Goal: Task Accomplishment & Management: Complete application form

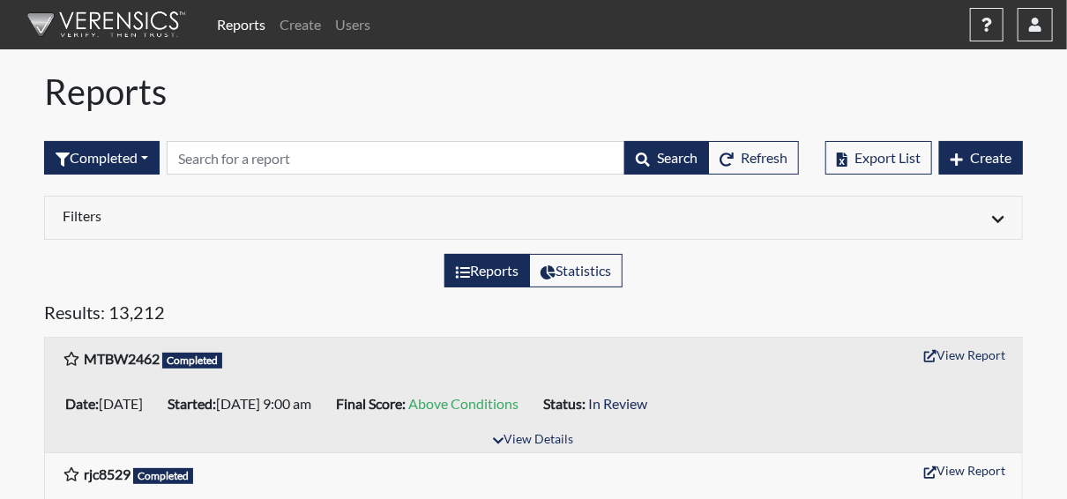
click at [258, 157] on input "text" at bounding box center [396, 157] width 458 height 33
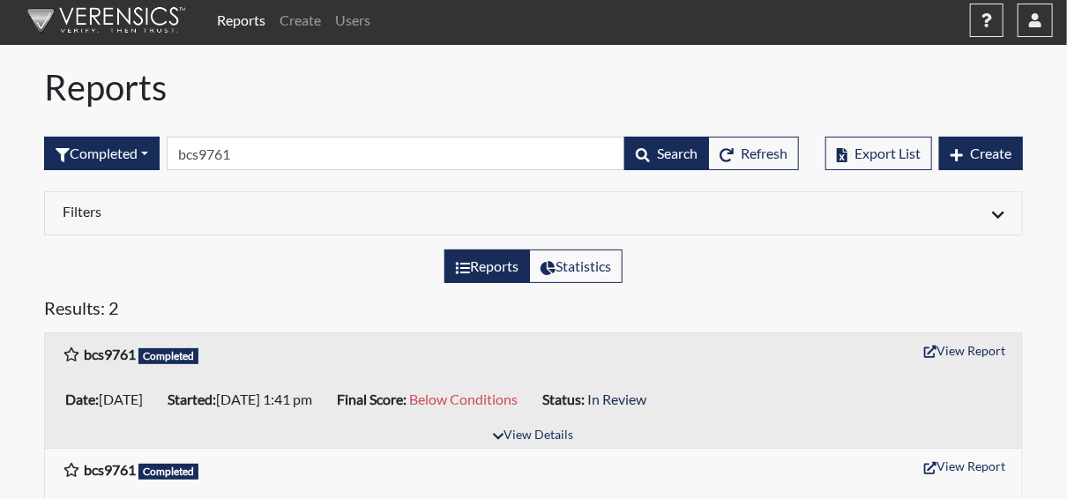
scroll to position [83, 0]
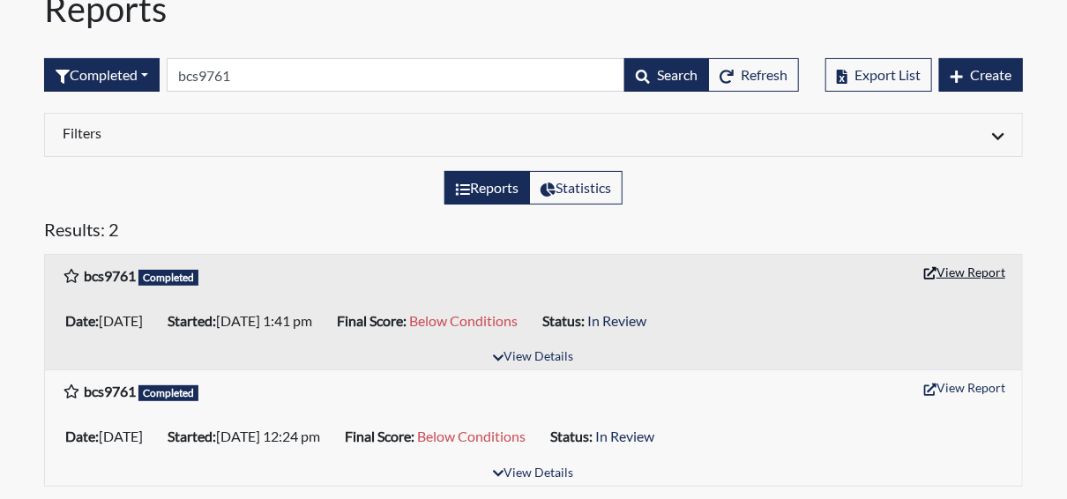
type input "bcs9761"
click at [963, 266] on button "View Report" at bounding box center [964, 271] width 97 height 27
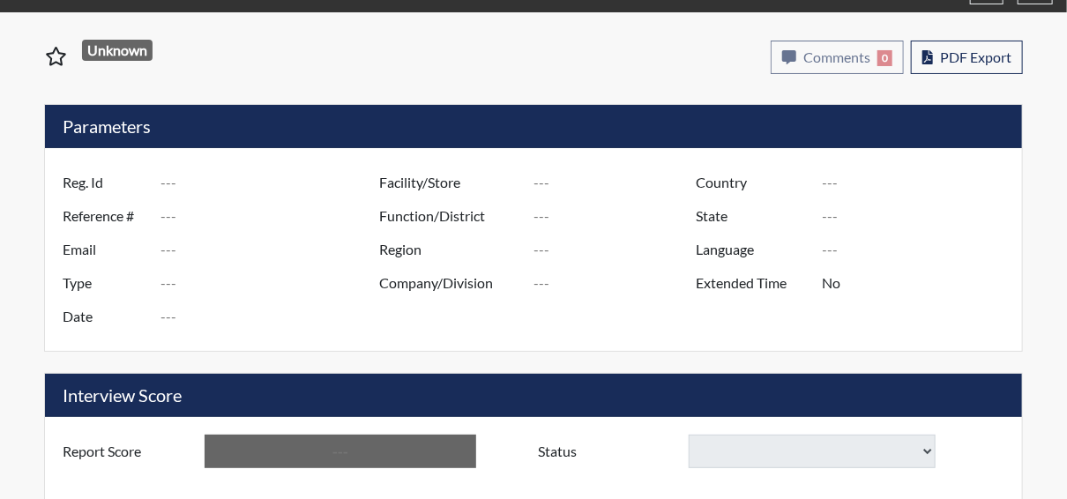
type input "bcs9761"
type input "51622"
type input "---"
type input "Corrections Pre-Employment"
type input "Oct 6, 2025"
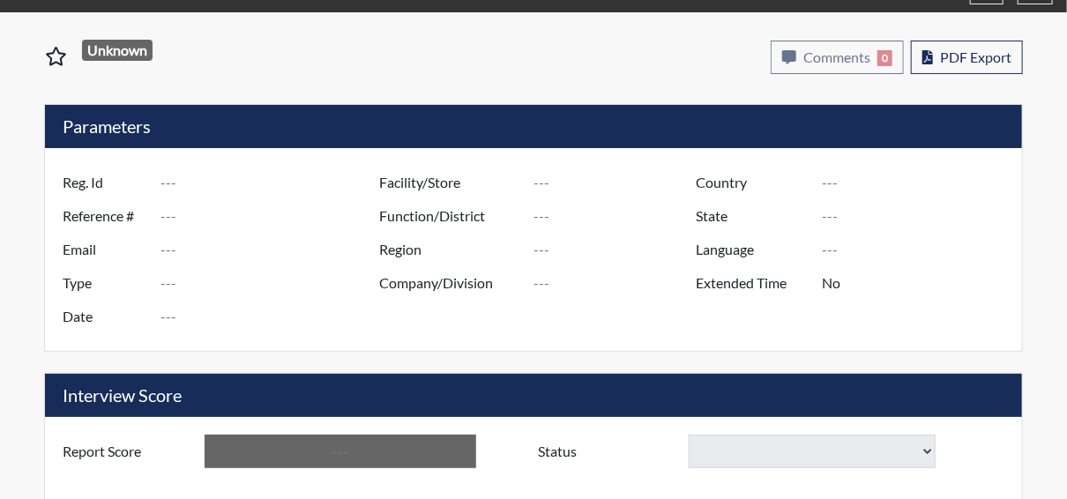
type input "Macon SP"
type input "[GEOGRAPHIC_DATA]"
type input "[US_STATE]"
type input "English"
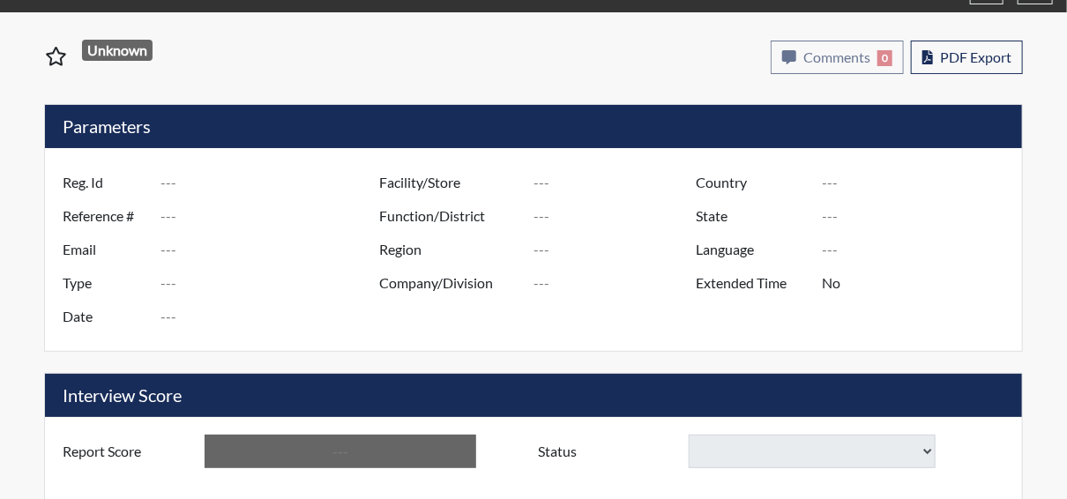
type input "Below Conditions"
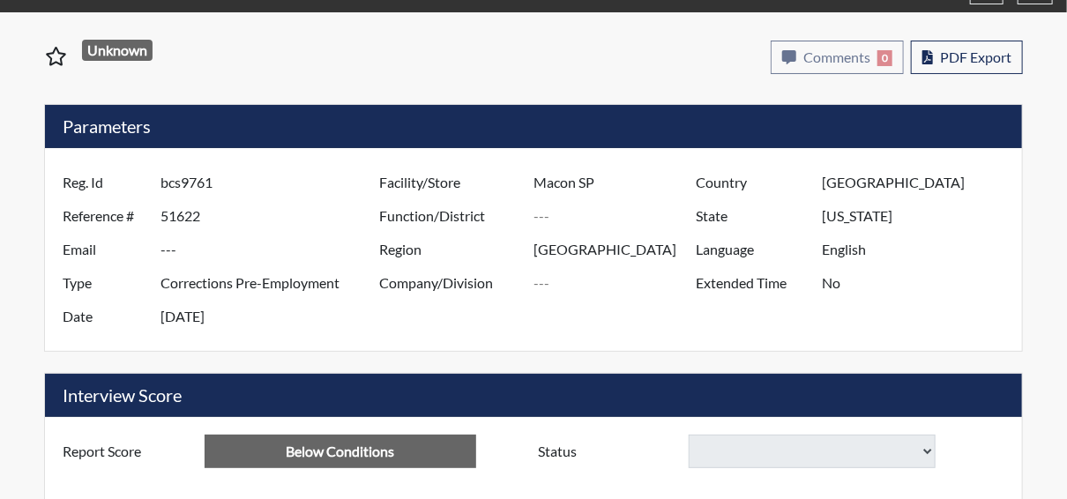
select select
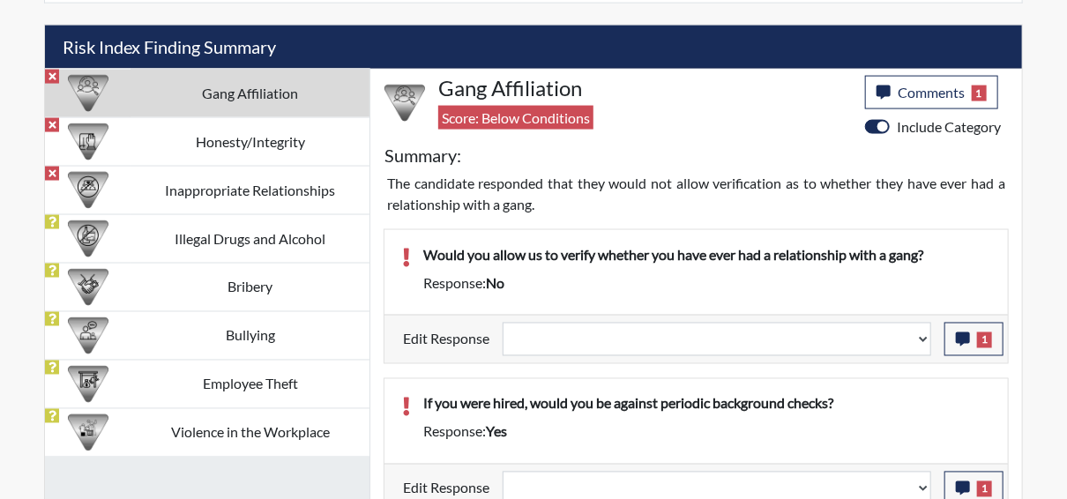
scroll to position [1052, 0]
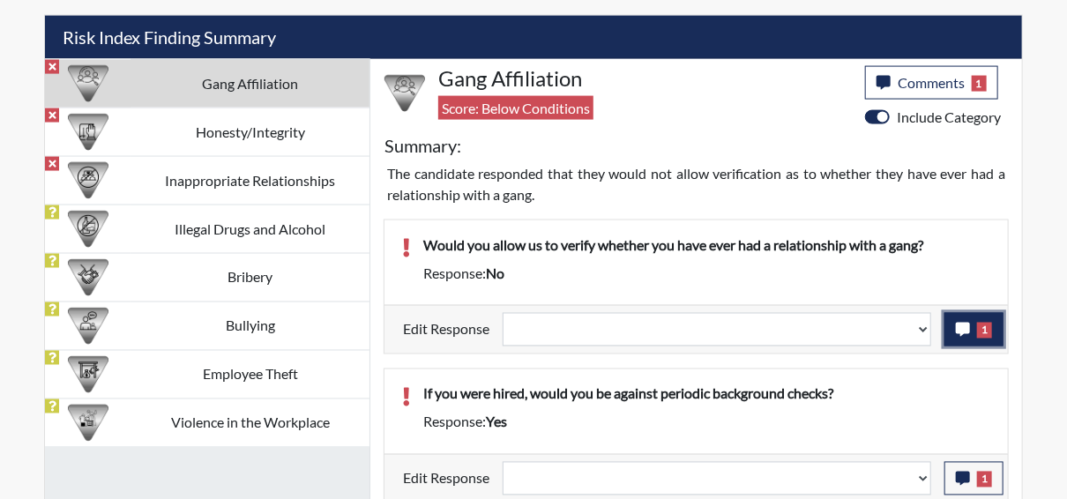
click at [981, 323] on span "1" at bounding box center [984, 331] width 15 height 16
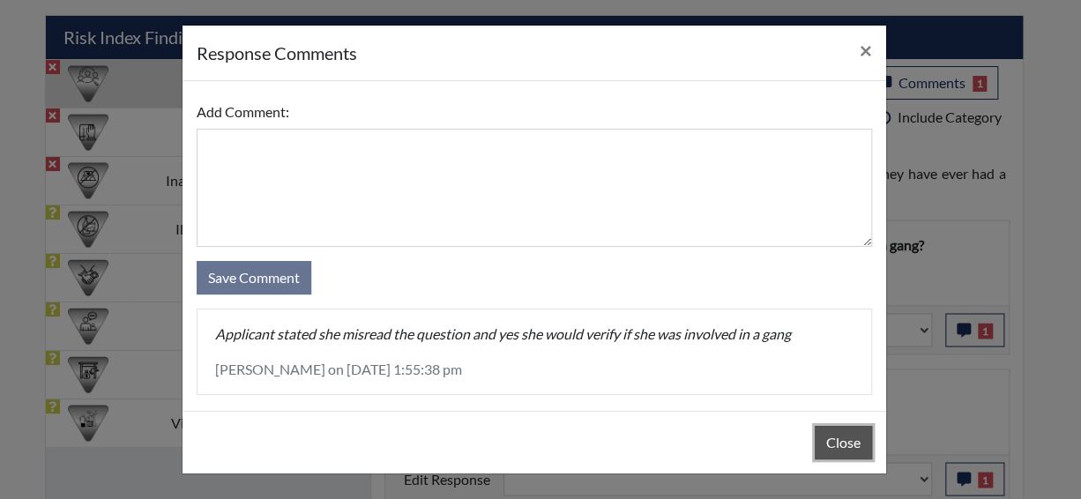
drag, startPoint x: 856, startPoint y: 442, endPoint x: 861, endPoint y: 419, distance: 23.5
click at [854, 442] on button "Close" at bounding box center [842, 442] width 57 height 33
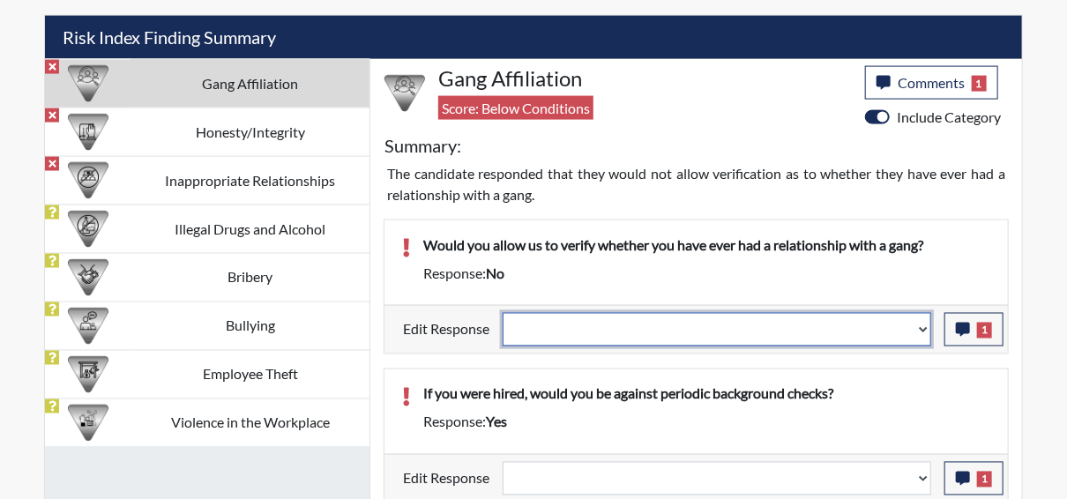
click at [923, 325] on select "Question is not relevant. Results will be updated. Reasonable explanation provi…" at bounding box center [716, 329] width 428 height 33
select select "reasonable-explanation-provided"
click at [503, 313] on select "Question is not relevant. Results will be updated. Reasonable explanation provi…" at bounding box center [716, 329] width 428 height 33
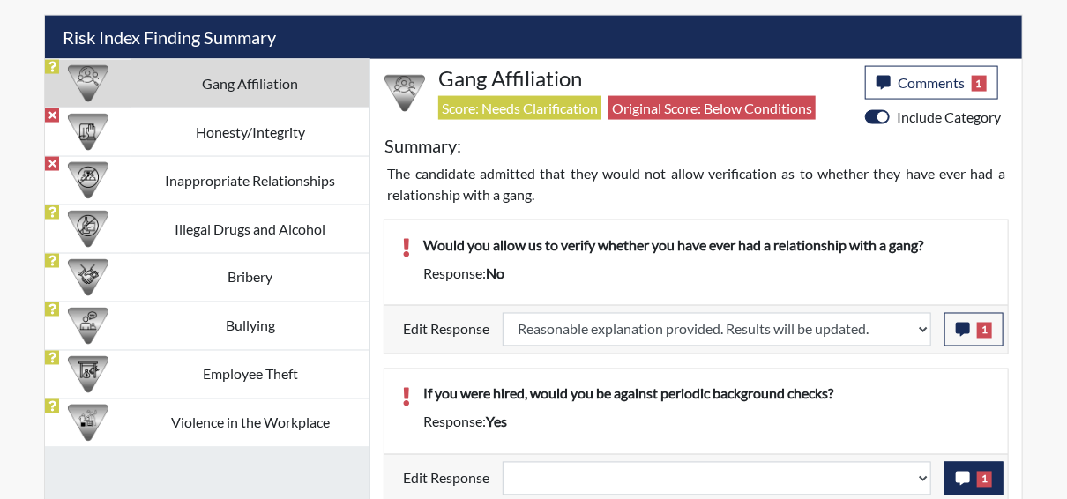
scroll to position [293, 732]
click at [992, 474] on button "1" at bounding box center [973, 478] width 59 height 33
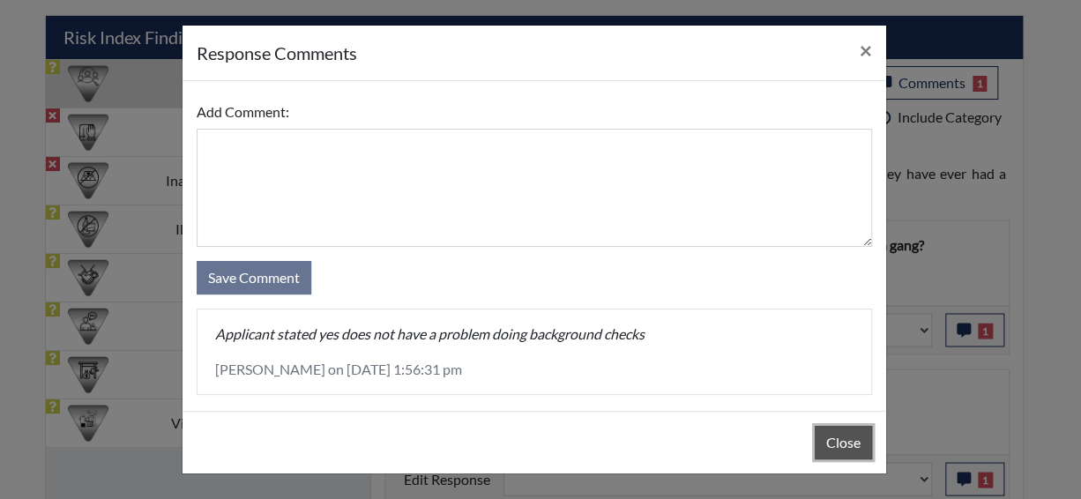
click at [831, 442] on button "Close" at bounding box center [842, 442] width 57 height 33
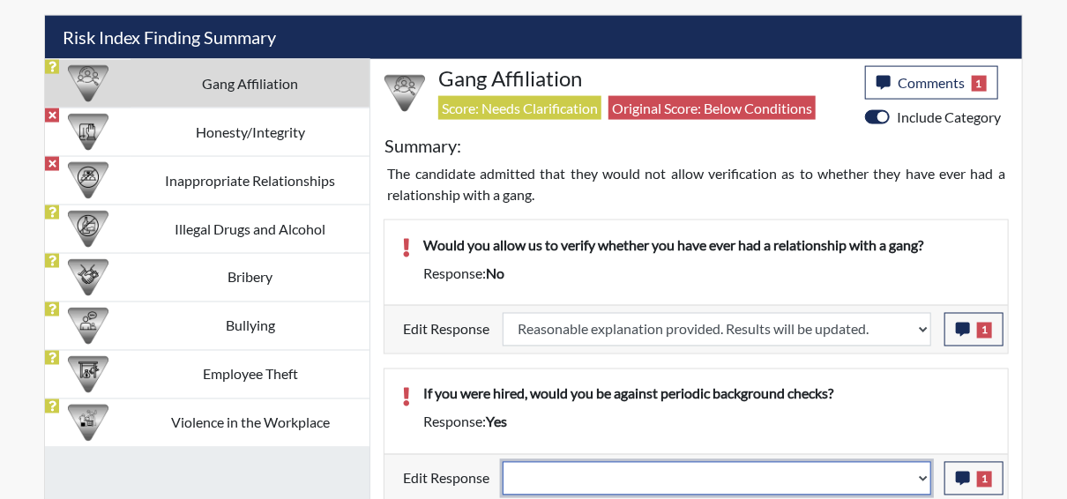
click at [918, 467] on select "Question is not relevant. Results will be updated. Reasonable explanation provi…" at bounding box center [716, 478] width 428 height 33
select select "reasonable-explanation-provided"
click at [503, 462] on select "Question is not relevant. Results will be updated. Reasonable explanation provi…" at bounding box center [716, 478] width 428 height 33
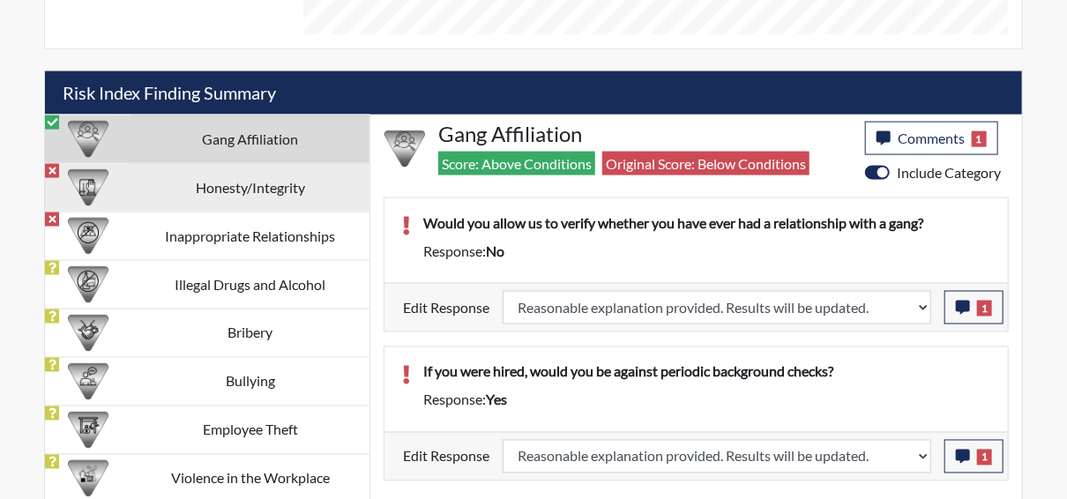
click at [273, 182] on td "Honesty/Integrity" at bounding box center [249, 187] width 239 height 48
select select
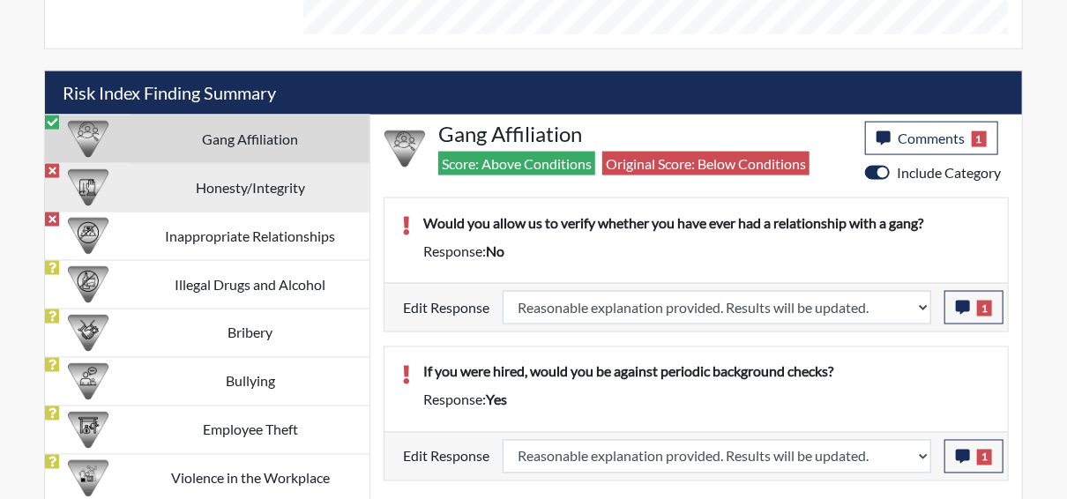
select select
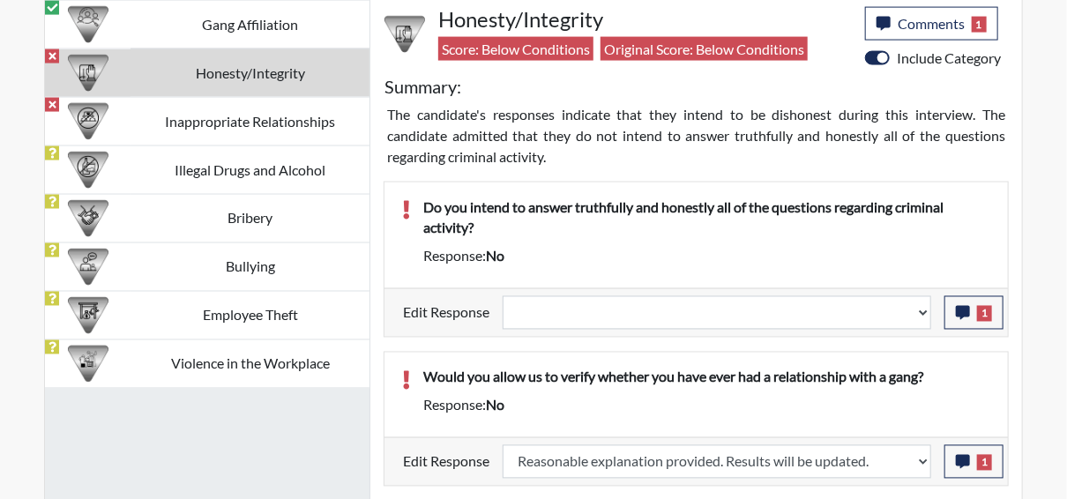
scroll to position [1172, 0]
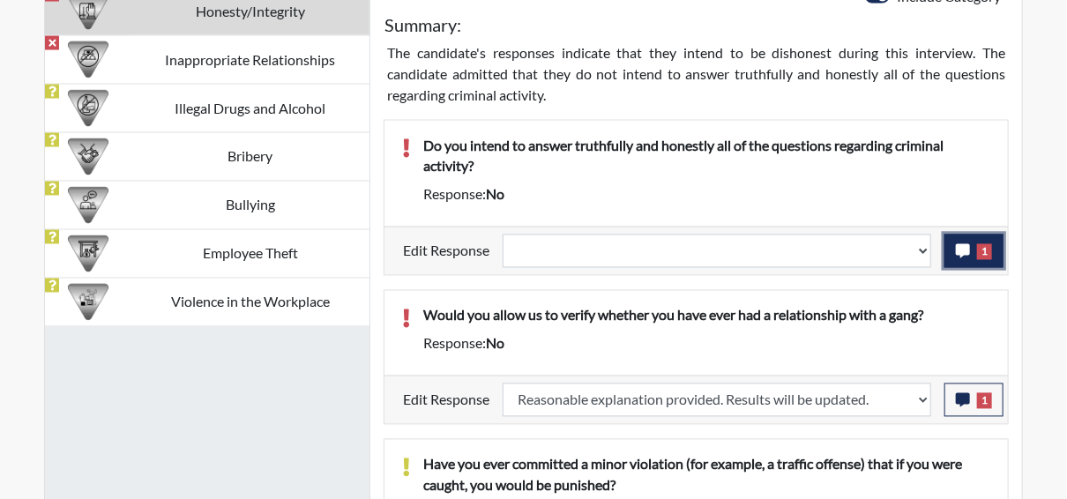
click at [975, 245] on button "1" at bounding box center [973, 250] width 59 height 33
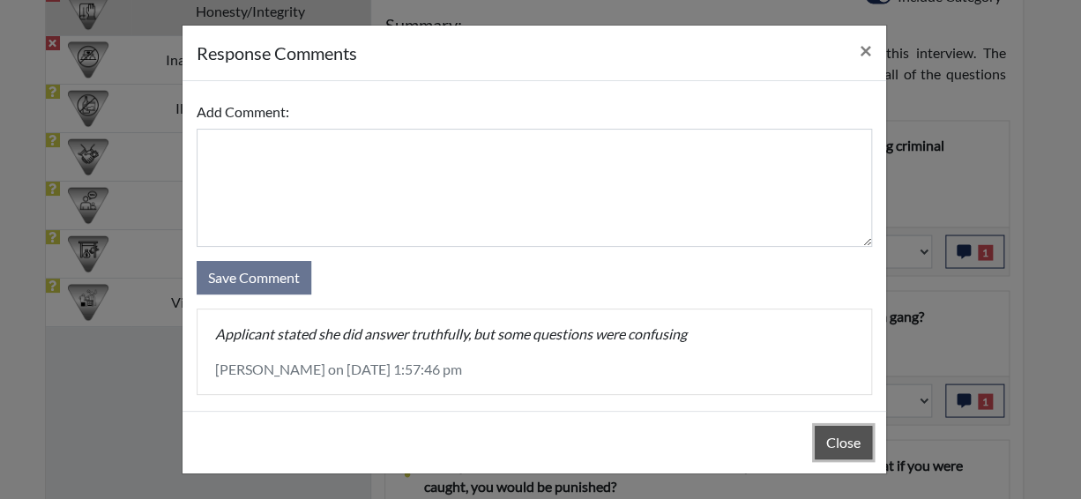
click at [841, 430] on button "Close" at bounding box center [842, 442] width 57 height 33
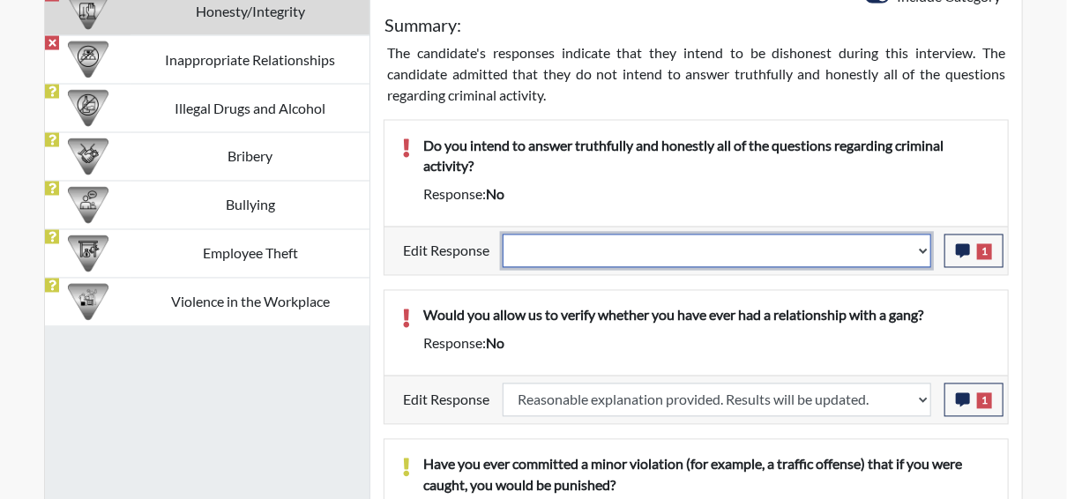
click at [930, 245] on select "Question is not relevant. Results will be updated. Reasonable explanation provi…" at bounding box center [716, 250] width 428 height 33
select select "reasonable-explanation-provided"
click at [503, 234] on select "Question is not relevant. Results will be updated. Reasonable explanation provi…" at bounding box center [716, 250] width 428 height 33
select select
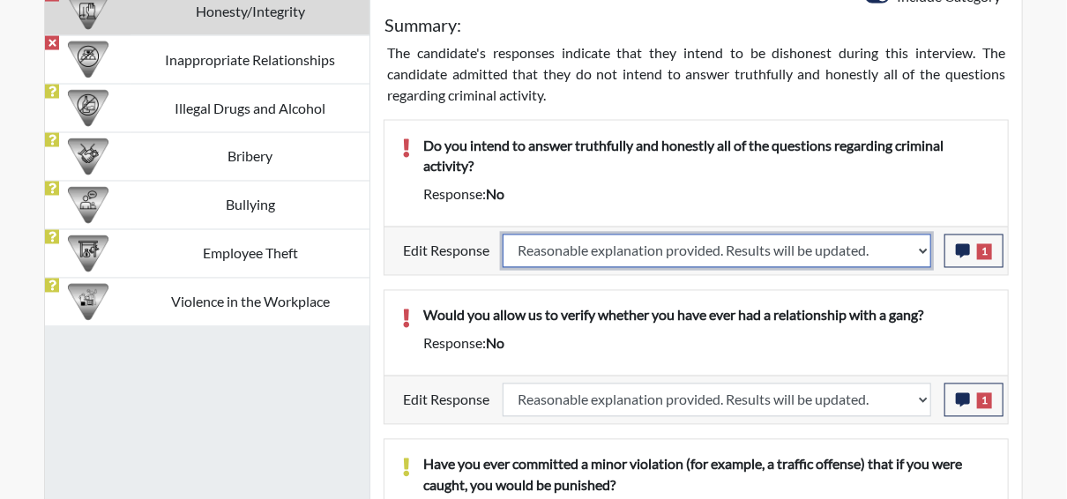
select select
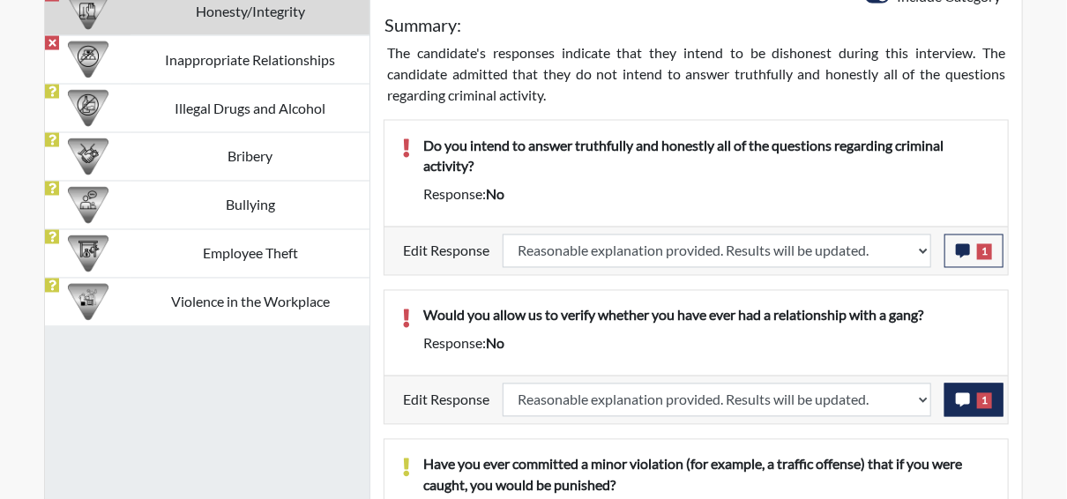
select select
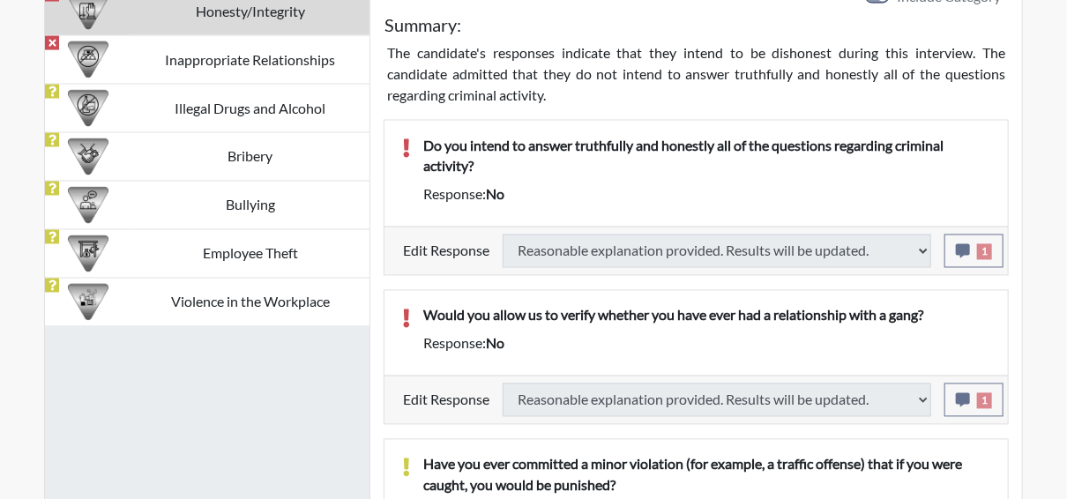
select select
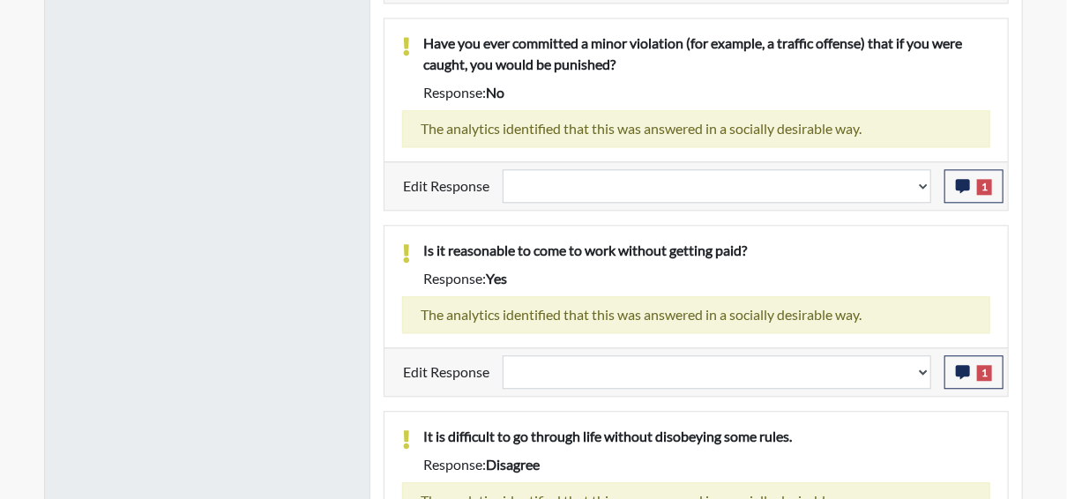
scroll to position [1613, 0]
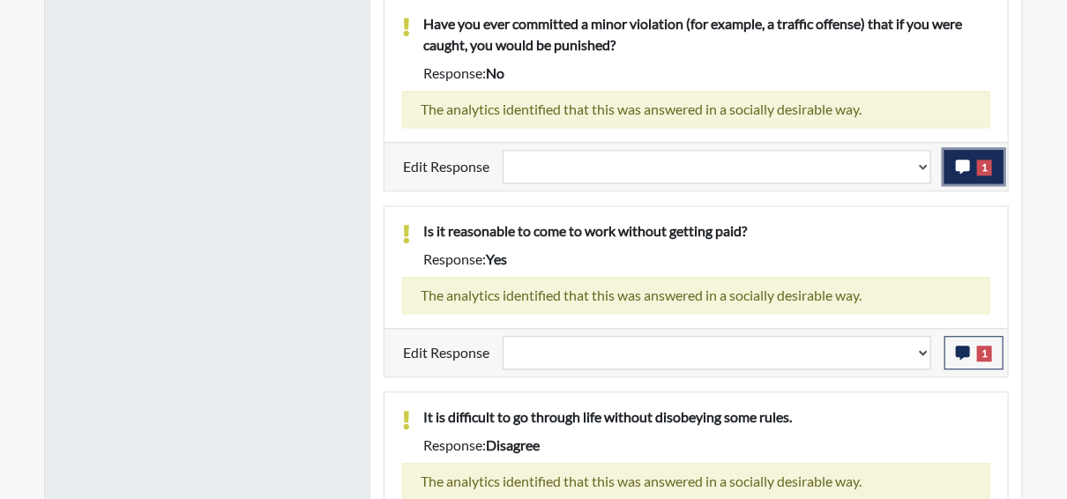
click at [963, 162] on icon "button" at bounding box center [962, 167] width 14 height 14
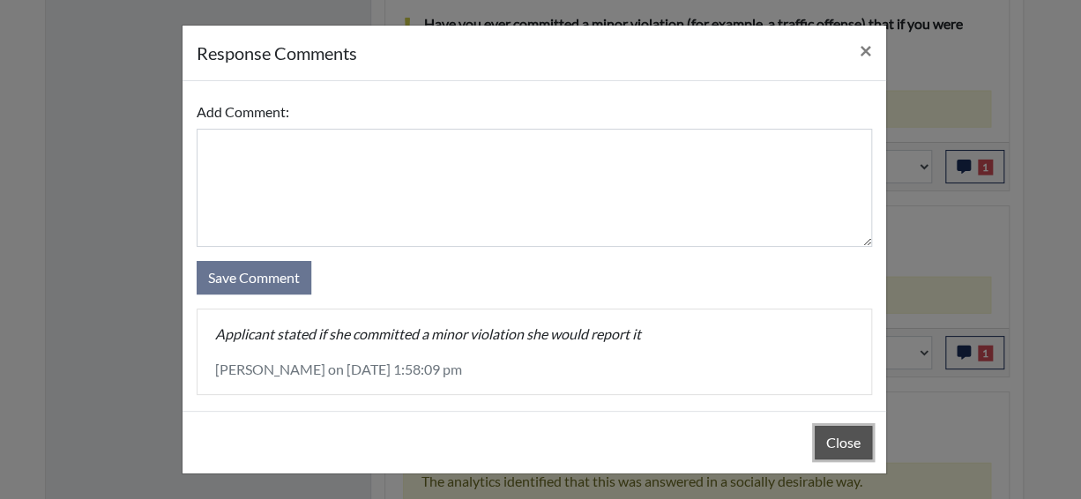
click at [829, 434] on button "Close" at bounding box center [842, 442] width 57 height 33
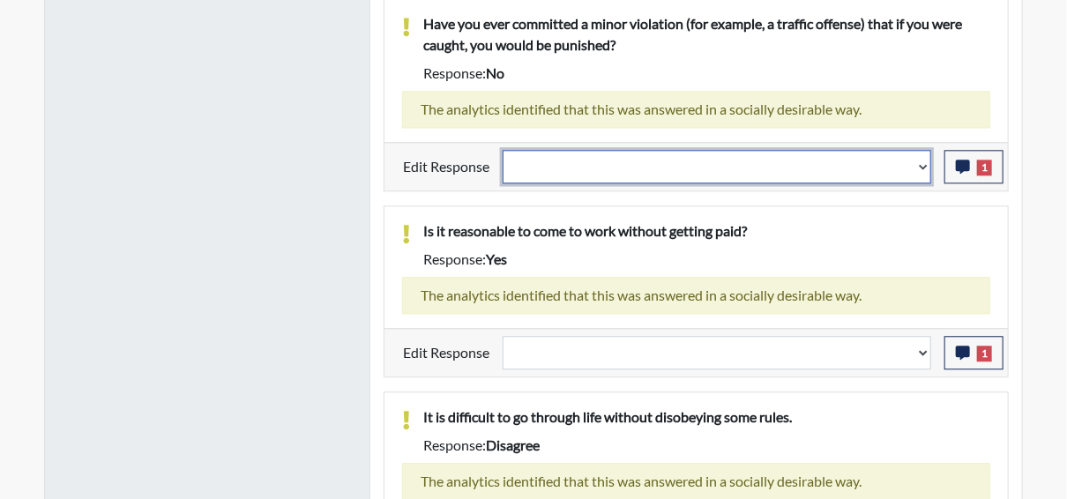
click at [924, 160] on select "Question is not relevant. Results will be updated. Reasonable explanation provi…" at bounding box center [716, 166] width 428 height 33
select select "reasonable-explanation-provided"
click at [503, 150] on select "Question is not relevant. Results will be updated. Reasonable explanation provi…" at bounding box center [716, 166] width 428 height 33
select select
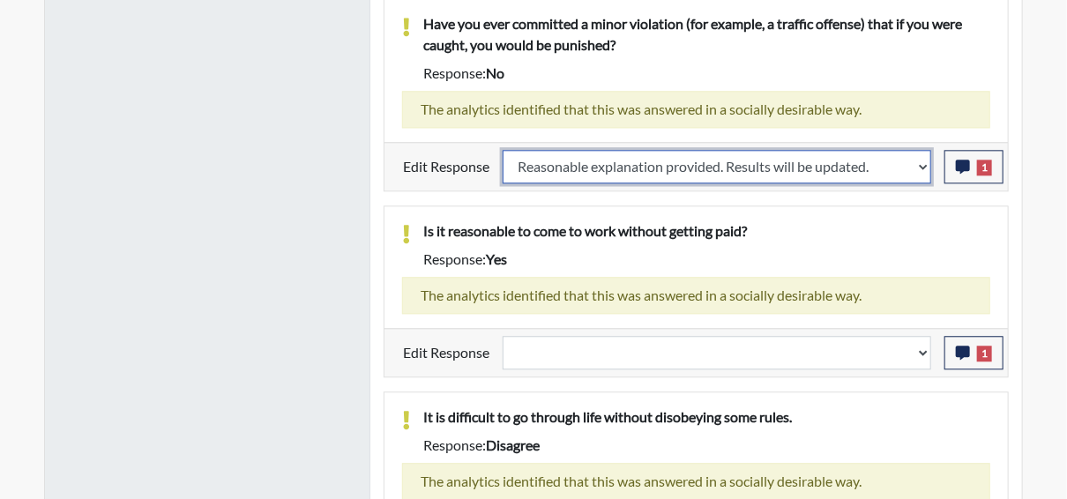
select select
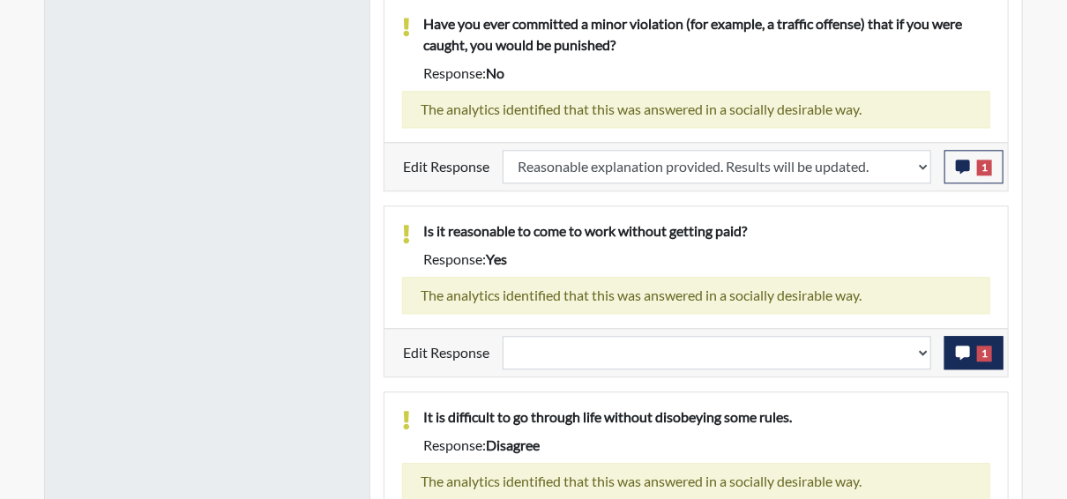
select select
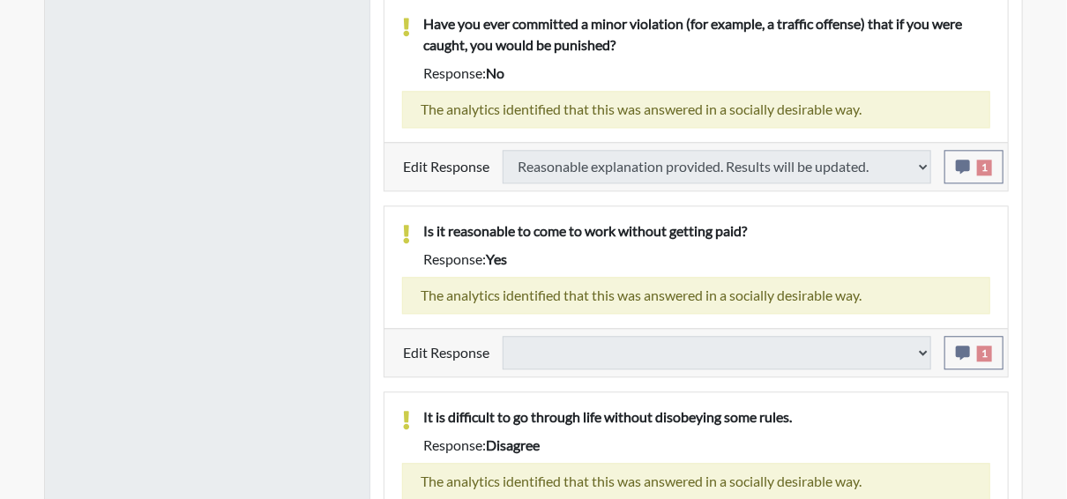
select select
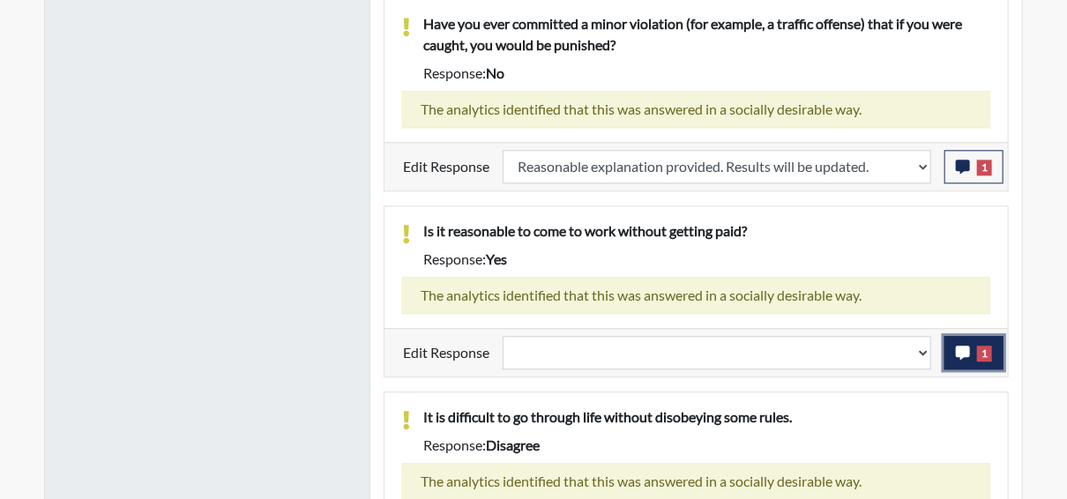
scroll to position [293, 732]
click at [962, 354] on button "1" at bounding box center [973, 352] width 59 height 33
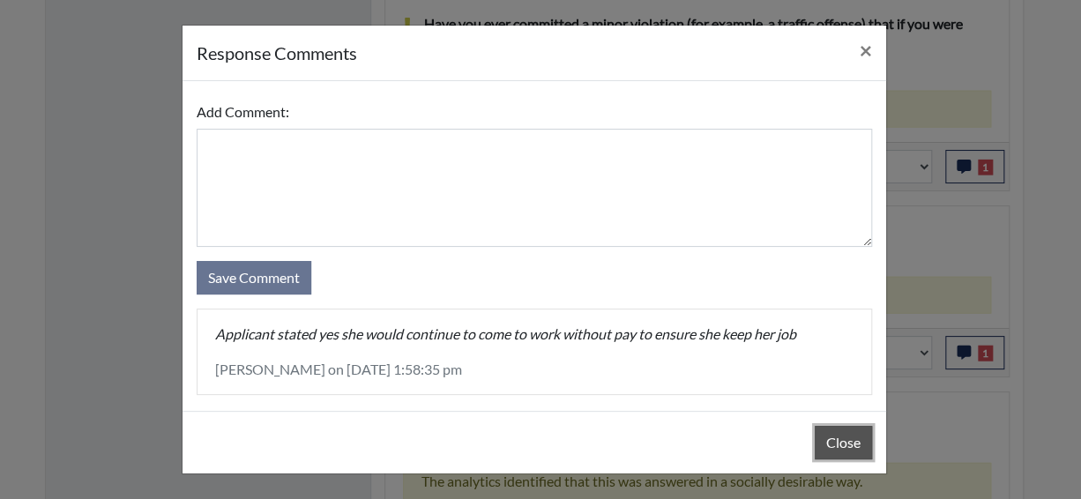
click at [818, 442] on button "Close" at bounding box center [842, 442] width 57 height 33
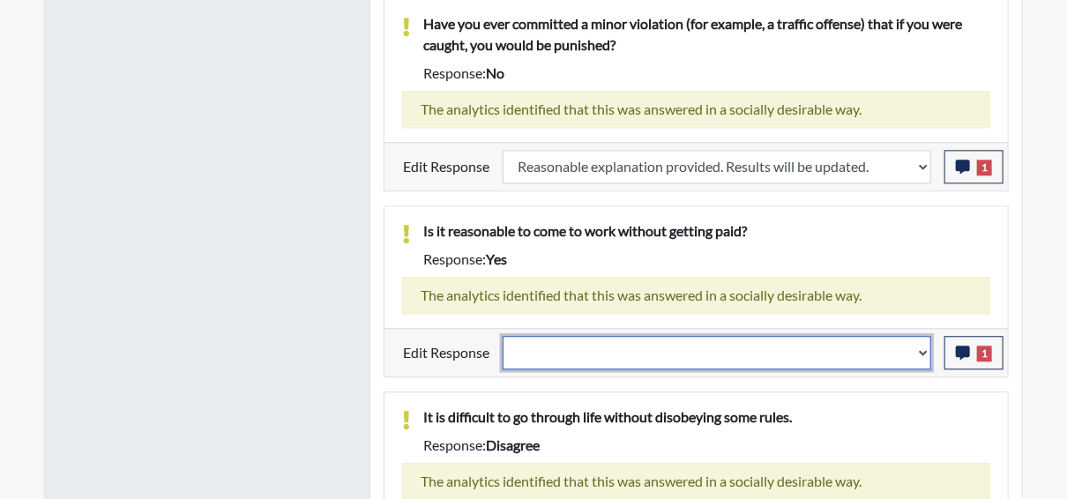
click at [924, 347] on select "Question is not relevant. Results will be updated. Reasonable explanation provi…" at bounding box center [716, 352] width 428 height 33
select select "reasonable-explanation-provided"
click at [503, 336] on select "Question is not relevant. Results will be updated. Reasonable explanation provi…" at bounding box center [716, 352] width 428 height 33
select select
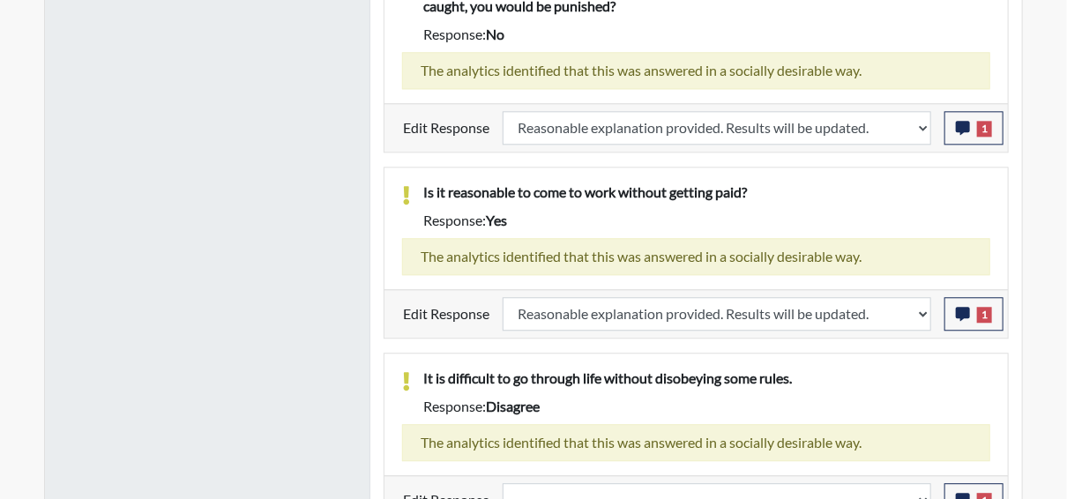
select select
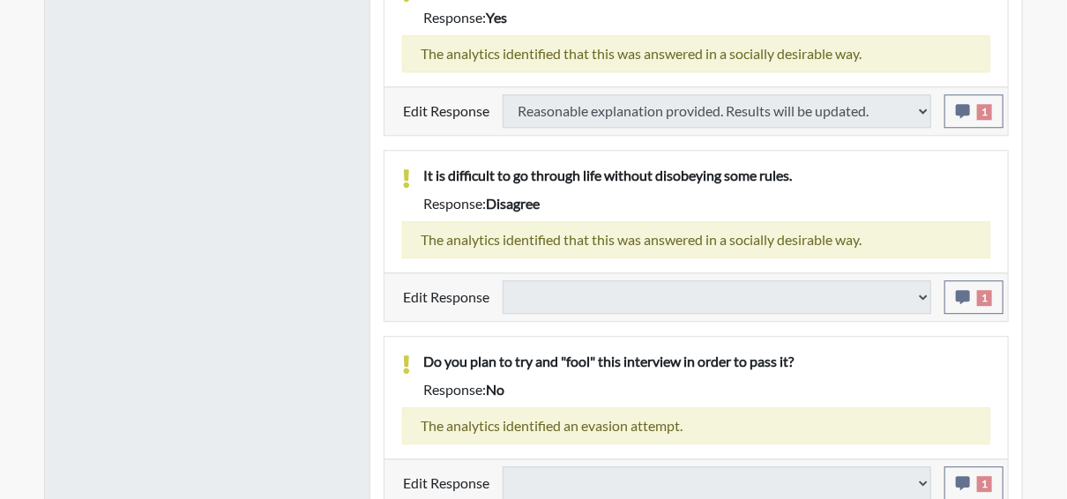
scroll to position [1855, 0]
select select
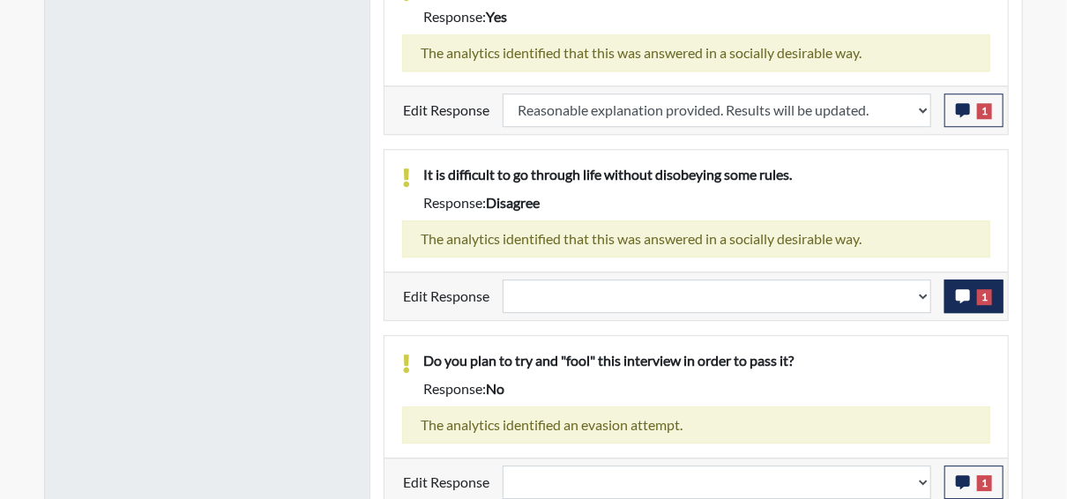
scroll to position [293, 732]
click at [974, 294] on button "1" at bounding box center [973, 295] width 59 height 33
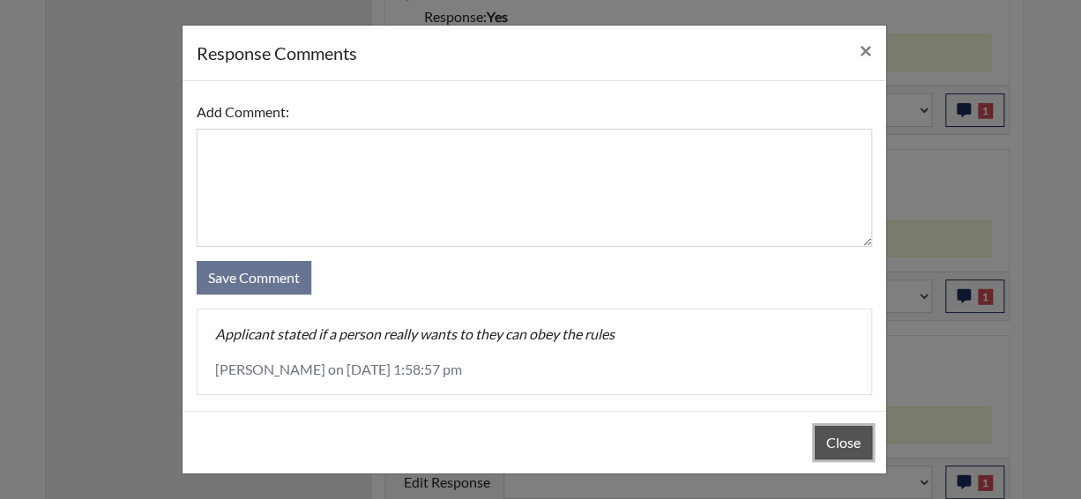
click at [831, 442] on button "Close" at bounding box center [842, 442] width 57 height 33
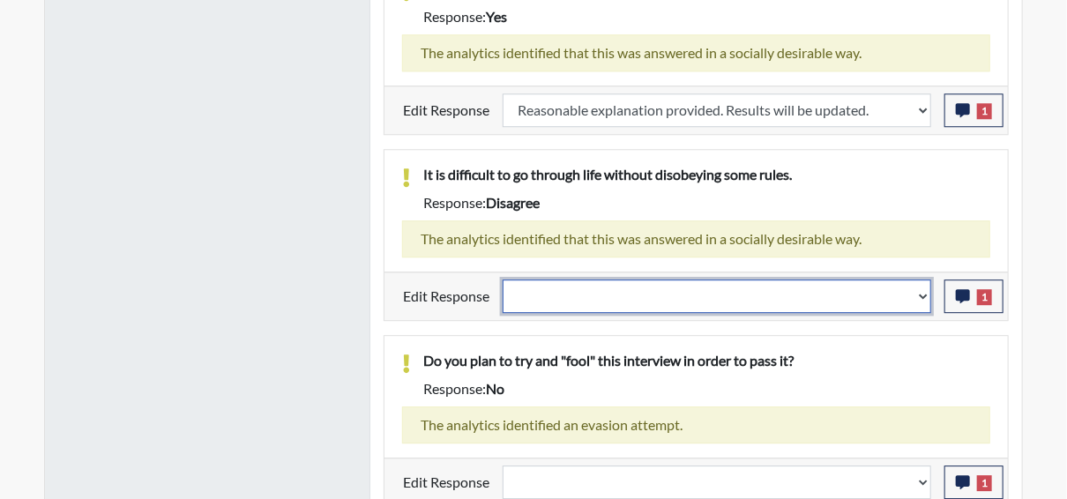
click at [924, 288] on select "Question is not relevant. Results will be updated. Reasonable explanation provi…" at bounding box center [716, 295] width 428 height 33
select select "reasonable-explanation-provided"
click at [503, 279] on select "Question is not relevant. Results will be updated. Reasonable explanation provi…" at bounding box center [716, 295] width 428 height 33
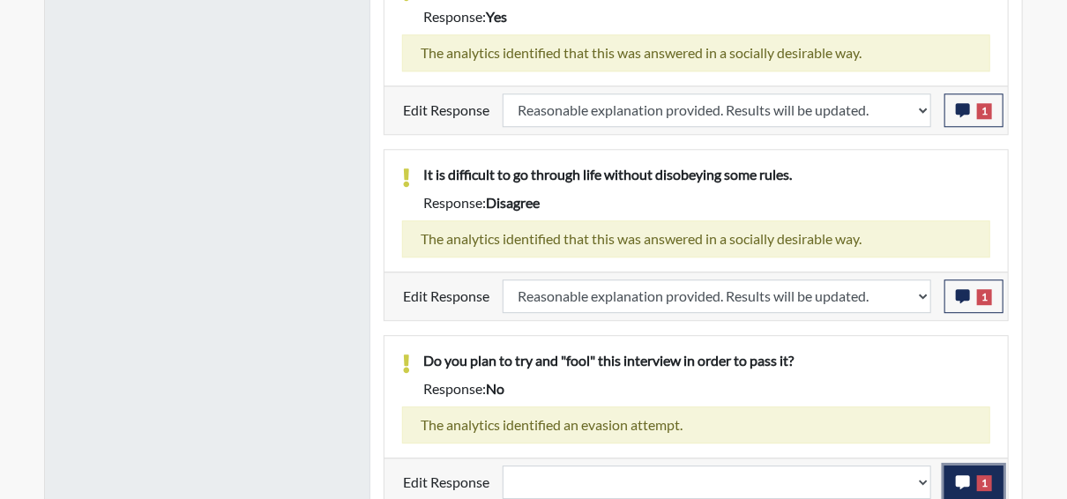
click at [952, 472] on button "1" at bounding box center [973, 481] width 59 height 33
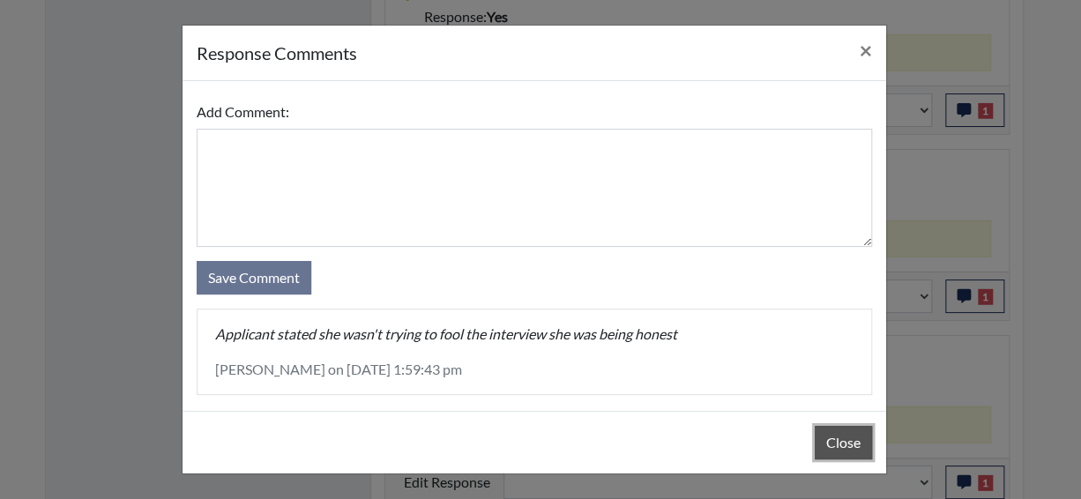
click at [815, 438] on button "Close" at bounding box center [842, 442] width 57 height 33
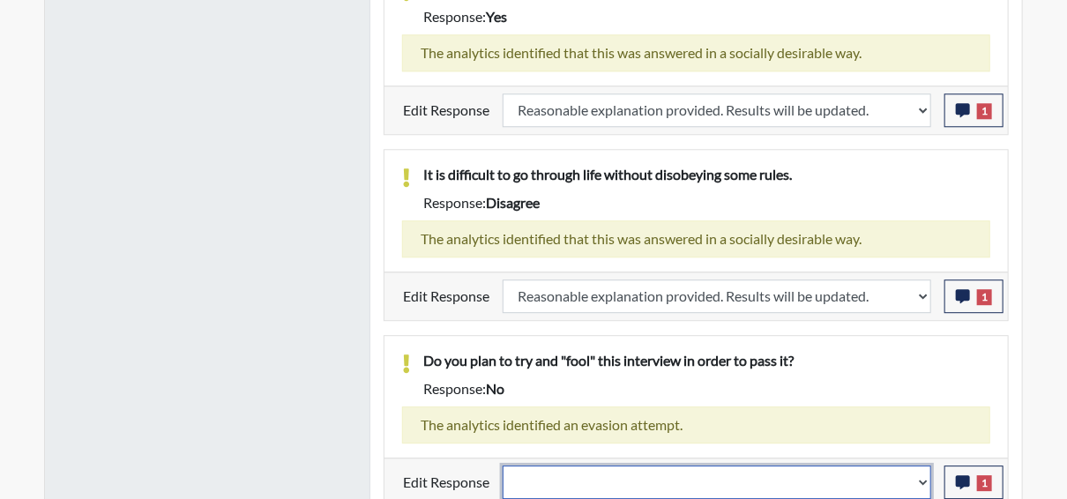
click at [922, 467] on select "Question is not relevant. Results will be updated. Reasonable explanation provi…" at bounding box center [716, 481] width 428 height 33
select select "reasonable-explanation-provided"
click at [503, 465] on select "Question is not relevant. Results will be updated. Reasonable explanation provi…" at bounding box center [716, 481] width 428 height 33
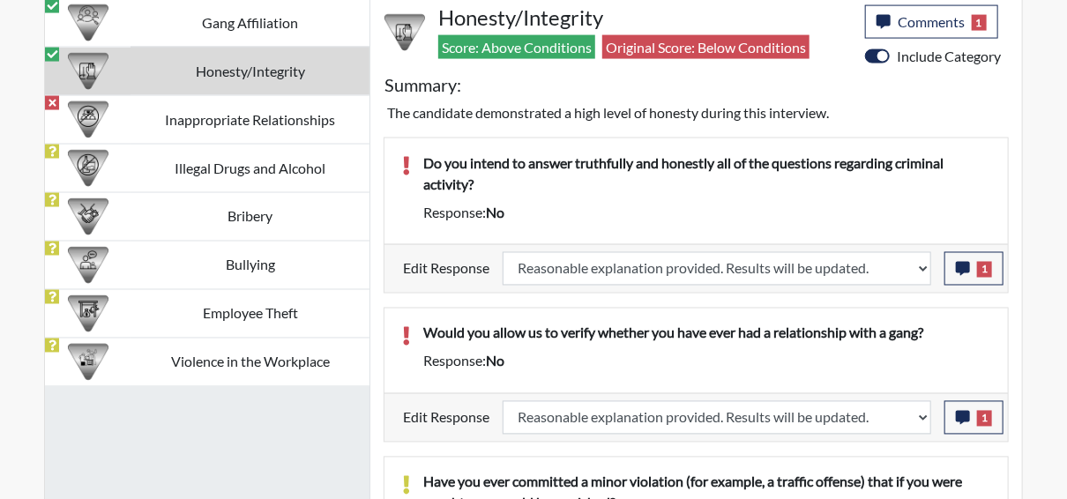
scroll to position [1108, 0]
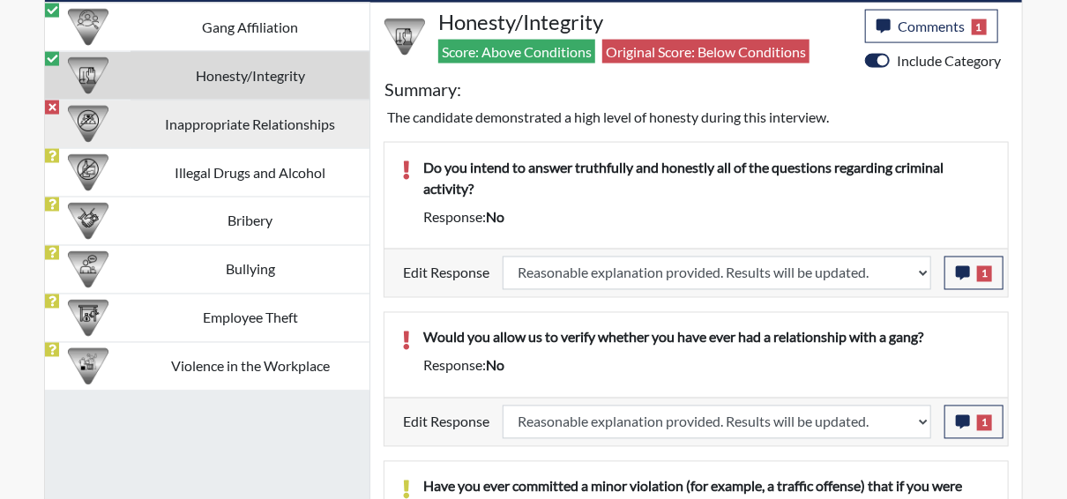
click at [226, 115] on td "Inappropriate Relationships" at bounding box center [249, 124] width 239 height 48
select select
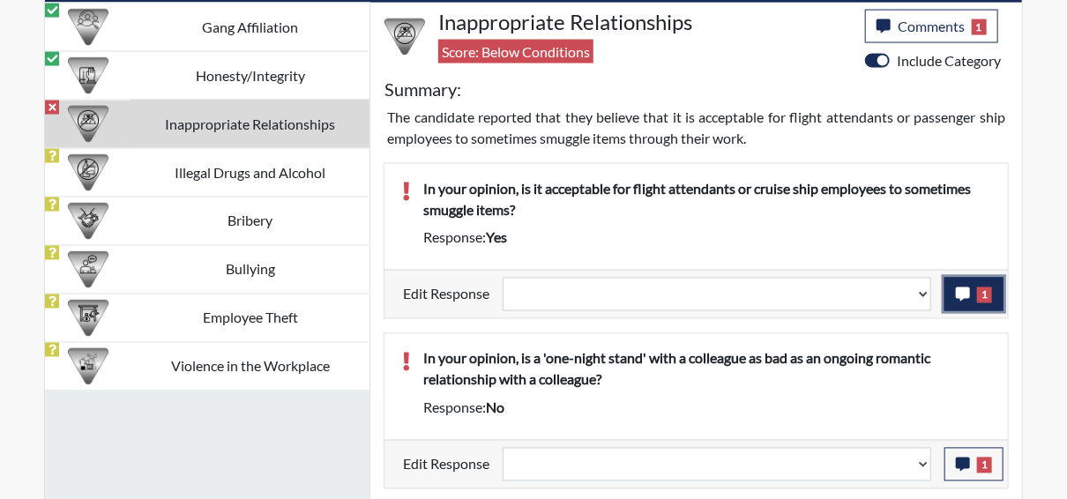
click at [959, 291] on icon "button" at bounding box center [962, 294] width 14 height 14
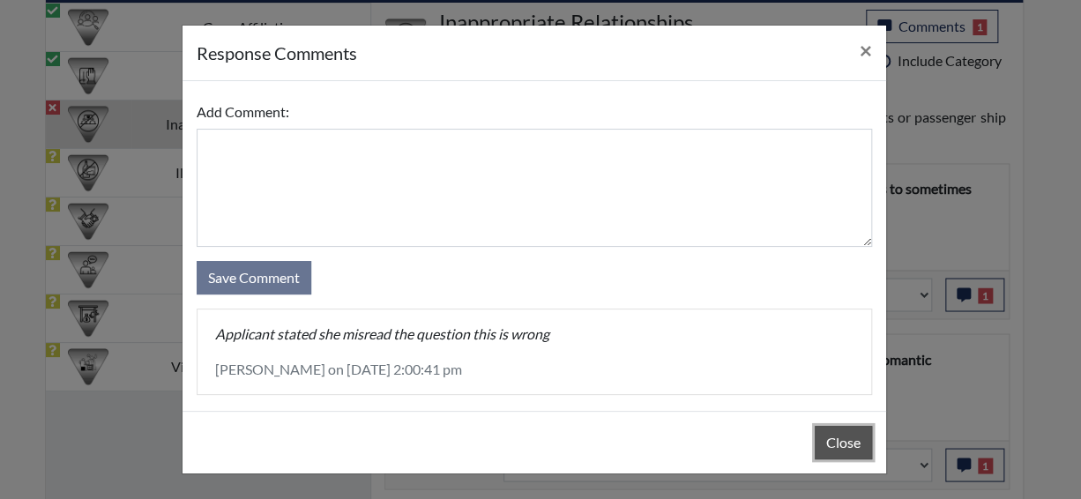
drag, startPoint x: 841, startPoint y: 442, endPoint x: 846, endPoint y: 428, distance: 15.1
click at [841, 441] on button "Close" at bounding box center [842, 442] width 57 height 33
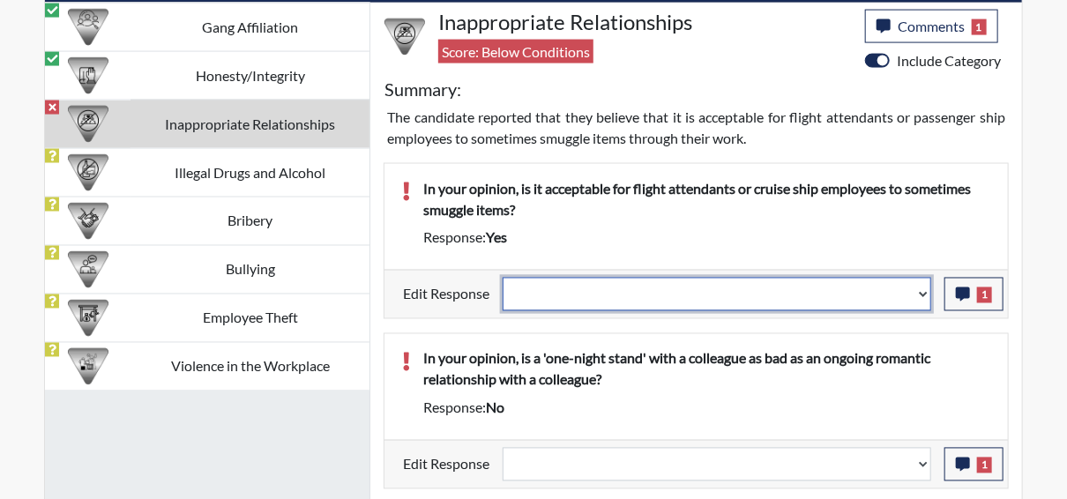
click at [922, 290] on select "Question is not relevant. Results will be updated. Reasonable explanation provi…" at bounding box center [716, 294] width 428 height 33
select select "reasonable-explanation-provided"
click at [503, 278] on select "Question is not relevant. Results will be updated. Reasonable explanation provi…" at bounding box center [716, 294] width 428 height 33
select select
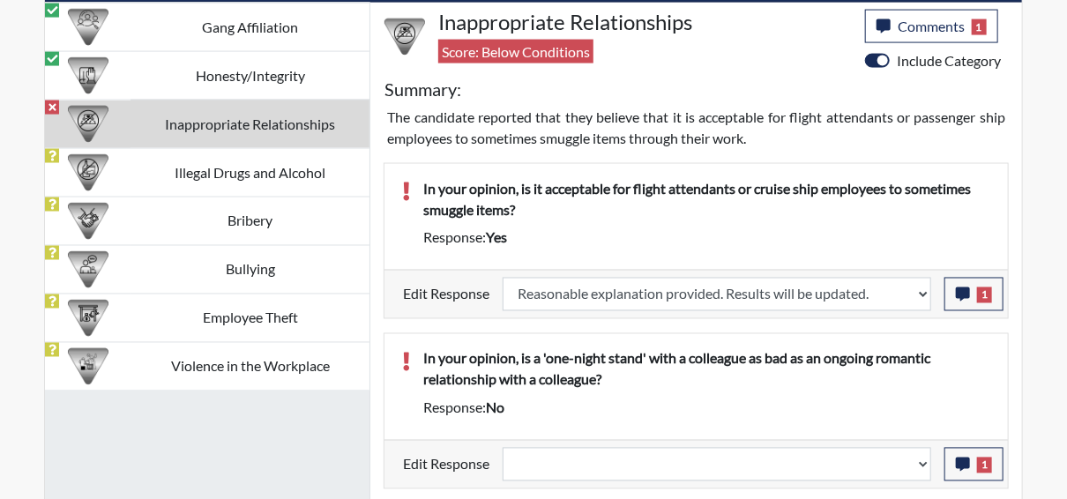
select select
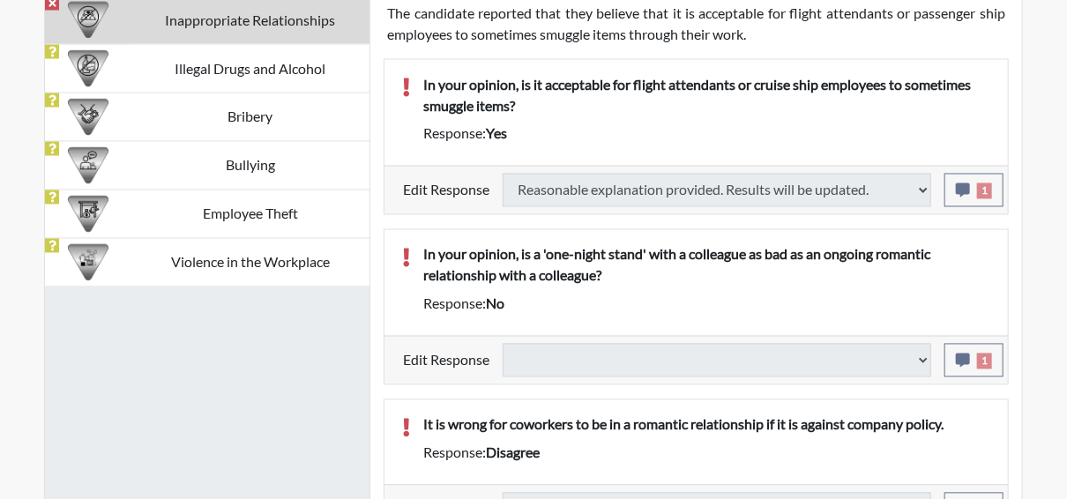
scroll to position [1243, 0]
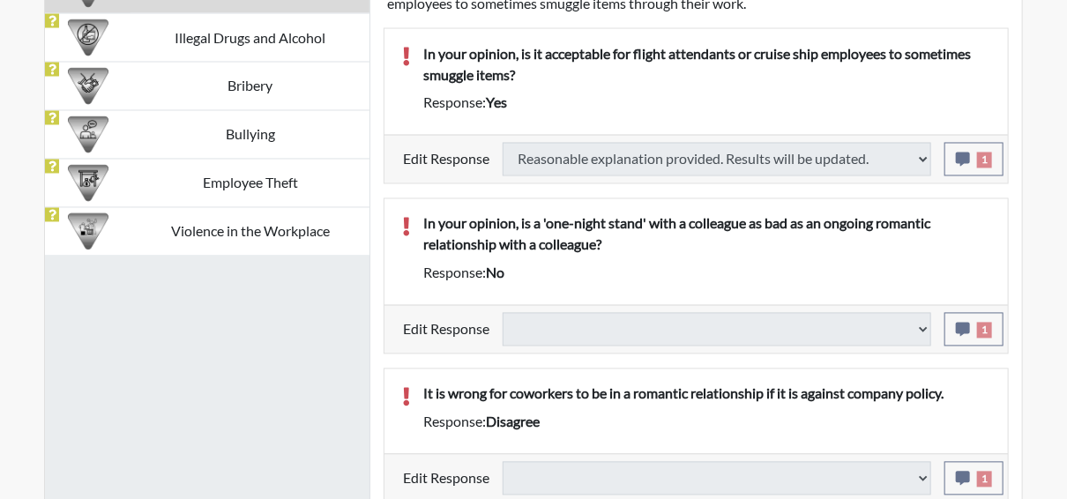
type input "Above Conditions"
select select
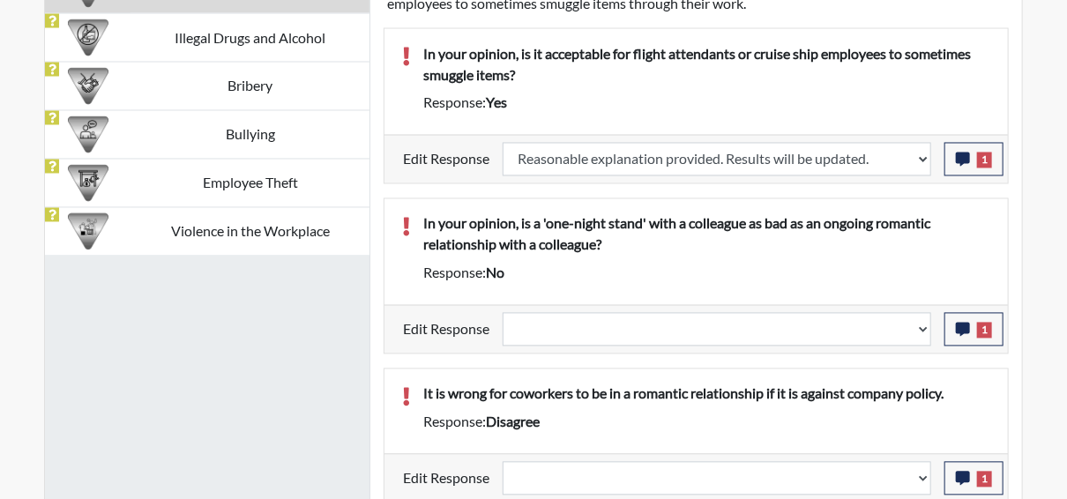
scroll to position [293, 732]
click at [985, 323] on span "1" at bounding box center [984, 331] width 15 height 16
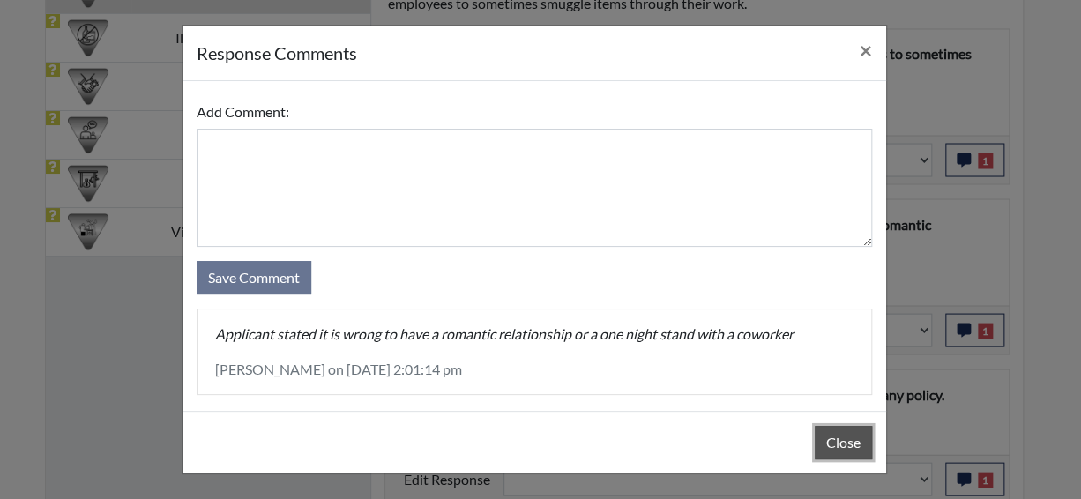
click at [851, 441] on button "Close" at bounding box center [842, 442] width 57 height 33
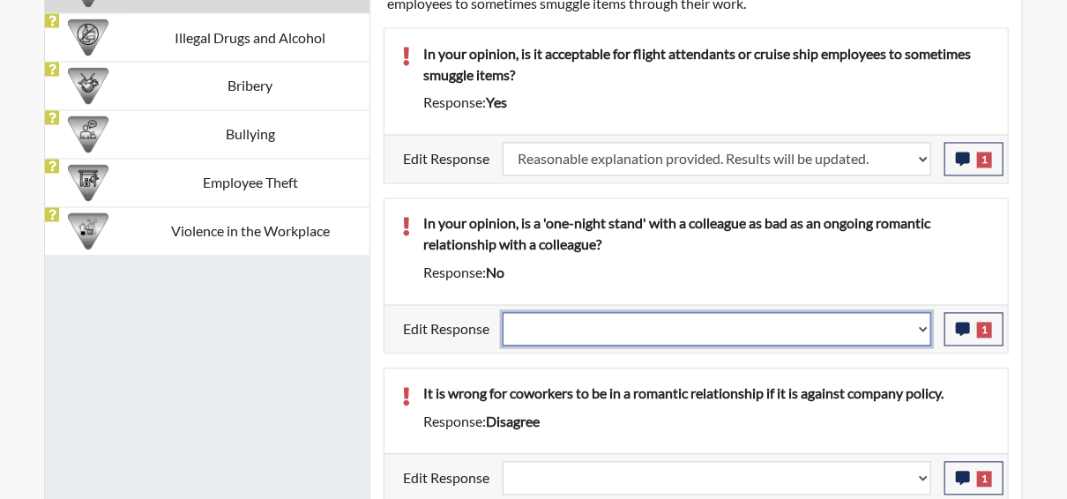
click at [926, 319] on select "Question is not relevant. Results will be updated. Reasonable explanation provi…" at bounding box center [716, 329] width 428 height 33
select select "reasonable-explanation-provided"
click at [503, 313] on select "Question is not relevant. Results will be updated. Reasonable explanation provi…" at bounding box center [716, 329] width 428 height 33
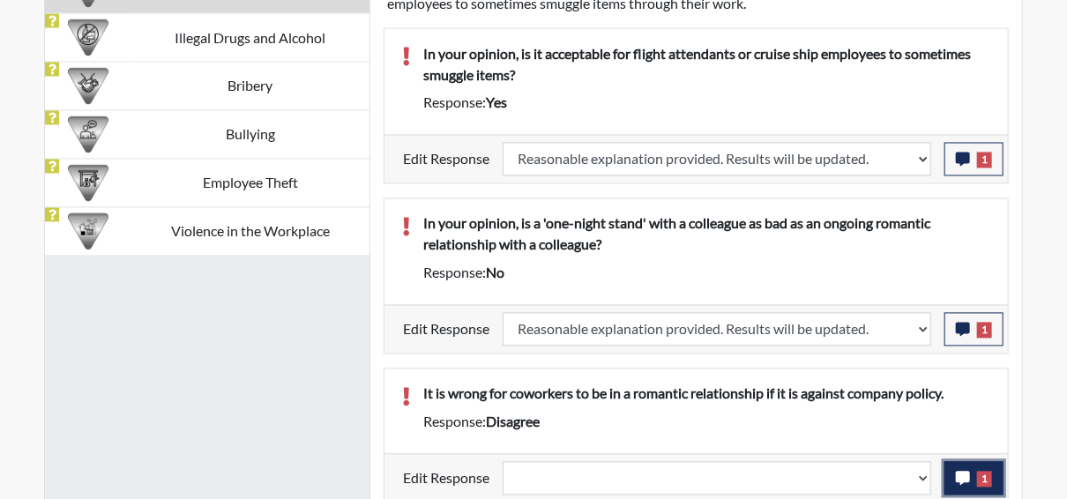
click at [967, 472] on icon "button" at bounding box center [962, 479] width 14 height 14
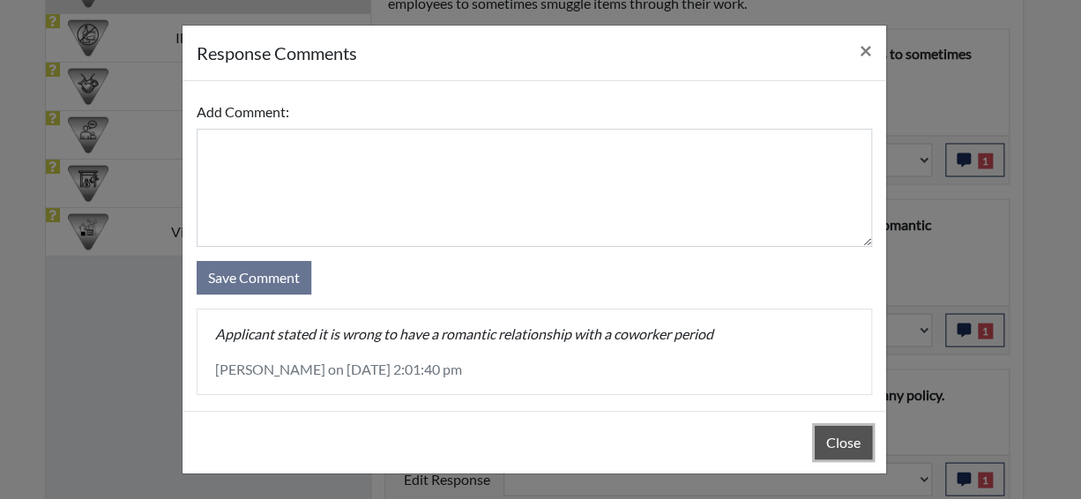
click at [859, 437] on button "Close" at bounding box center [842, 442] width 57 height 33
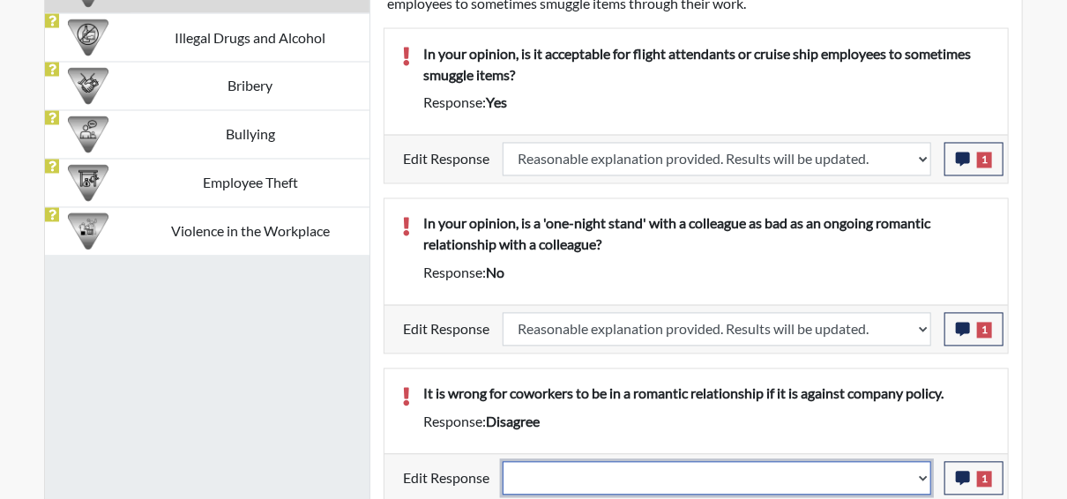
click at [926, 470] on select "Question is not relevant. Results will be updated. Reasonable explanation provi…" at bounding box center [716, 478] width 428 height 33
click at [926, 467] on select "Question is not relevant. Results will be updated. Reasonable explanation provi…" at bounding box center [716, 478] width 428 height 33
select select "reasonable-explanation-provided"
click at [503, 462] on select "Question is not relevant. Results will be updated. Reasonable explanation provi…" at bounding box center [716, 478] width 428 height 33
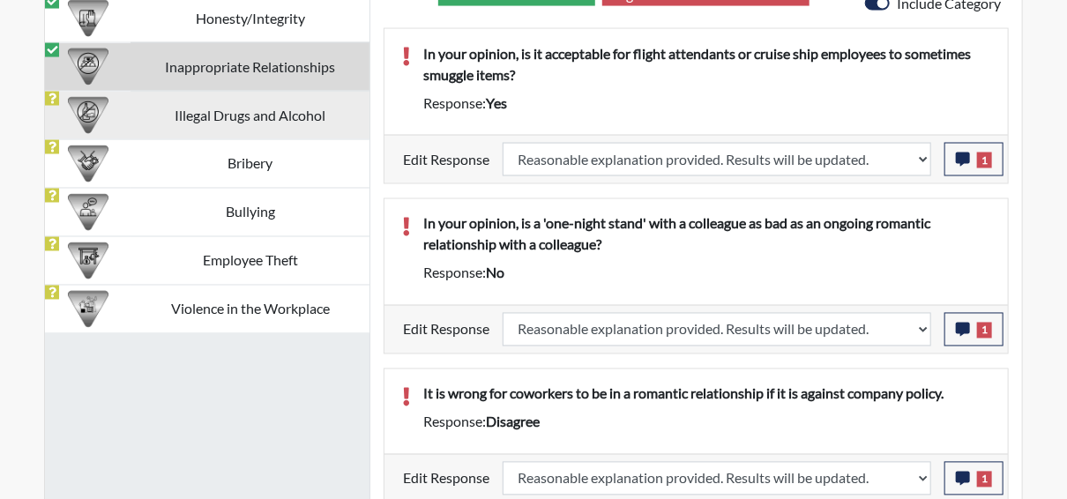
click at [253, 122] on td "Illegal Drugs and Alcohol" at bounding box center [249, 115] width 239 height 48
select select
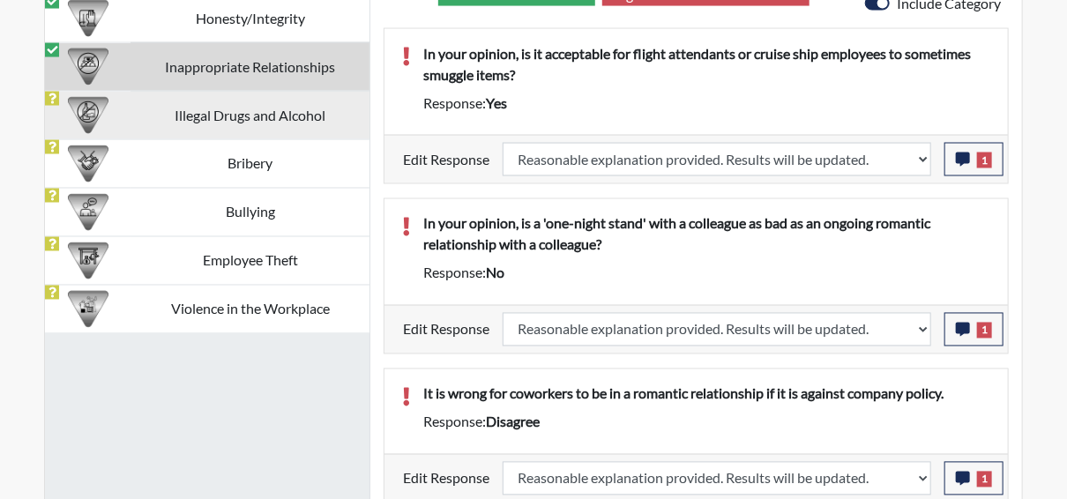
select select
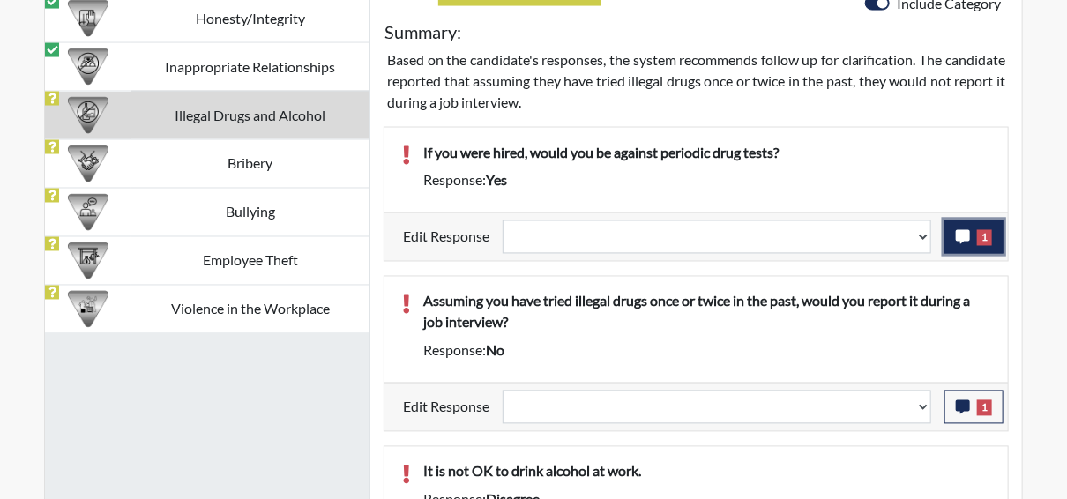
click at [992, 242] on button "1" at bounding box center [973, 236] width 59 height 33
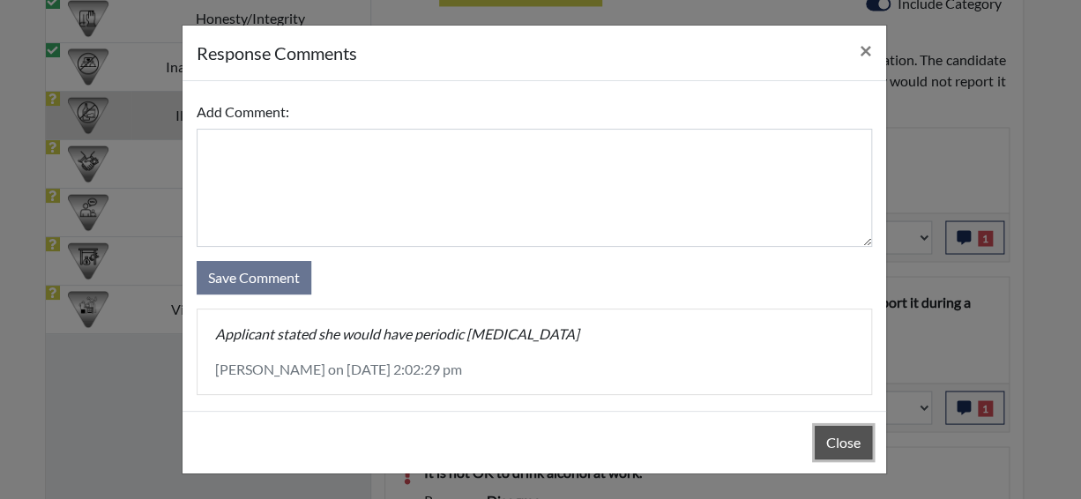
click at [833, 446] on button "Close" at bounding box center [842, 442] width 57 height 33
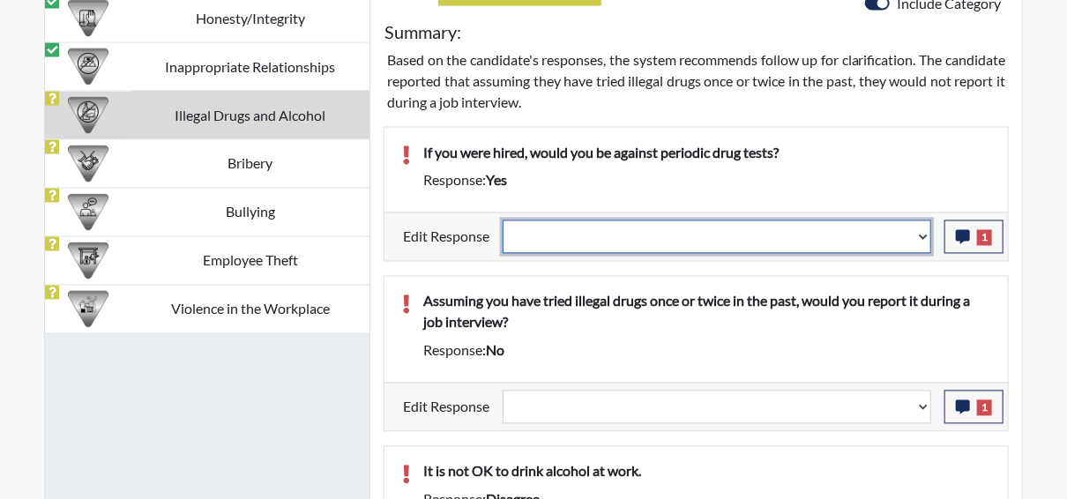
click at [929, 227] on select "Question is not relevant. Results will be updated. Reasonable explanation provi…" at bounding box center [716, 236] width 428 height 33
select select "reasonable-explanation-provided"
click at [503, 220] on select "Question is not relevant. Results will be updated. Reasonable explanation provi…" at bounding box center [716, 236] width 428 height 33
select select
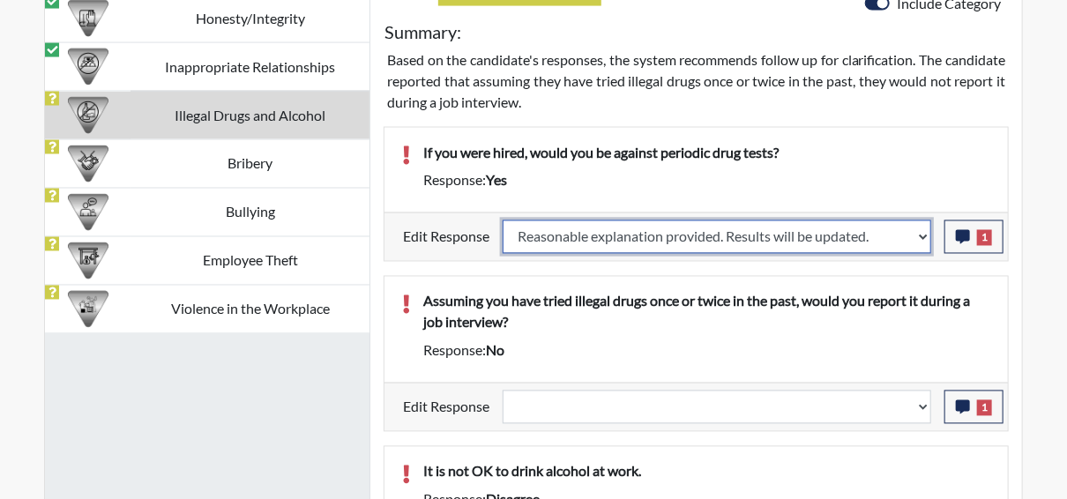
select select
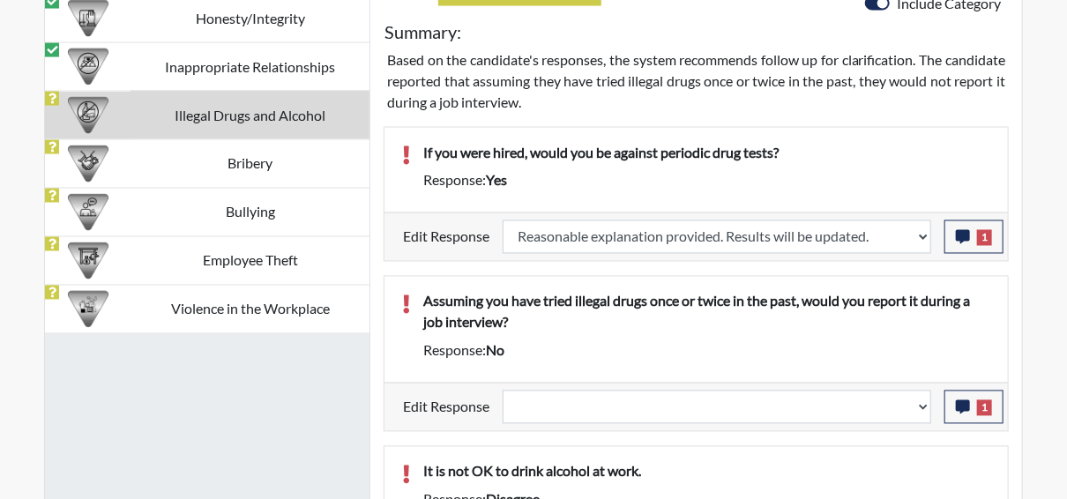
select select
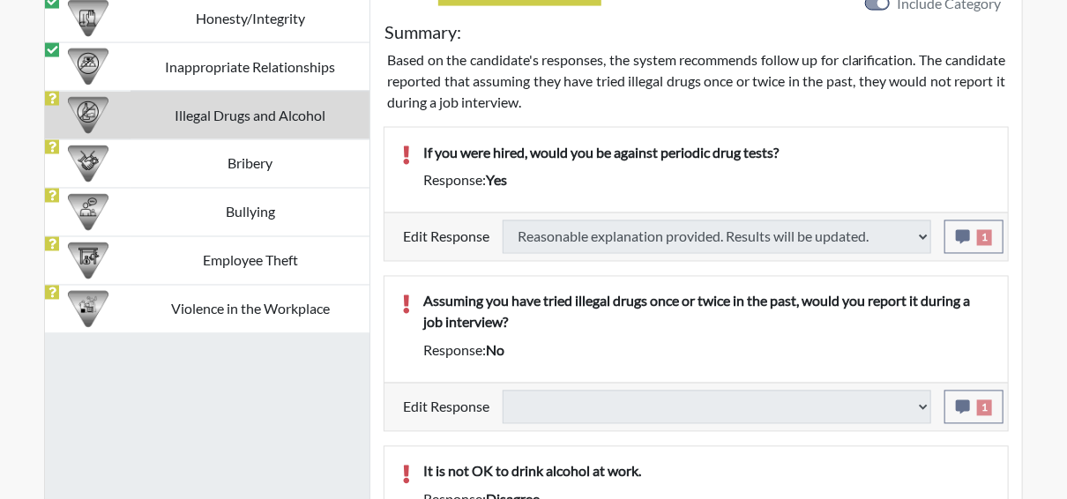
select select
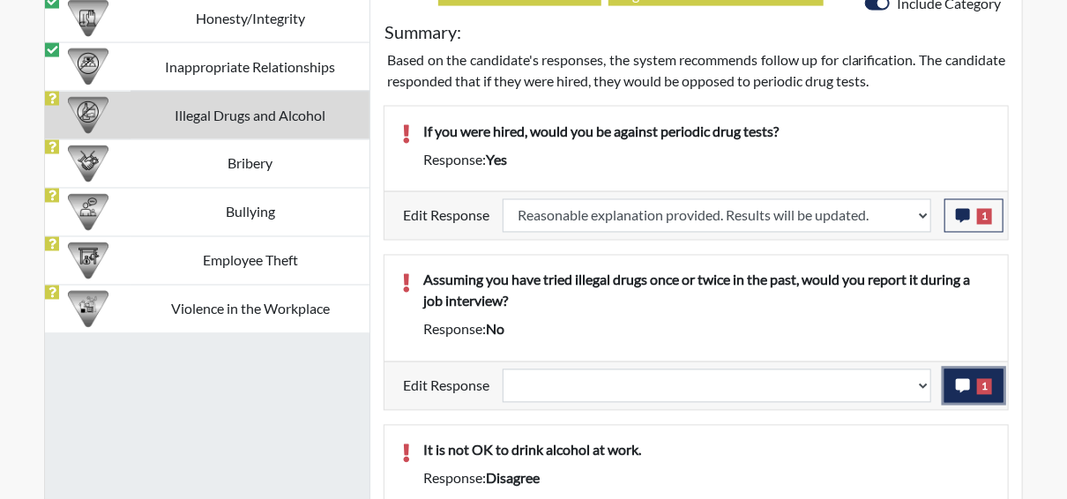
click at [963, 379] on icon "button" at bounding box center [962, 386] width 14 height 14
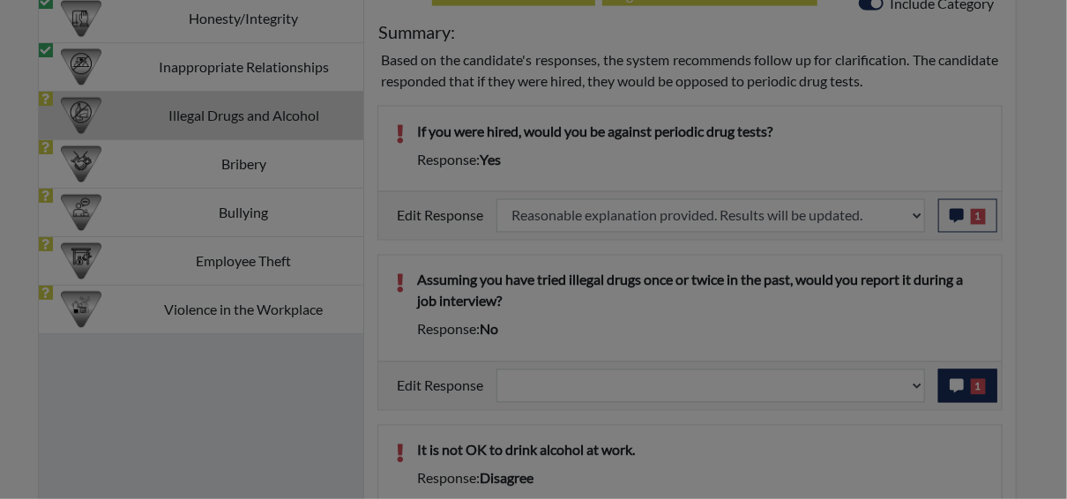
click at [963, 379] on div at bounding box center [533, 249] width 1067 height 499
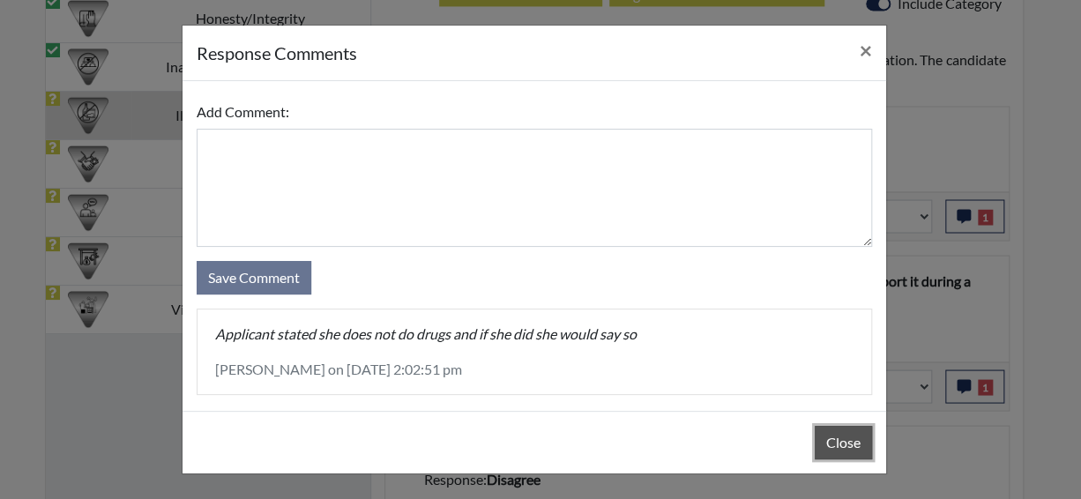
click at [836, 441] on button "Close" at bounding box center [842, 442] width 57 height 33
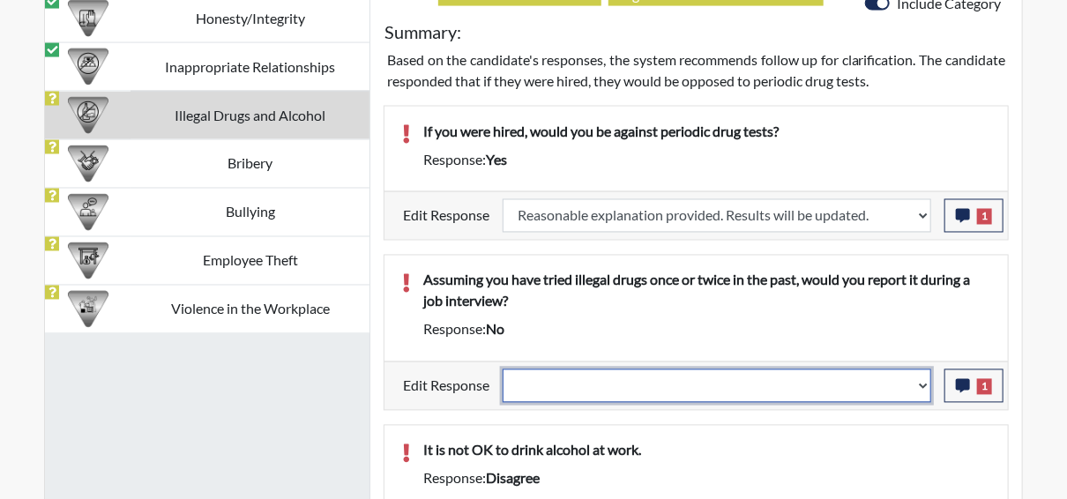
click at [925, 380] on select "Question is not relevant. Results will be updated. Reasonable explanation provi…" at bounding box center [716, 385] width 428 height 33
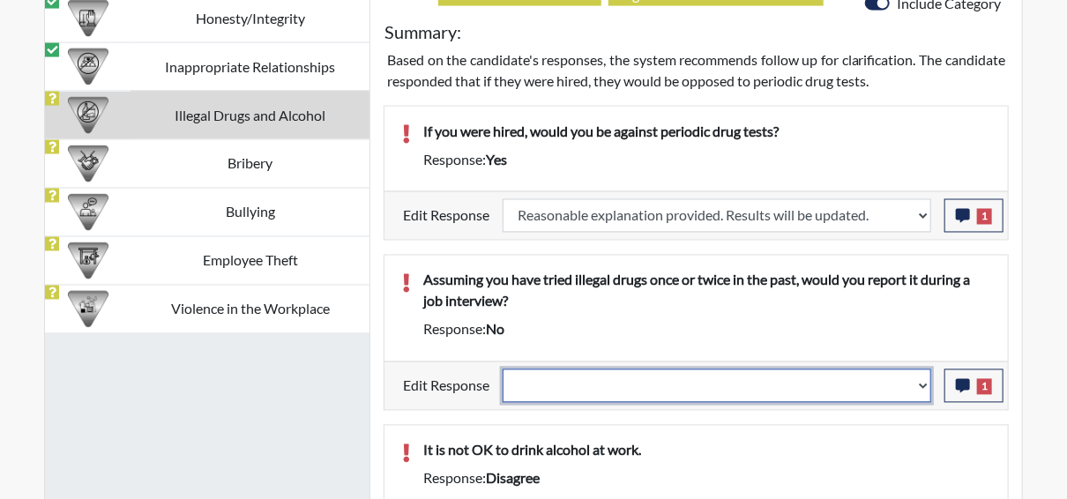
click at [925, 380] on select "Question is not relevant. Results will be updated. Reasonable explanation provi…" at bounding box center [716, 385] width 428 height 33
click at [926, 381] on select "Question is not relevant. Results will be updated. Reasonable explanation provi…" at bounding box center [716, 385] width 428 height 33
select select "reasonable-explanation-provided"
click at [503, 369] on select "Question is not relevant. Results will be updated. Reasonable explanation provi…" at bounding box center [716, 385] width 428 height 33
select select
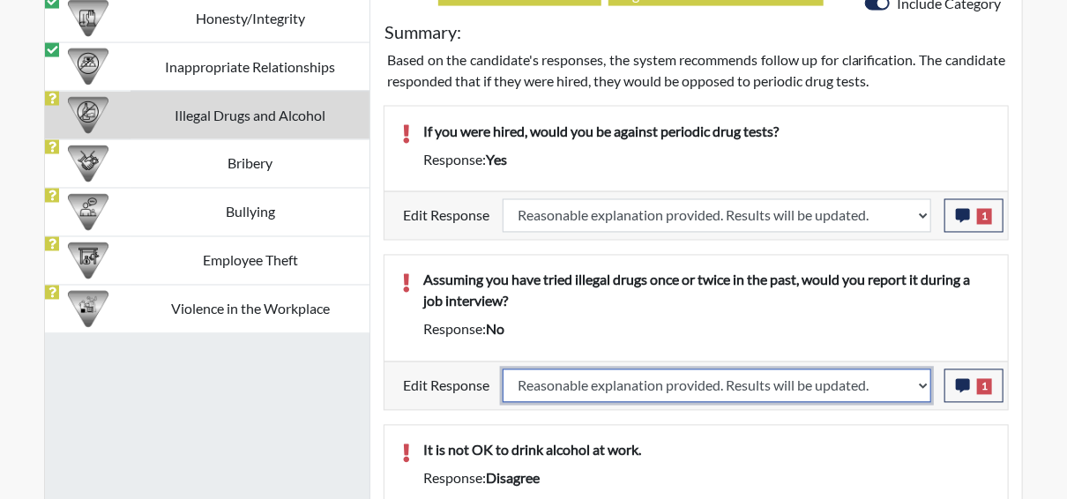
select select
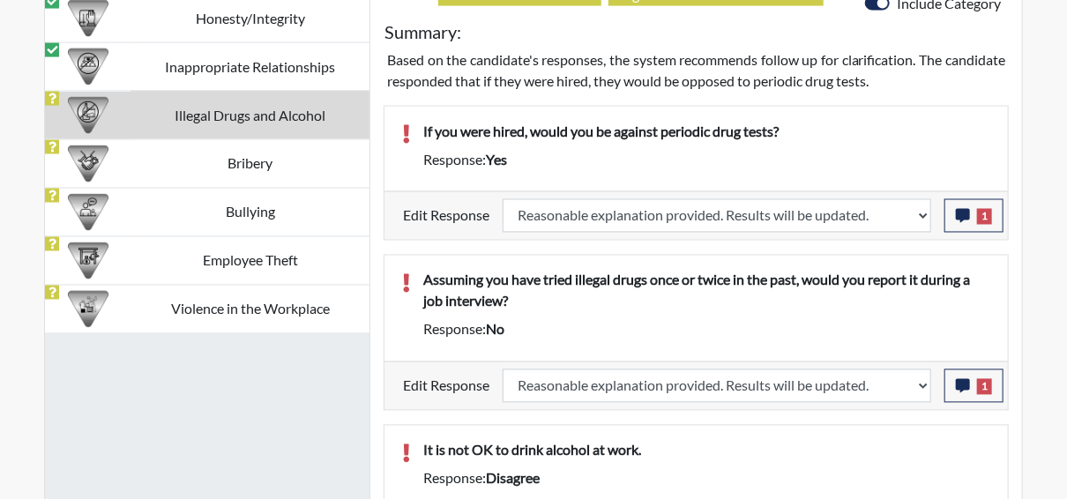
click at [880, 440] on p "It is not OK to drink alcohol at work." at bounding box center [706, 450] width 567 height 21
select select
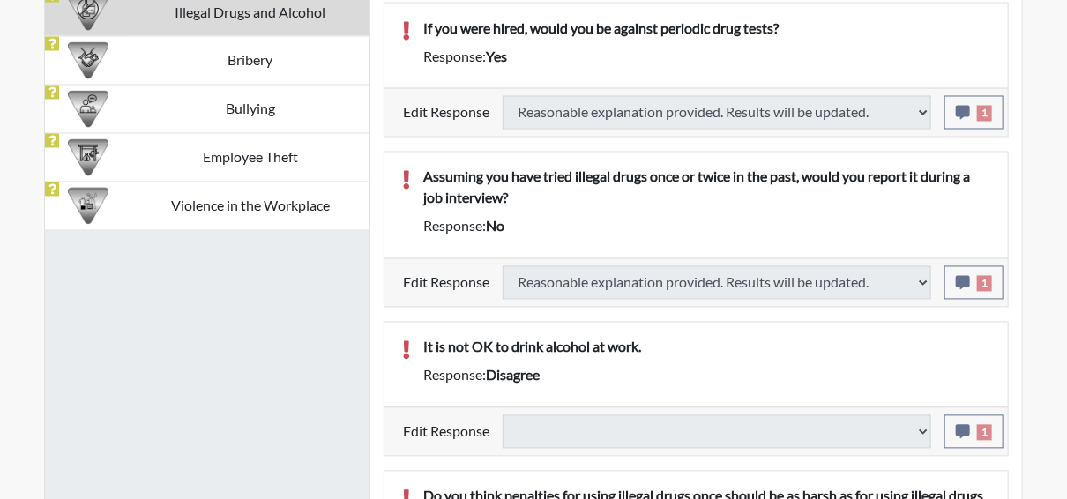
select select
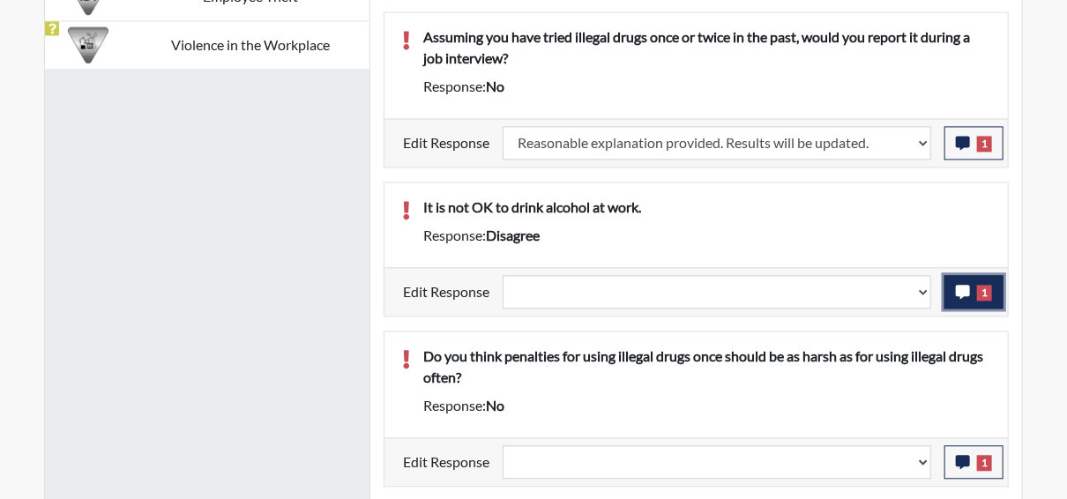
click at [983, 288] on span "1" at bounding box center [984, 293] width 15 height 16
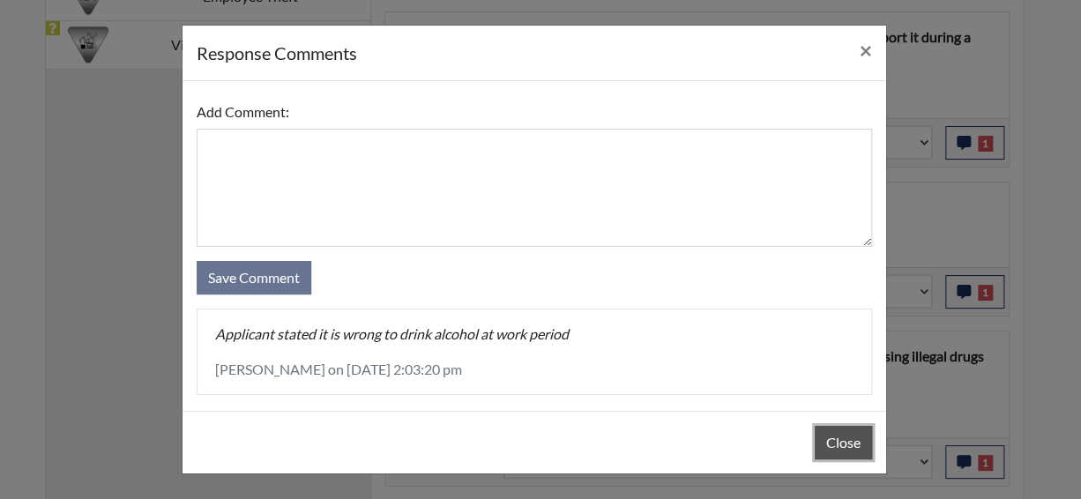
drag, startPoint x: 829, startPoint y: 447, endPoint x: 834, endPoint y: 434, distance: 13.9
click at [829, 446] on button "Close" at bounding box center [842, 442] width 57 height 33
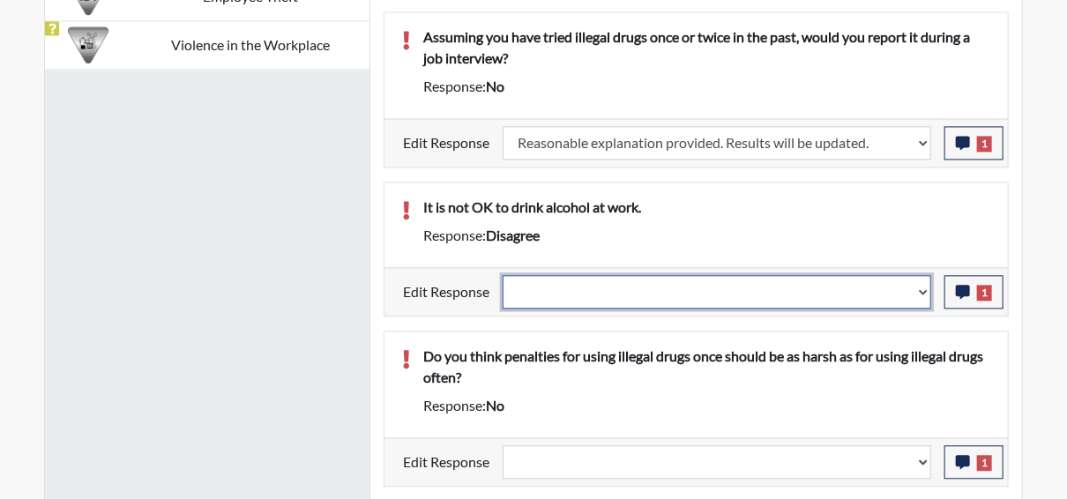
click at [921, 284] on select "Question is not relevant. Results will be updated. Reasonable explanation provi…" at bounding box center [716, 291] width 428 height 33
select select "reasonable-explanation-provided"
click at [503, 275] on select "Question is not relevant. Results will be updated. Reasonable explanation provi…" at bounding box center [716, 291] width 428 height 33
select select
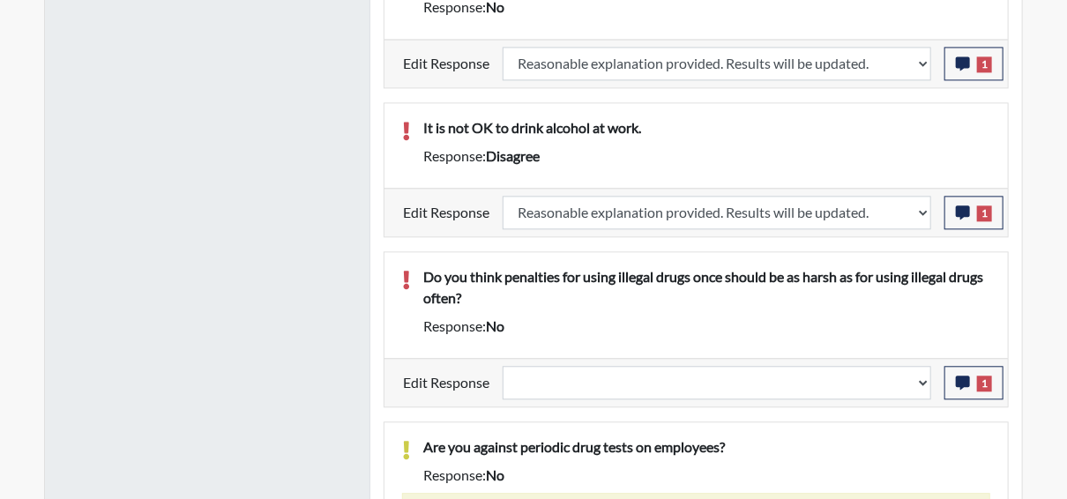
select select
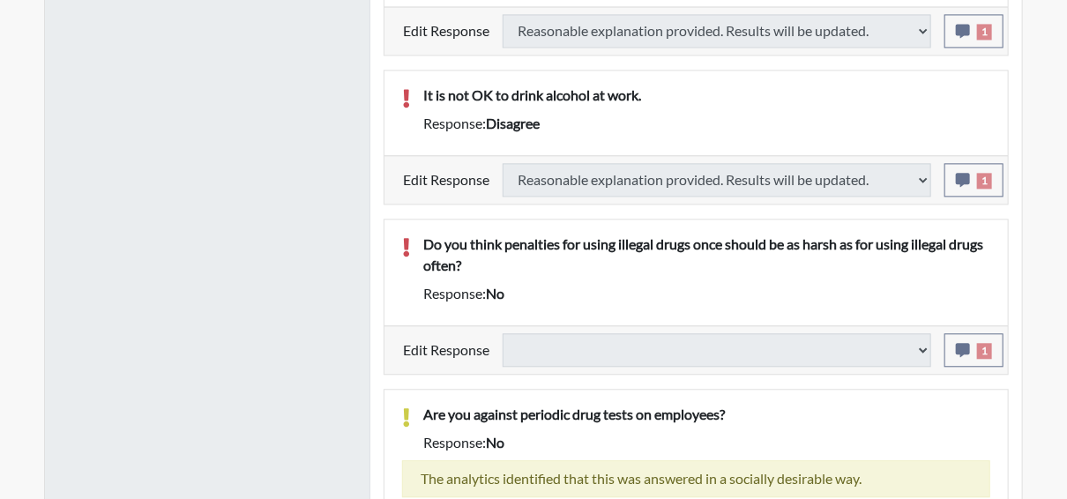
scroll to position [1597, 0]
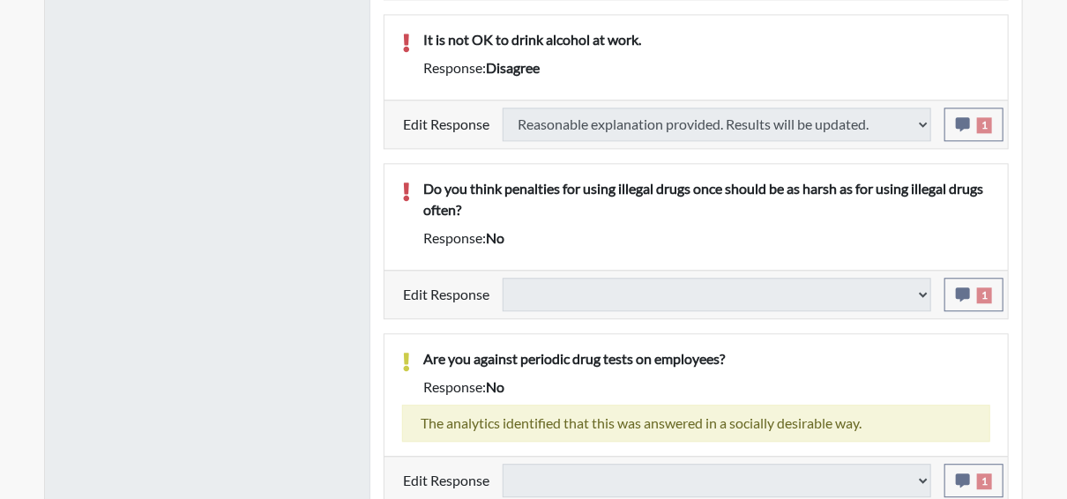
select select
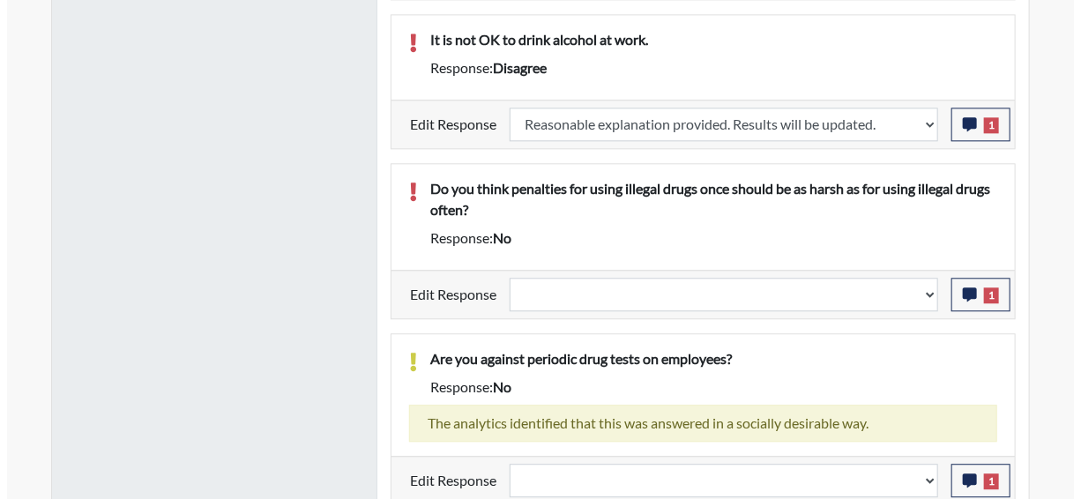
scroll to position [293, 732]
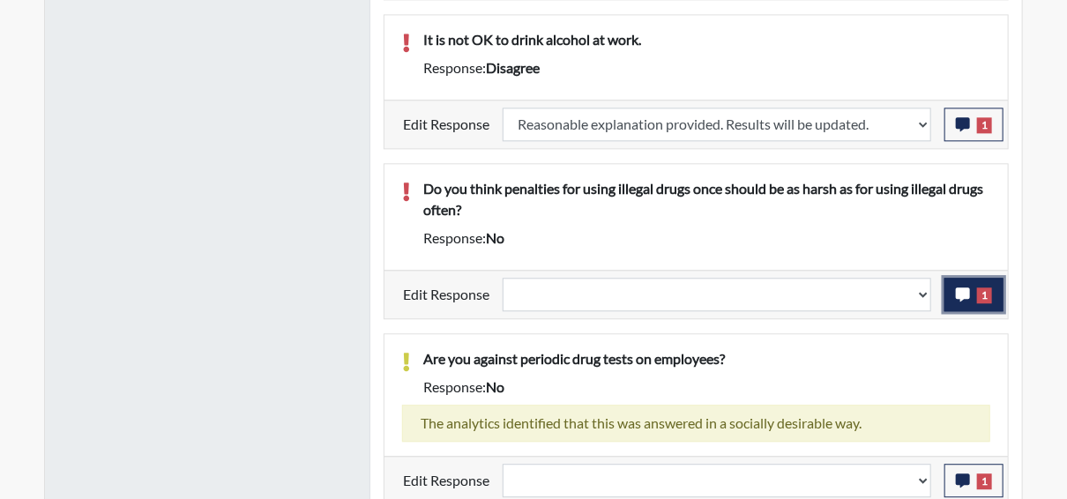
click at [963, 287] on icon "button" at bounding box center [962, 294] width 14 height 14
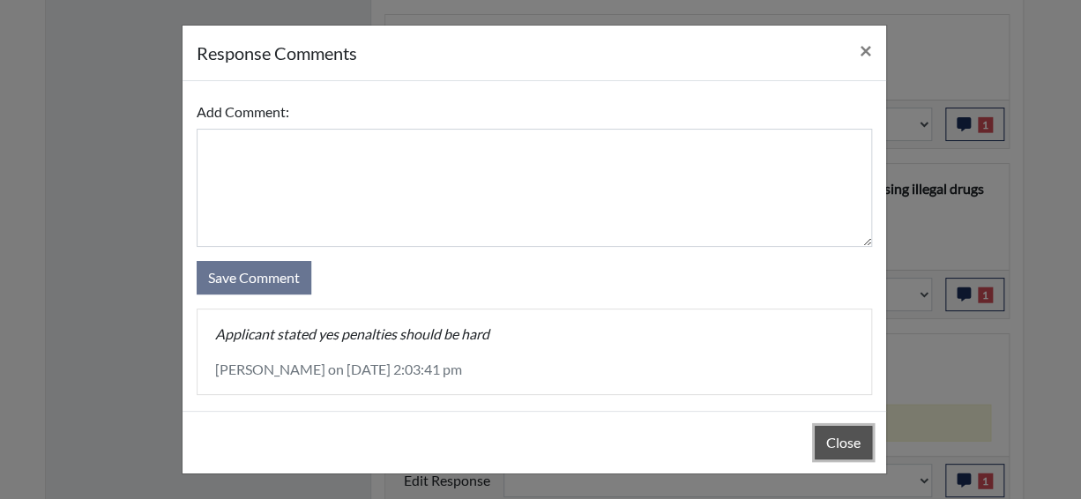
drag, startPoint x: 824, startPoint y: 442, endPoint x: 833, endPoint y: 420, distance: 23.7
click at [825, 440] on button "Close" at bounding box center [842, 442] width 57 height 33
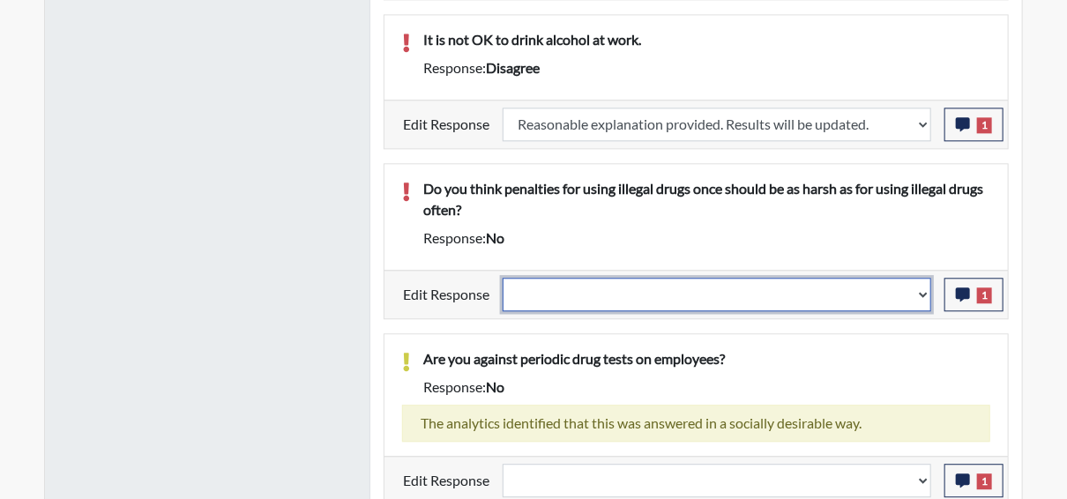
click at [922, 287] on select "Question is not relevant. Results will be updated. Reasonable explanation provi…" at bounding box center [716, 294] width 428 height 33
select select "reasonable-explanation-provided"
click at [503, 278] on select "Question is not relevant. Results will be updated. Reasonable explanation provi…" at bounding box center [716, 294] width 428 height 33
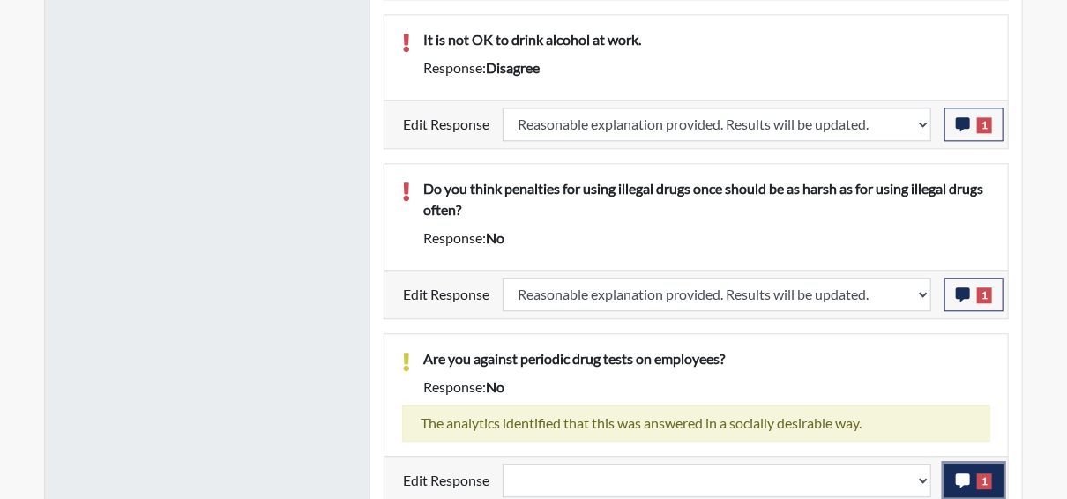
click at [963, 473] on icon "button" at bounding box center [962, 480] width 14 height 14
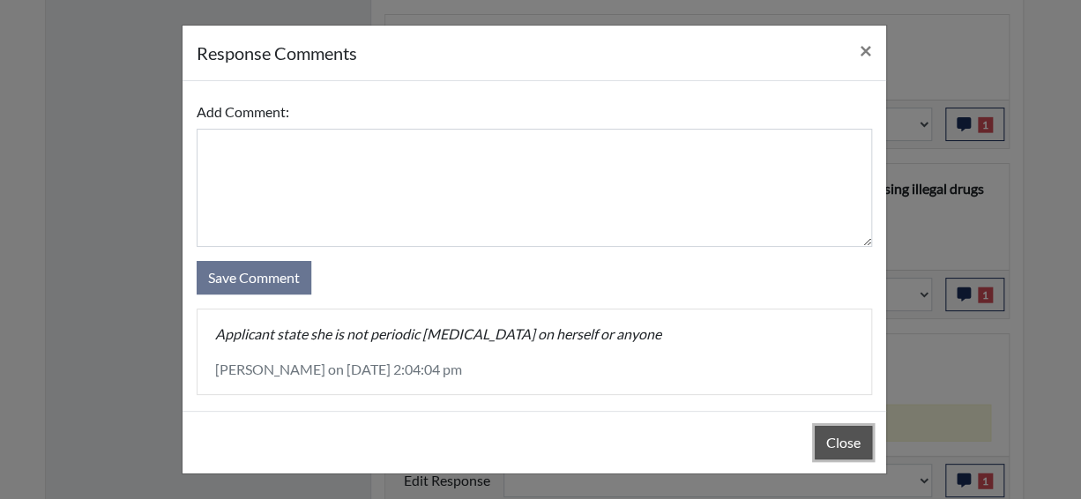
click at [850, 440] on button "Close" at bounding box center [842, 442] width 57 height 33
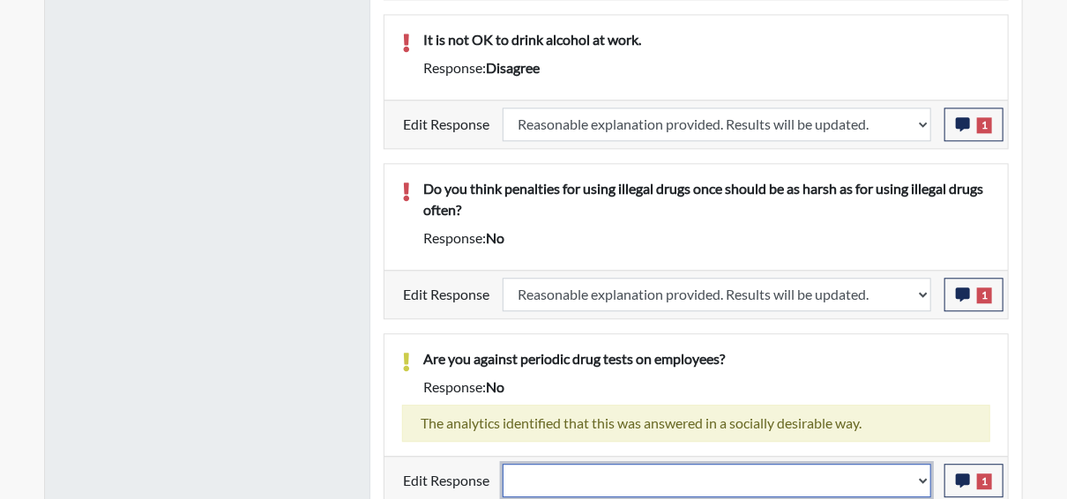
click at [923, 472] on select "Question is not relevant. Results will be updated. Reasonable explanation provi…" at bounding box center [716, 480] width 428 height 33
select select "reasonable-explanation-provided"
click at [503, 464] on select "Question is not relevant. Results will be updated. Reasonable explanation provi…" at bounding box center [716, 480] width 428 height 33
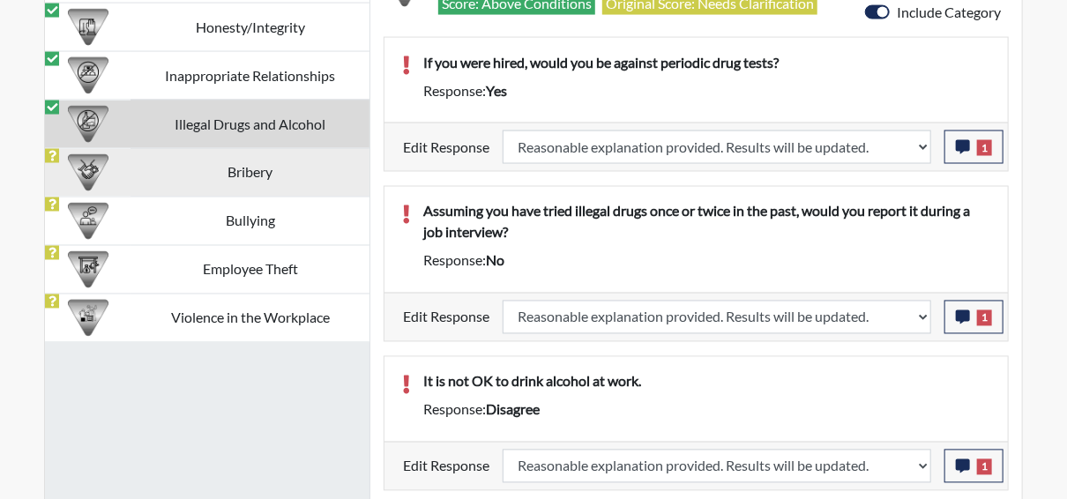
click at [276, 168] on td "Bribery" at bounding box center [249, 172] width 239 height 48
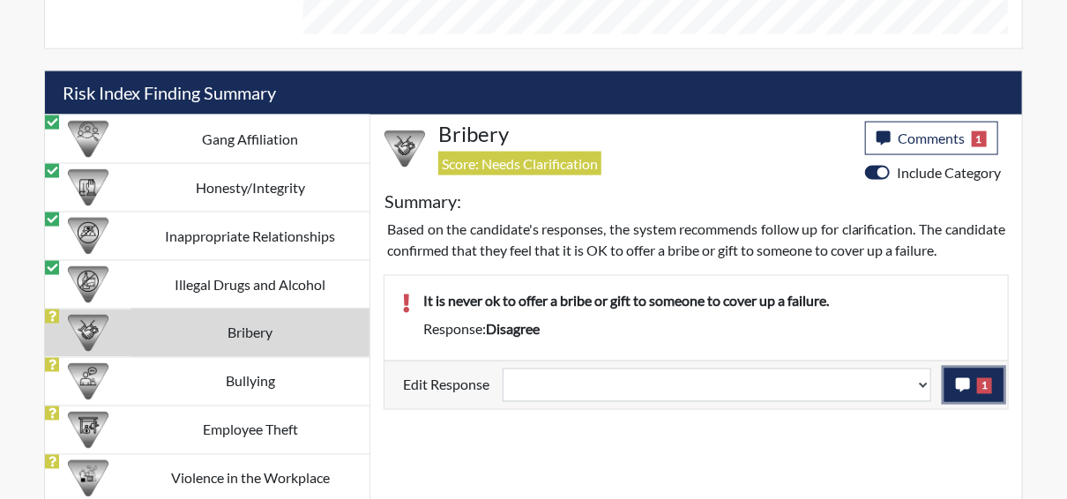
click at [980, 393] on button "1" at bounding box center [973, 384] width 59 height 33
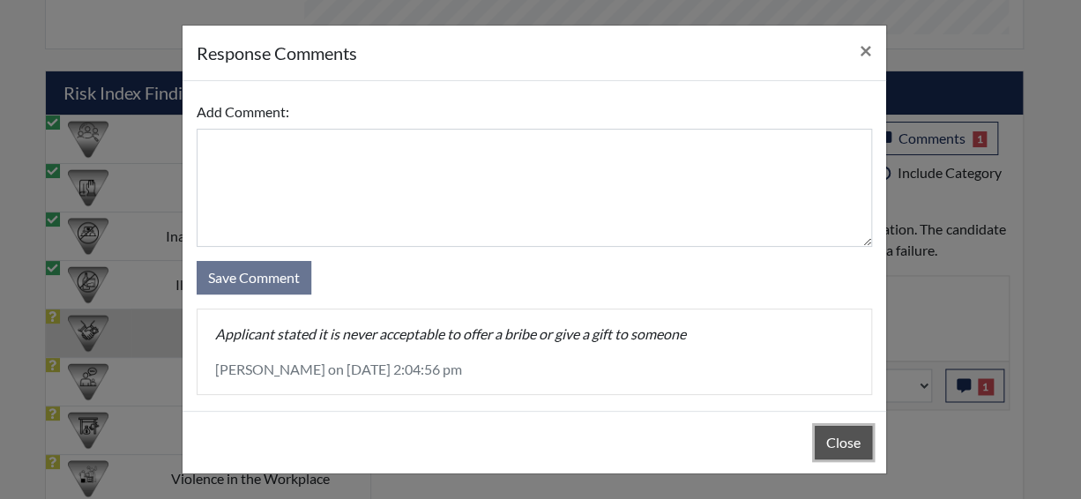
click at [848, 445] on button "Close" at bounding box center [842, 442] width 57 height 33
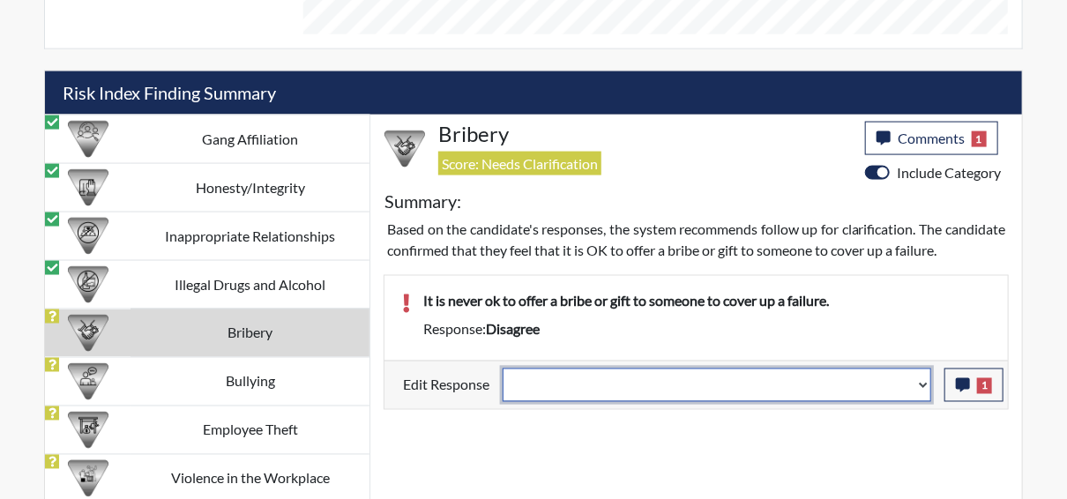
click at [926, 399] on select "Question is not relevant. Results will be updated. Reasonable explanation provi…" at bounding box center [716, 384] width 428 height 33
select select "reasonable-explanation-provided"
click at [503, 385] on select "Question is not relevant. Results will be updated. Reasonable explanation provi…" at bounding box center [716, 384] width 428 height 33
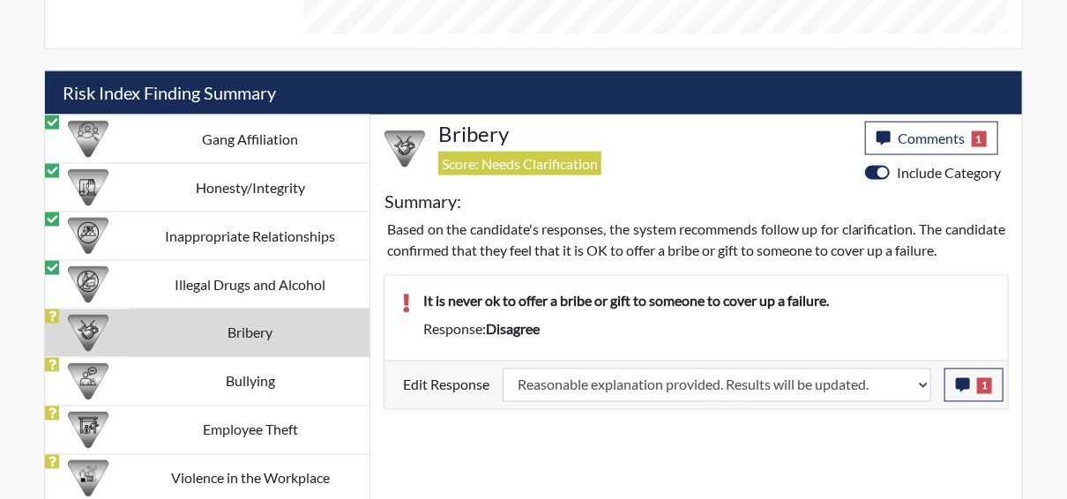
click at [883, 311] on p "It is never ok to offer a bribe or gift to someone to cover up a failure." at bounding box center [706, 300] width 567 height 21
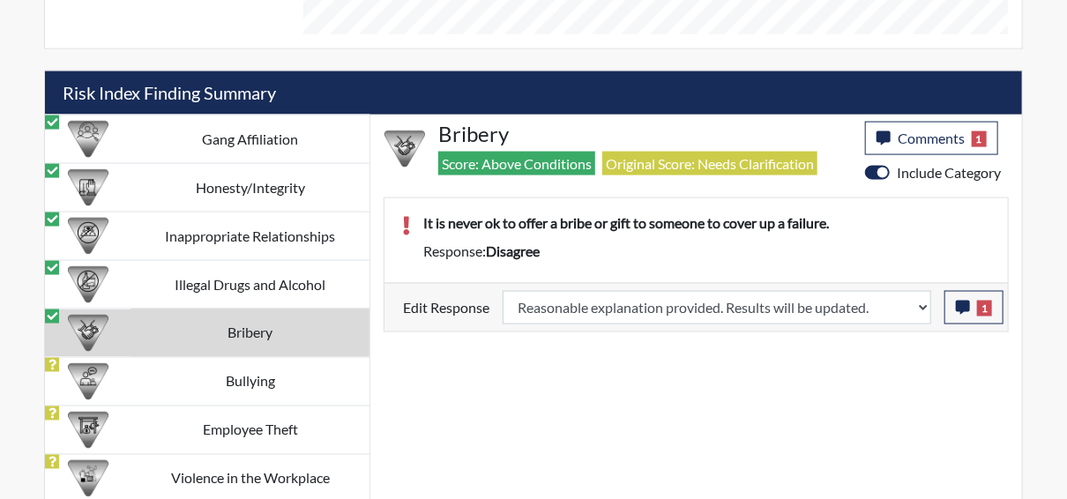
scroll to position [293, 732]
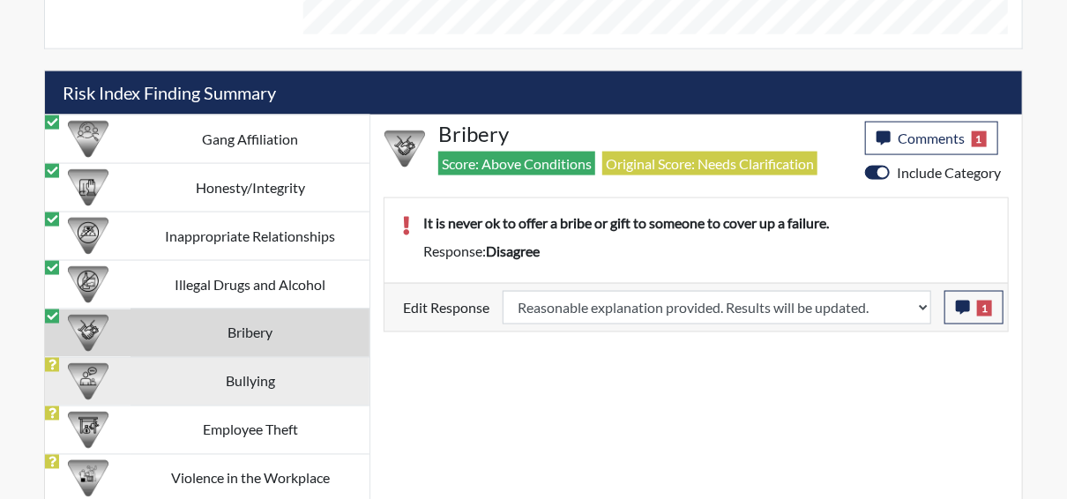
click at [282, 375] on td "Bullying" at bounding box center [249, 381] width 239 height 48
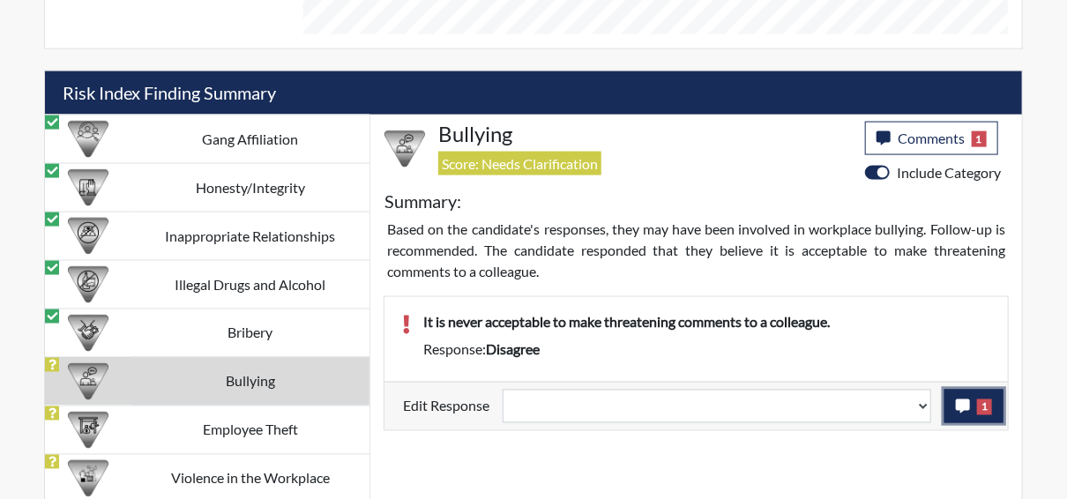
click at [987, 399] on span "1" at bounding box center [984, 407] width 15 height 16
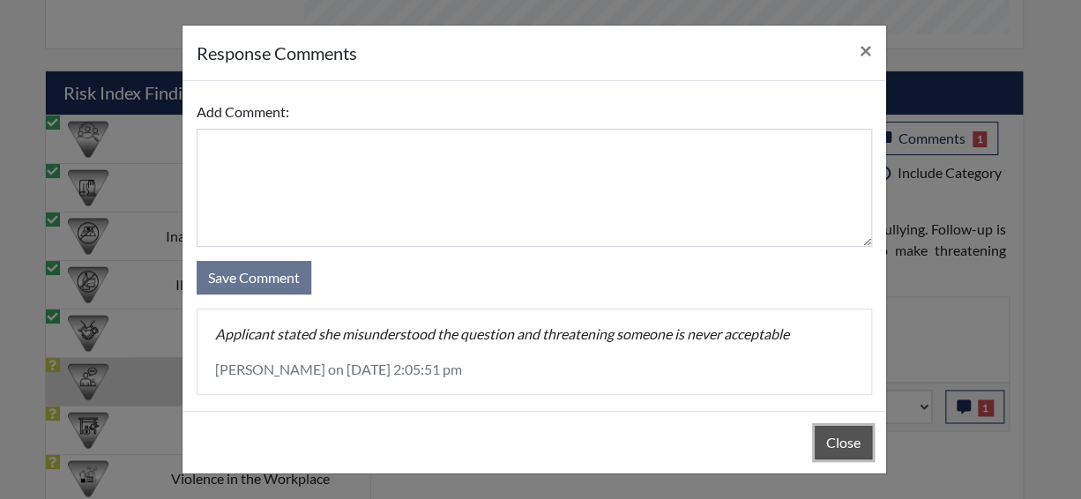
click at [830, 436] on button "Close" at bounding box center [842, 442] width 57 height 33
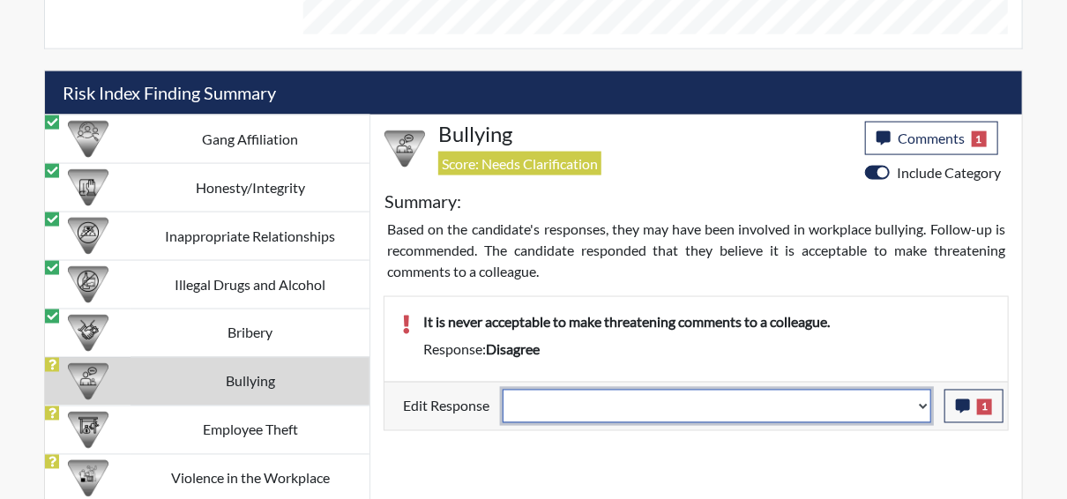
click at [925, 401] on select "Question is not relevant. Results will be updated. Reasonable explanation provi…" at bounding box center [716, 406] width 428 height 33
select select "reasonable-explanation-provided"
click at [503, 390] on select "Question is not relevant. Results will be updated. Reasonable explanation provi…" at bounding box center [716, 406] width 428 height 33
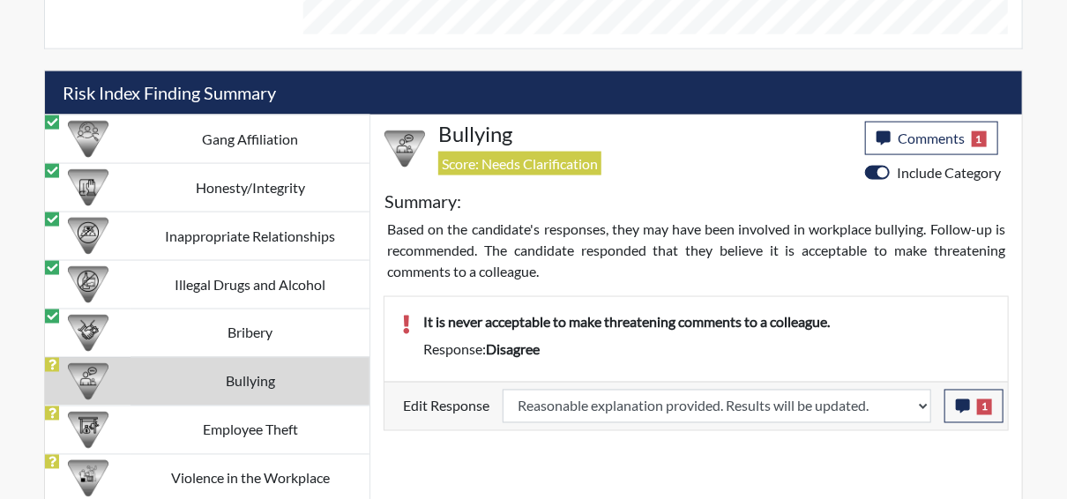
click at [895, 330] on div "It is never acceptable to make threatening comments to a colleague." at bounding box center [706, 325] width 593 height 28
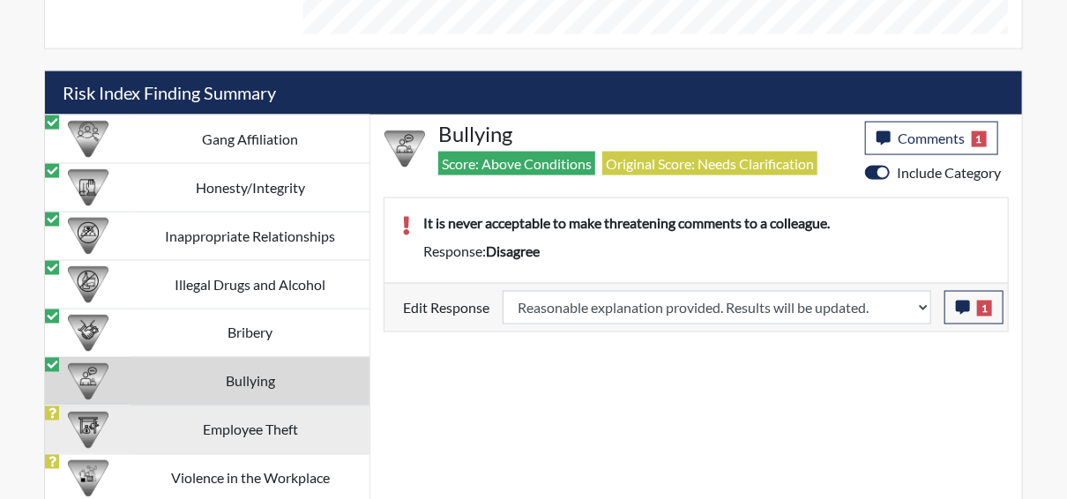
click at [257, 421] on td "Employee Theft" at bounding box center [249, 429] width 239 height 48
select select
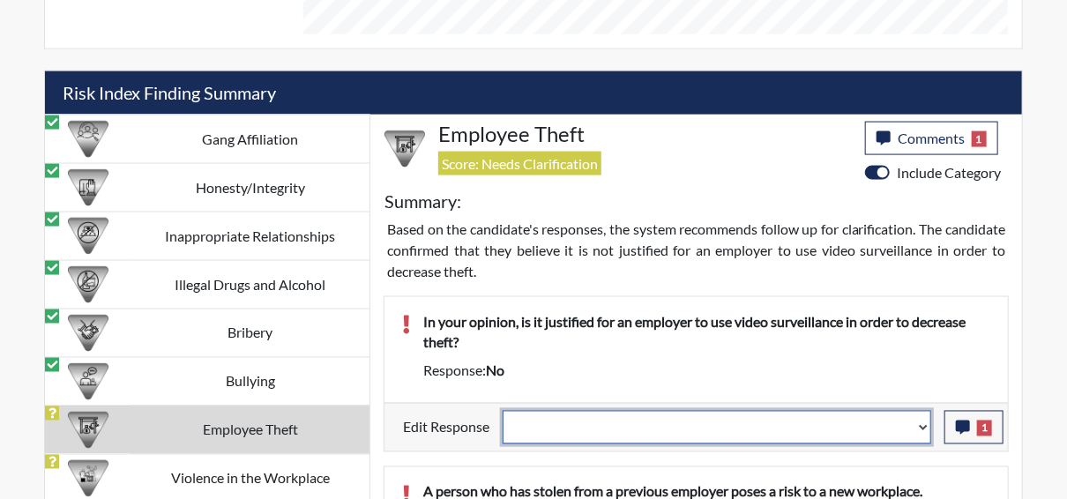
click at [921, 420] on select "Question is not relevant. Results will be updated. Reasonable explanation provi…" at bounding box center [716, 427] width 428 height 33
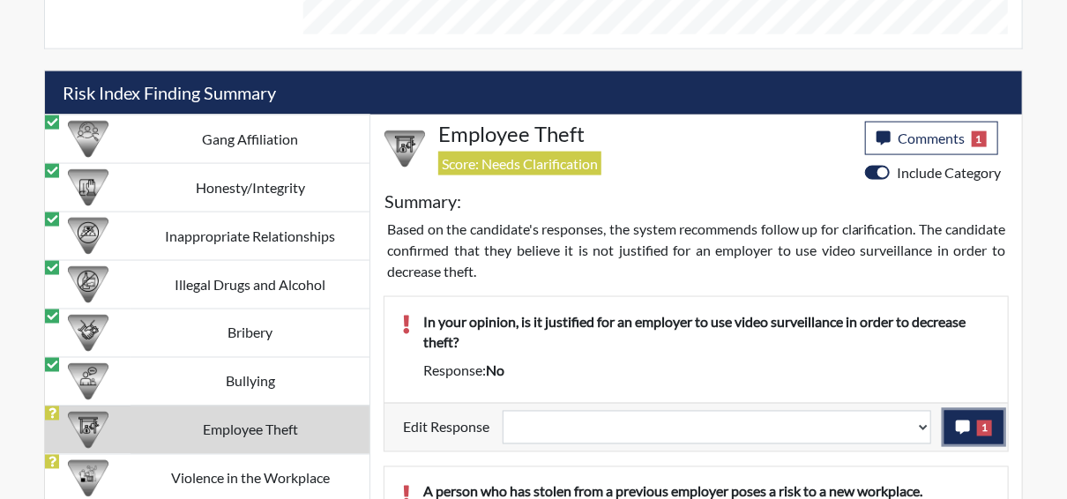
click at [958, 425] on icon "button" at bounding box center [962, 427] width 14 height 14
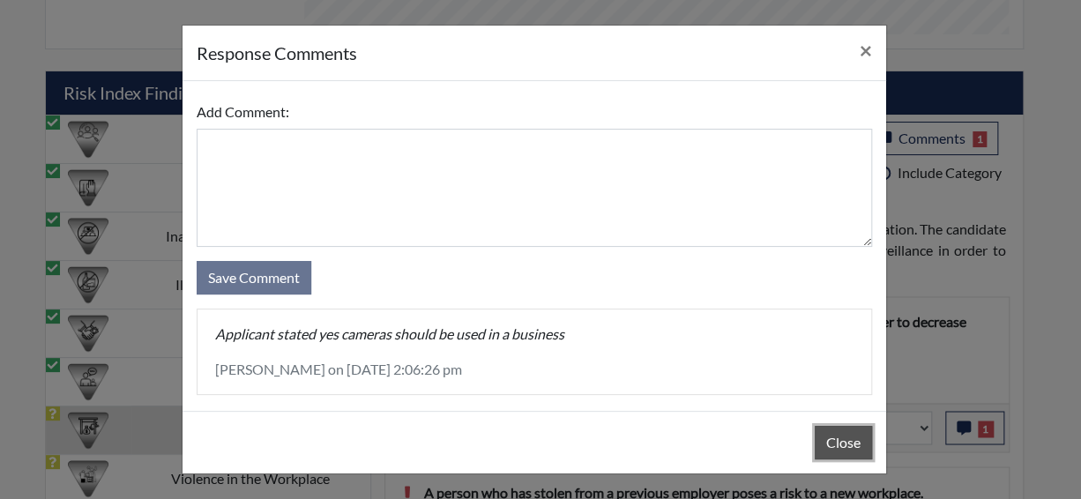
click at [854, 441] on button "Close" at bounding box center [842, 442] width 57 height 33
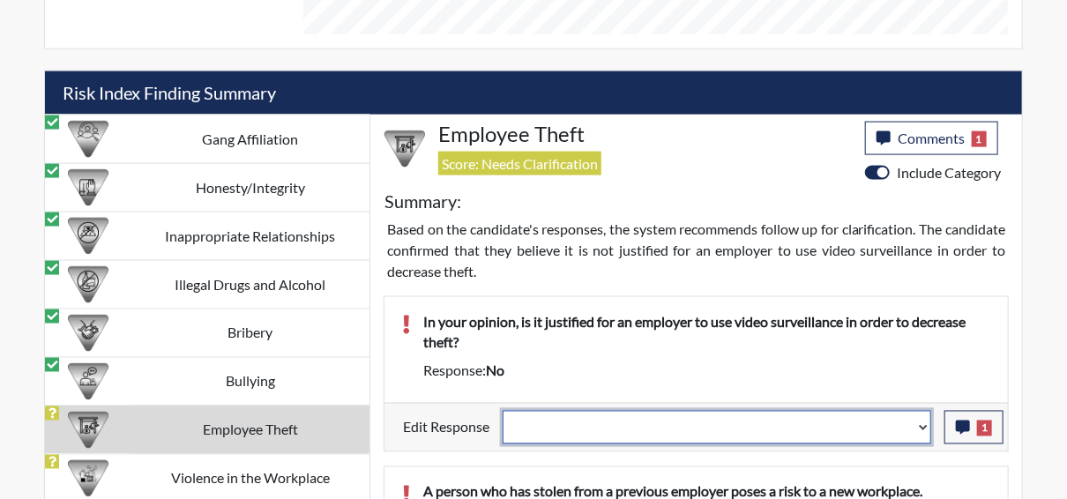
click at [925, 421] on select "Question is not relevant. Results will be updated. Reasonable explanation provi…" at bounding box center [716, 427] width 428 height 33
select select "reasonable-explanation-provided"
click at [503, 411] on select "Question is not relevant. Results will be updated. Reasonable explanation provi…" at bounding box center [716, 427] width 428 height 33
select select
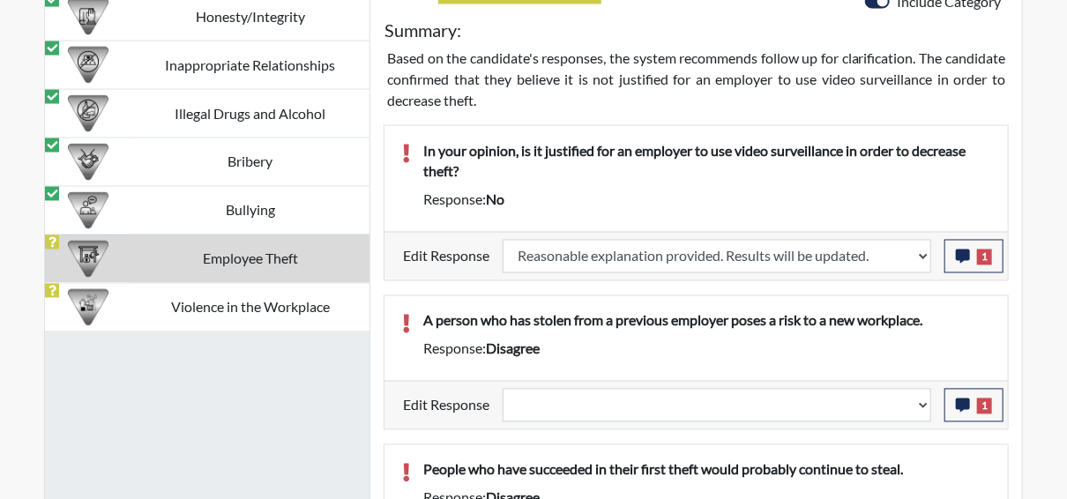
select select
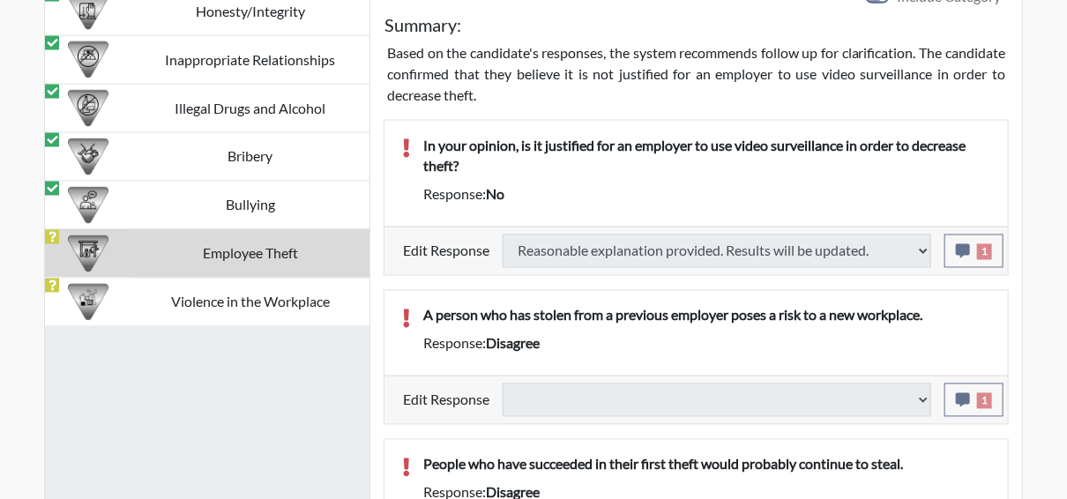
select select
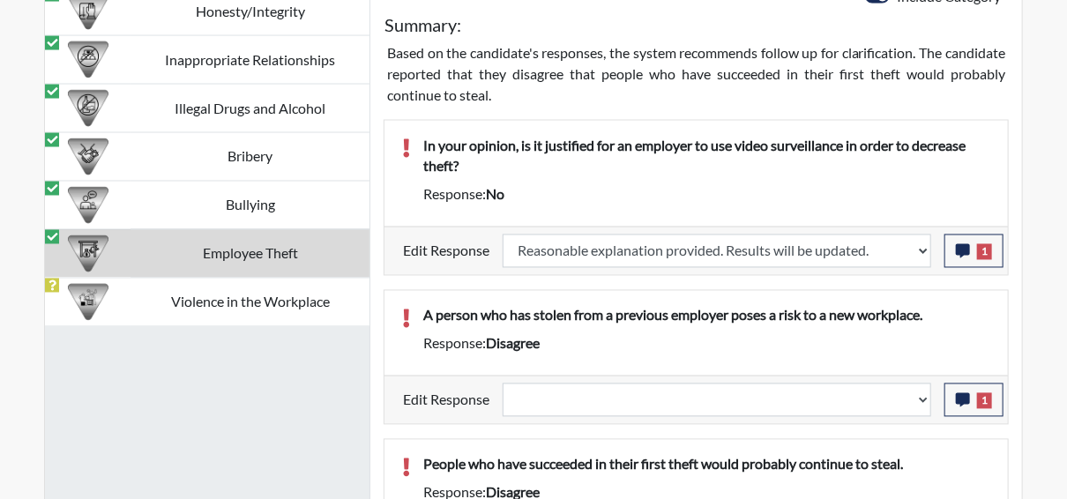
scroll to position [293, 732]
click at [966, 398] on icon "button" at bounding box center [962, 400] width 14 height 14
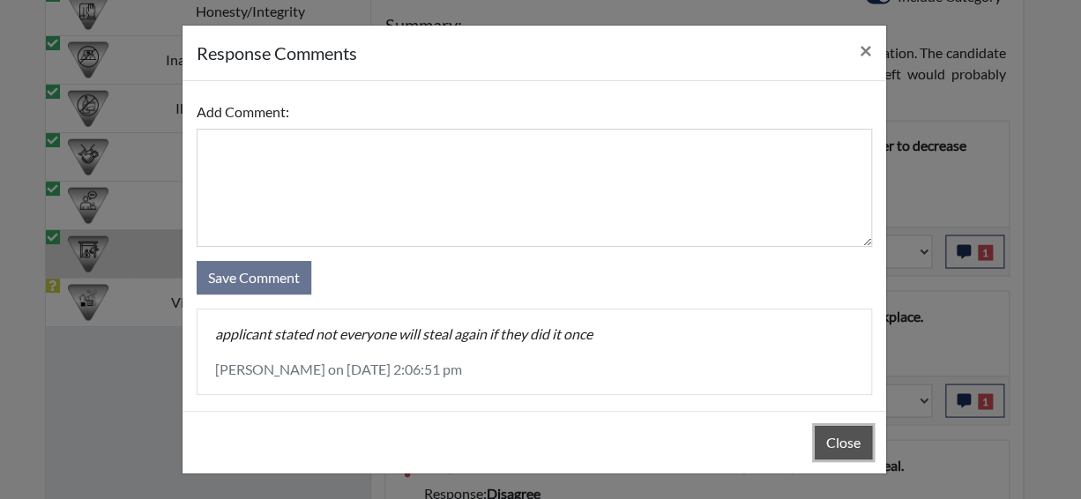
drag, startPoint x: 842, startPoint y: 444, endPoint x: 858, endPoint y: 432, distance: 20.1
click at [841, 442] on button "Close" at bounding box center [842, 442] width 57 height 33
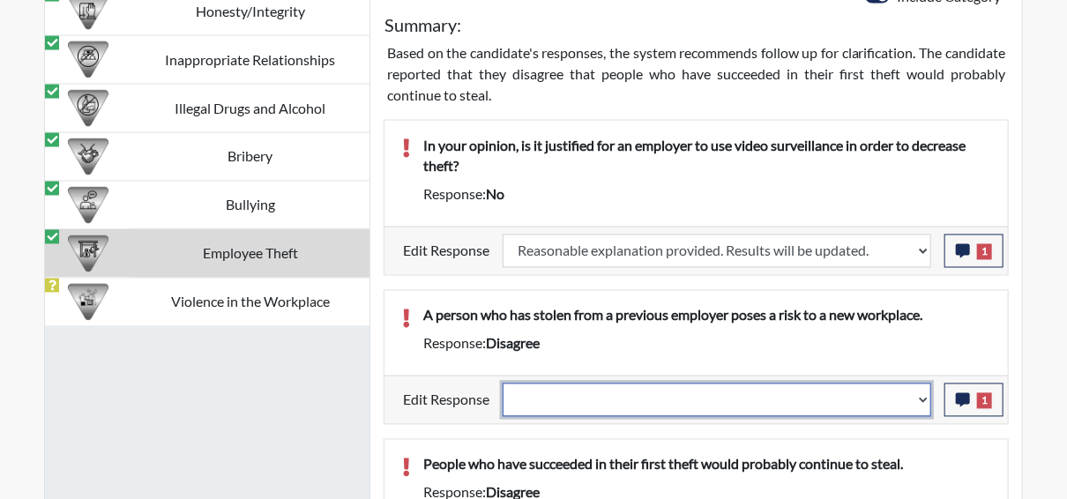
click at [921, 396] on select "Question is not relevant. Results will be updated. Reasonable explanation provi…" at bounding box center [716, 399] width 428 height 33
select select "reasonable-explanation-provided"
click at [503, 383] on select "Question is not relevant. Results will be updated. Reasonable explanation provi…" at bounding box center [716, 399] width 428 height 33
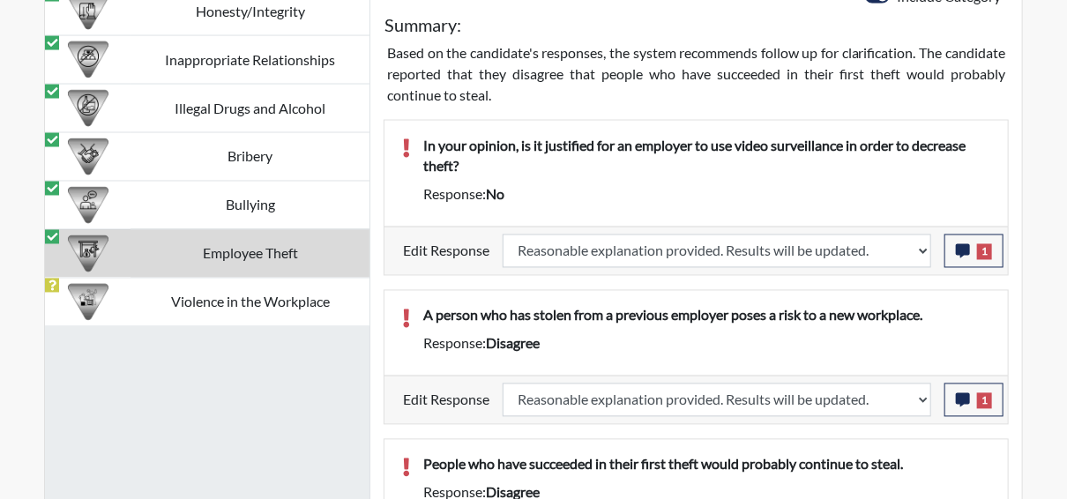
click at [889, 321] on p "A person who has stolen from a previous employer poses a risk to a new workplac…" at bounding box center [706, 315] width 567 height 21
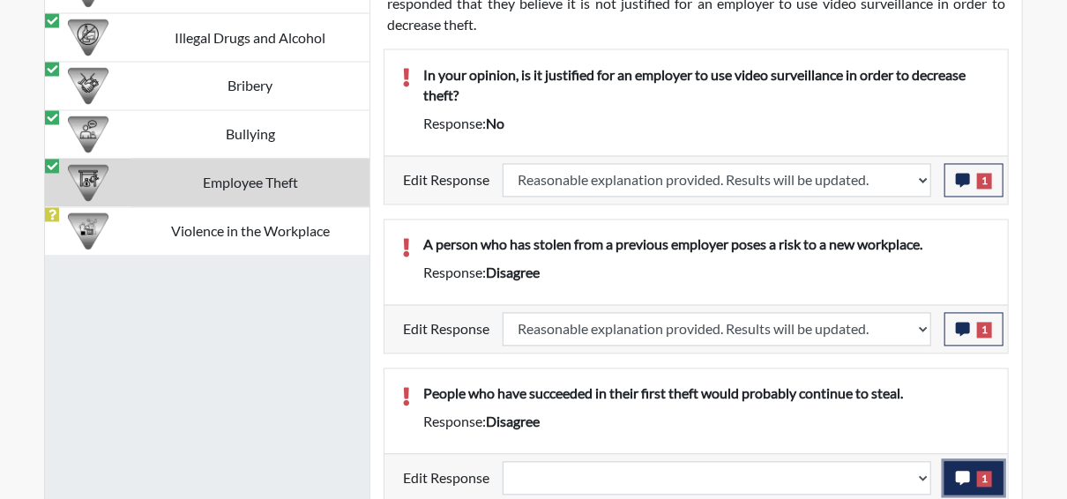
click at [959, 472] on icon "button" at bounding box center [962, 479] width 14 height 14
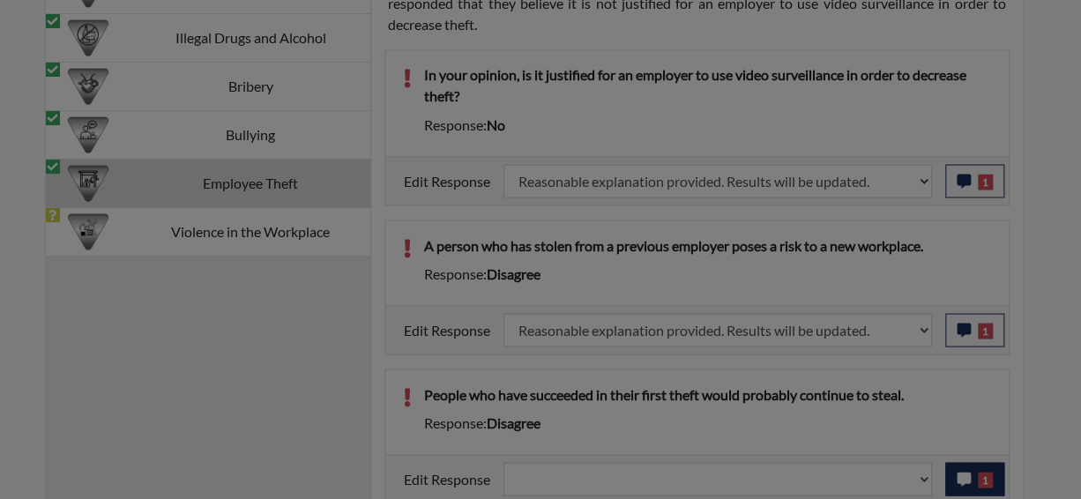
click at [959, 472] on div at bounding box center [540, 249] width 1081 height 499
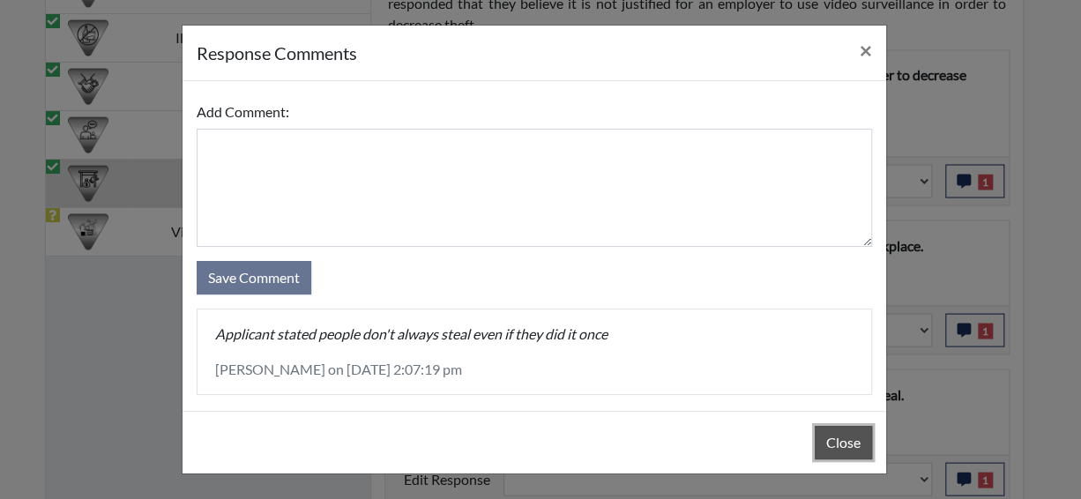
click at [826, 442] on button "Close" at bounding box center [842, 442] width 57 height 33
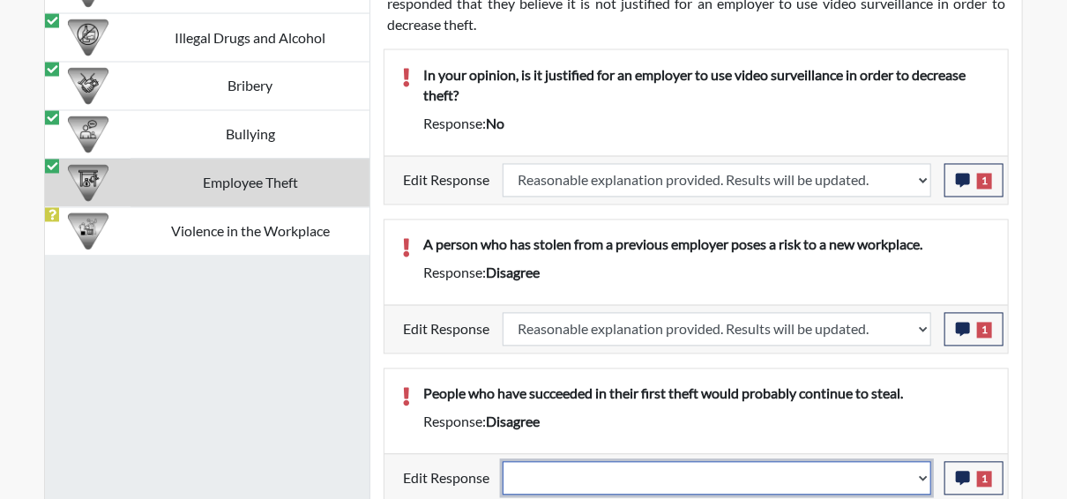
click at [921, 469] on select "Question is not relevant. Results will be updated. Reasonable explanation provi…" at bounding box center [716, 478] width 428 height 33
select select "reasonable-explanation-provided"
click at [503, 462] on select "Question is not relevant. Results will be updated. Reasonable explanation provi…" at bounding box center [716, 478] width 428 height 33
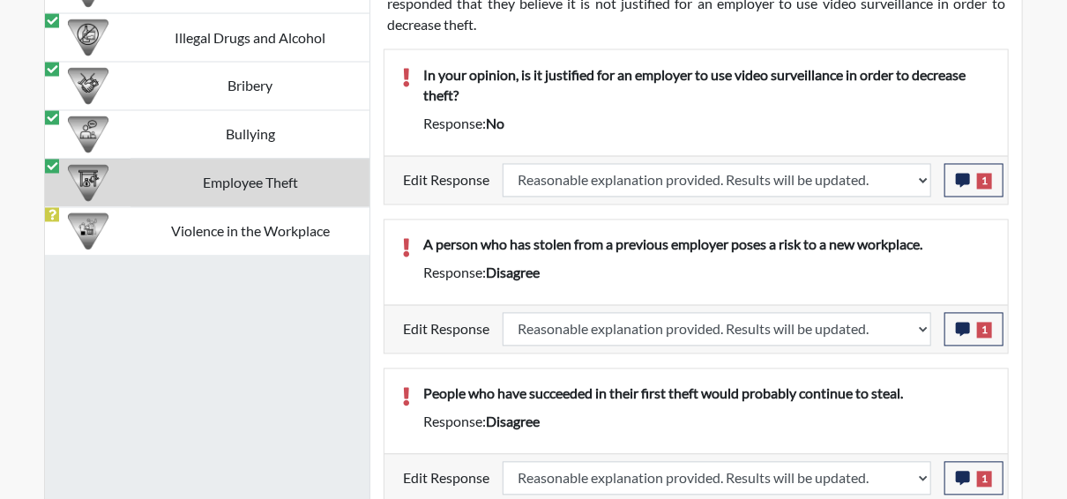
click at [889, 398] on p "People who have succeeded in their first theft would probably continue to steal." at bounding box center [706, 393] width 567 height 21
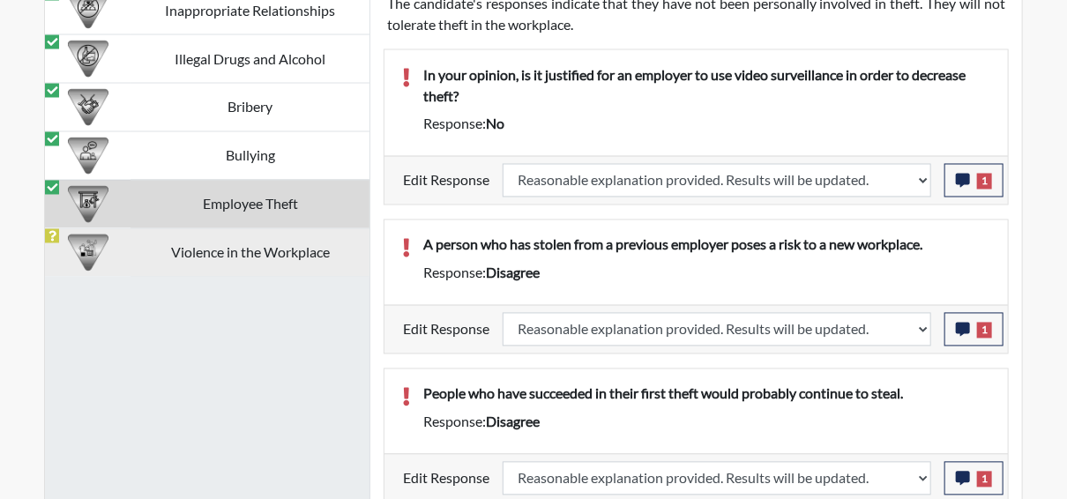
click at [254, 228] on td "Violence in the Workplace" at bounding box center [249, 252] width 239 height 48
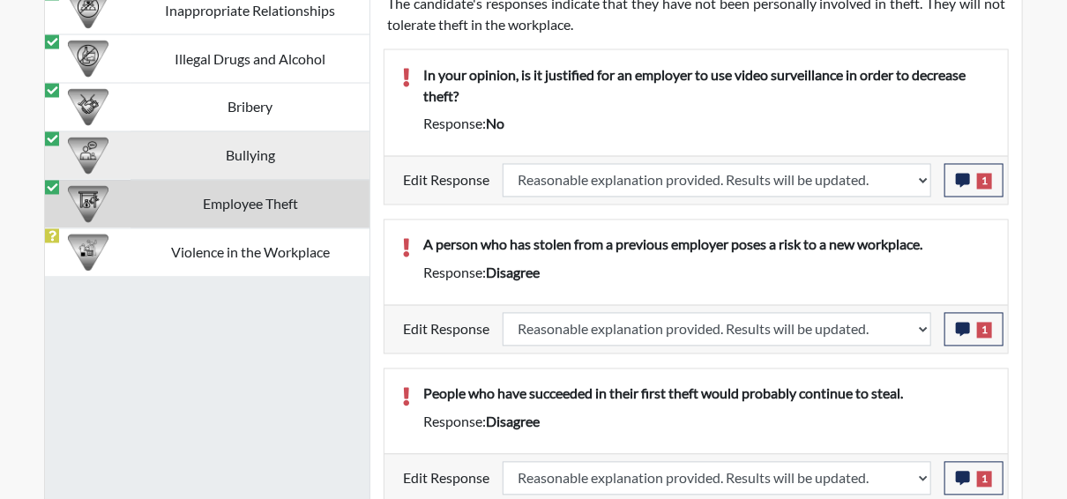
scroll to position [1125, 0]
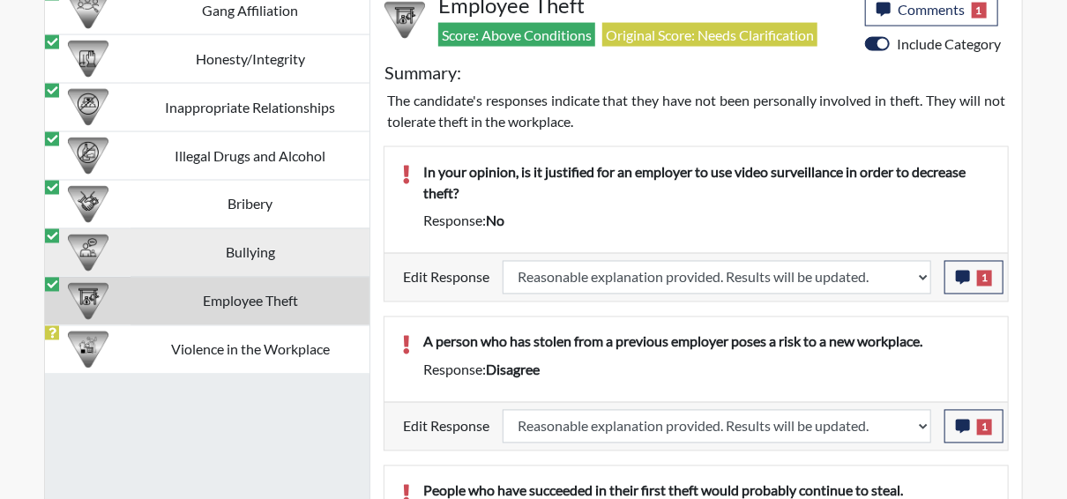
select select
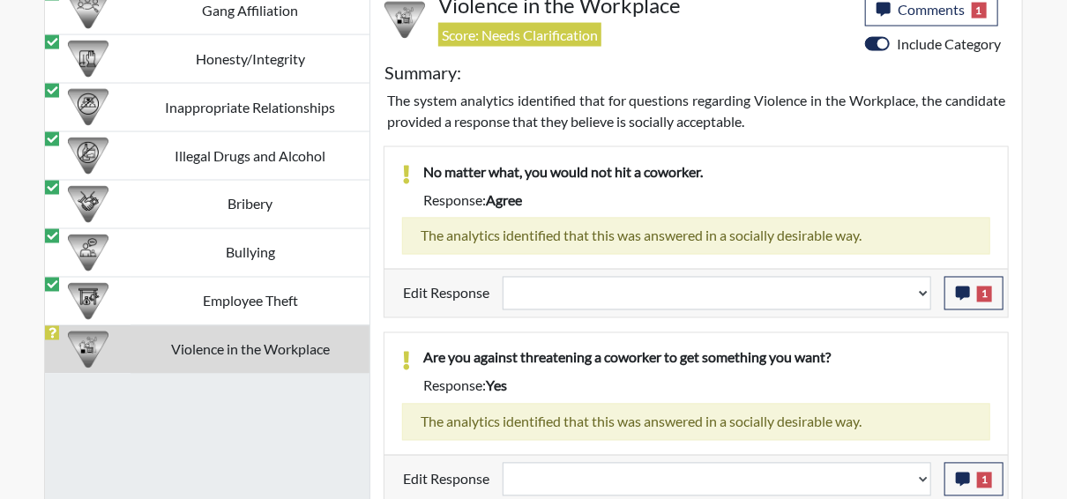
scroll to position [293, 732]
click at [242, 351] on td "Violence in the Workplace" at bounding box center [249, 349] width 239 height 48
click at [246, 335] on td "Violence in the Workplace" at bounding box center [249, 349] width 239 height 48
click at [976, 294] on button "1" at bounding box center [973, 293] width 59 height 33
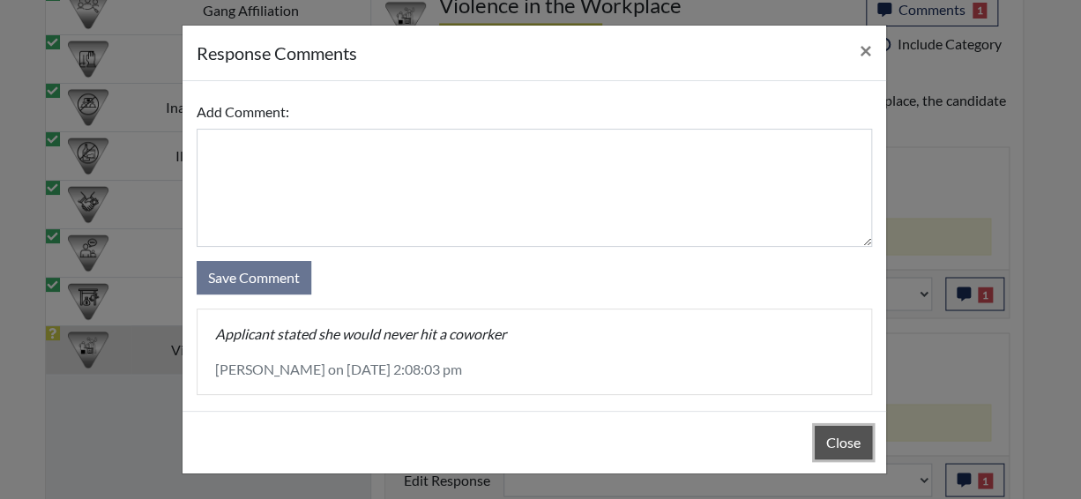
drag, startPoint x: 854, startPoint y: 439, endPoint x: 881, endPoint y: 376, distance: 67.9
click at [851, 434] on button "Close" at bounding box center [842, 442] width 57 height 33
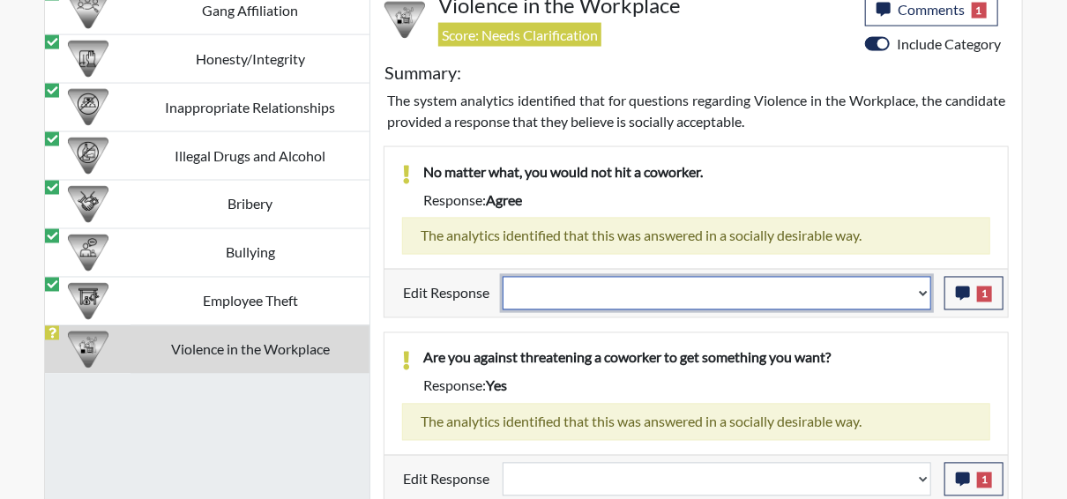
click at [925, 290] on select "Question is not relevant. Results will be updated. Reasonable explanation provi…" at bounding box center [716, 293] width 428 height 33
select select "reasonable-explanation-provided"
click at [503, 277] on select "Question is not relevant. Results will be updated. Reasonable explanation provi…" at bounding box center [716, 293] width 428 height 33
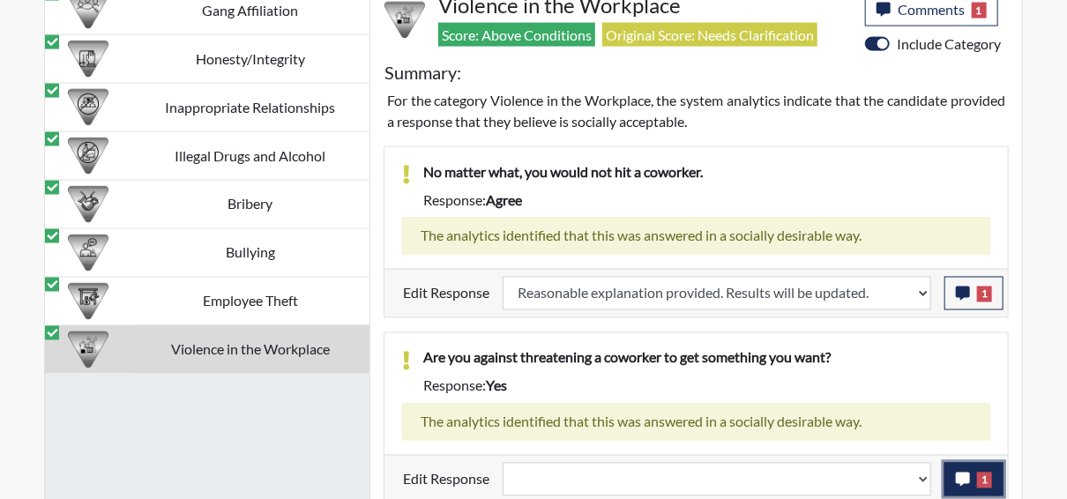
click at [970, 477] on icon "button" at bounding box center [962, 479] width 14 height 14
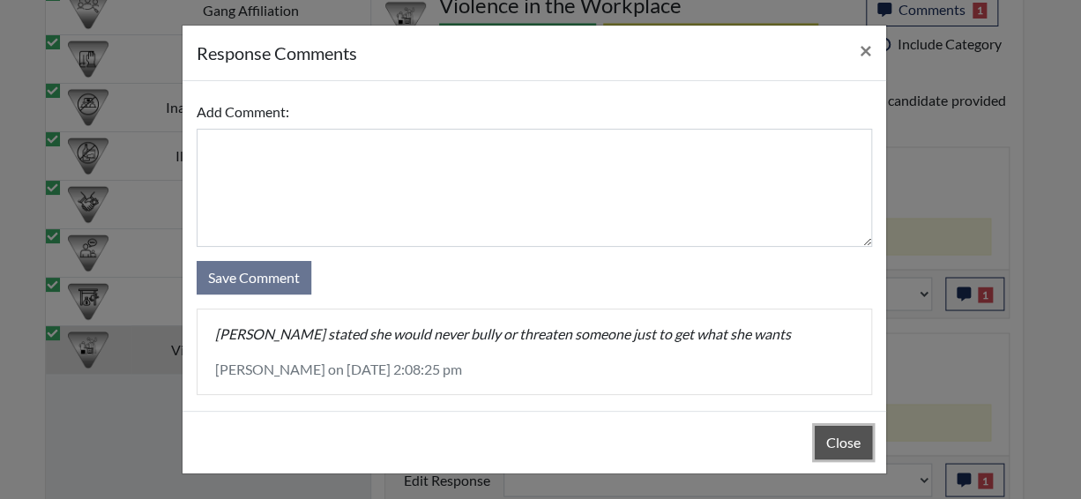
click at [837, 435] on button "Close" at bounding box center [842, 442] width 57 height 33
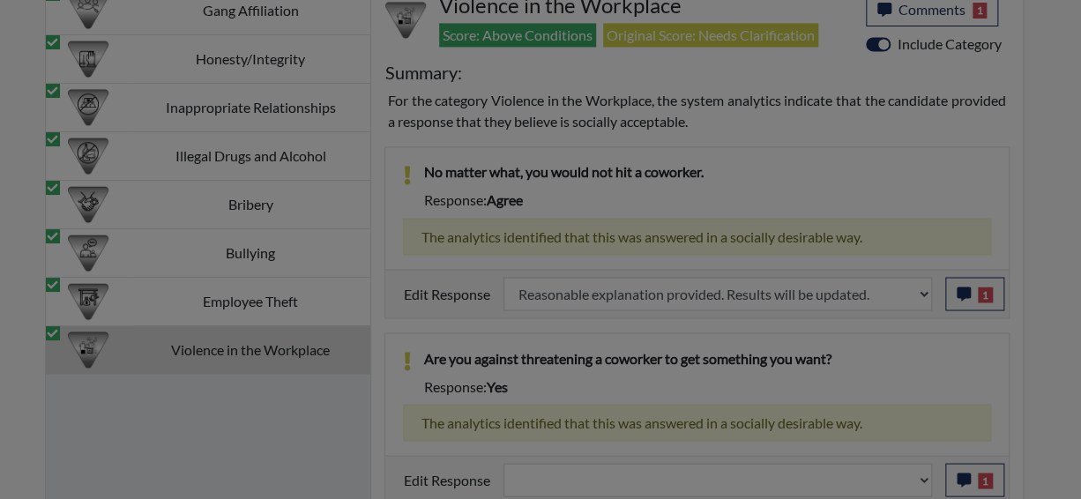
click at [837, 415] on button "Close" at bounding box center [842, 398] width 57 height 33
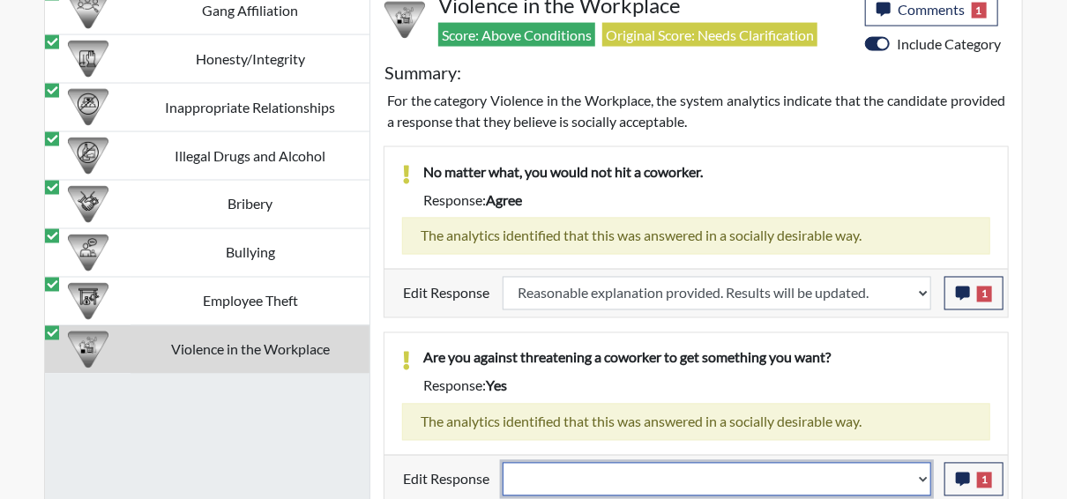
click at [928, 469] on select "Question is not relevant. Results will be updated. Reasonable explanation provi…" at bounding box center [716, 479] width 428 height 33
select select "reasonable-explanation-provided"
click at [503, 463] on select "Question is not relevant. Results will be updated. Reasonable explanation provi…" at bounding box center [716, 479] width 428 height 33
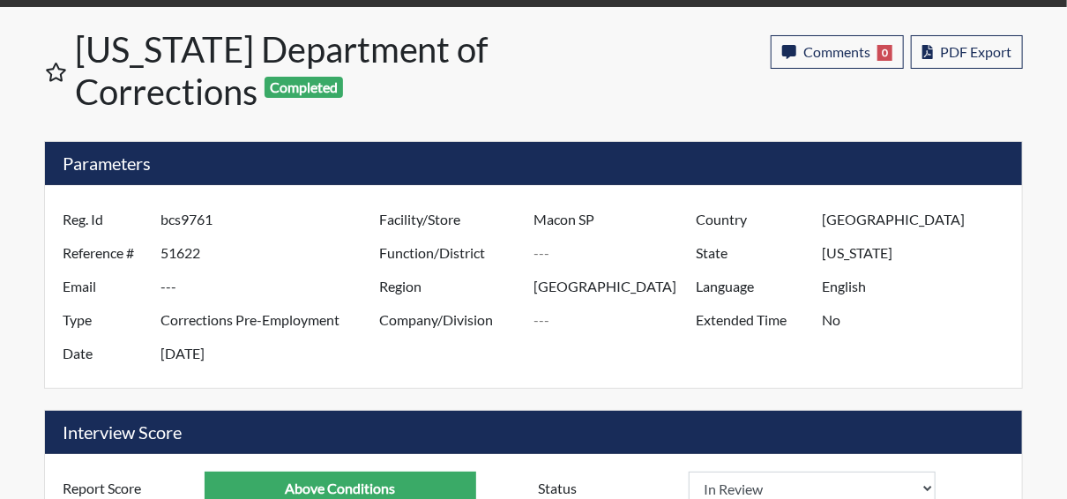
scroll to position [0, 0]
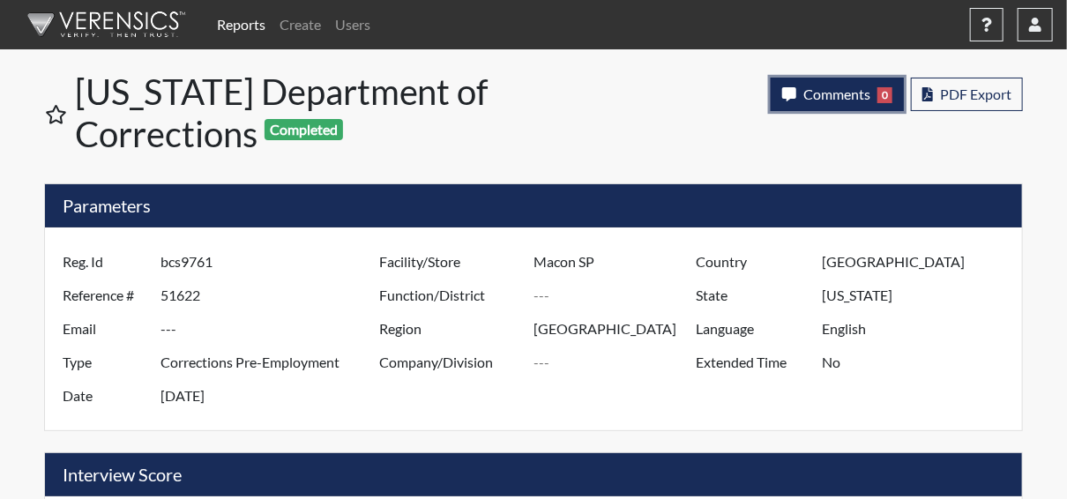
click at [824, 98] on span "Comments" at bounding box center [836, 93] width 67 height 17
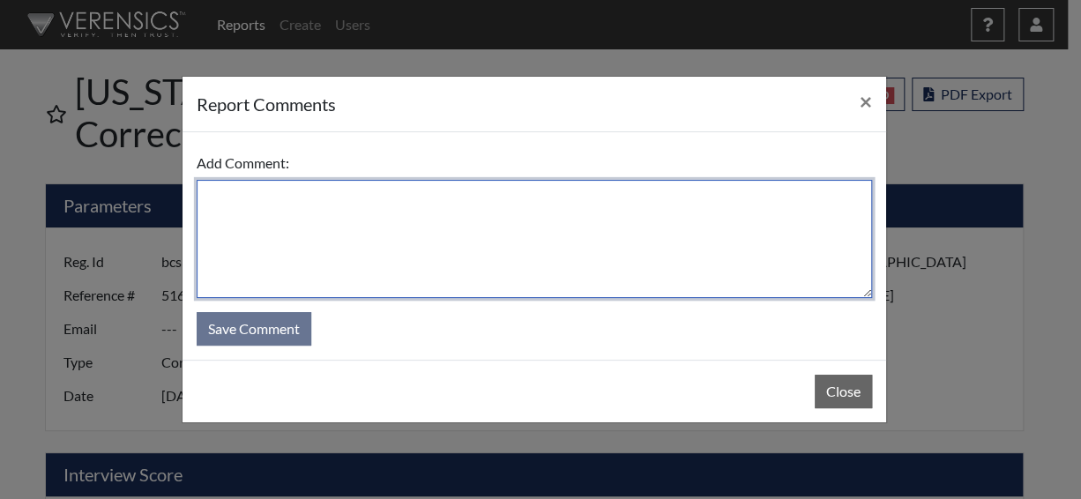
click at [414, 247] on textarea at bounding box center [534, 239] width 675 height 118
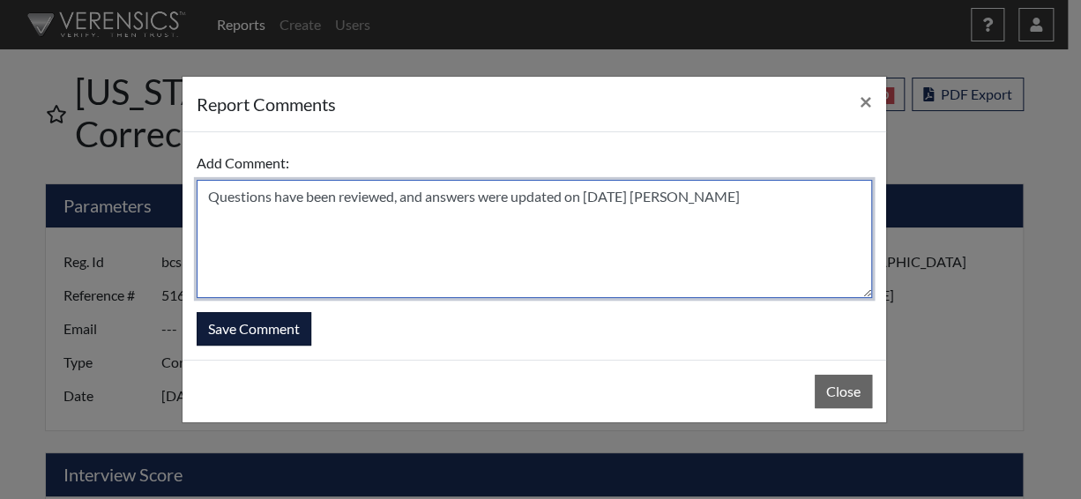
type textarea "Questions have been reviewed, and answers were updated on 10/7/25 N. Brown"
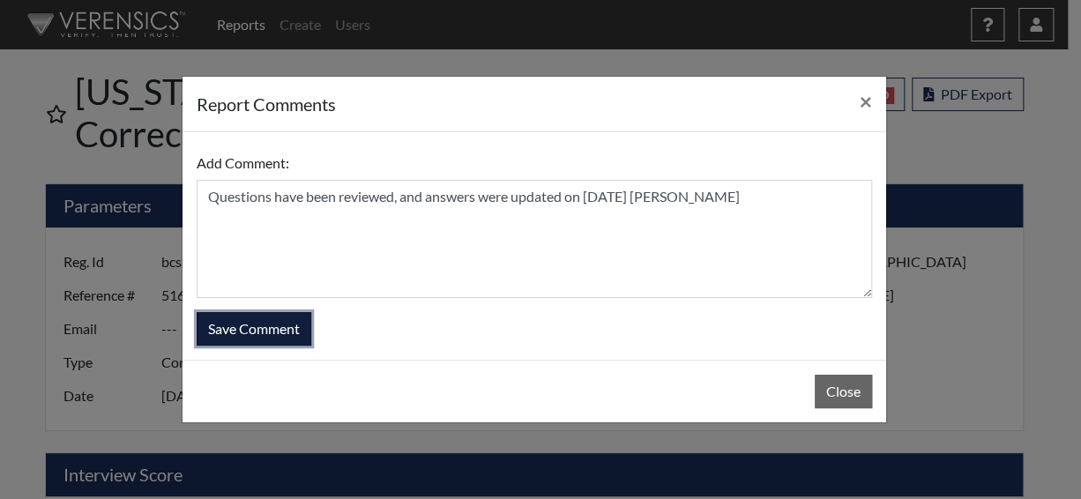
click at [212, 329] on button "Save Comment" at bounding box center [254, 328] width 115 height 33
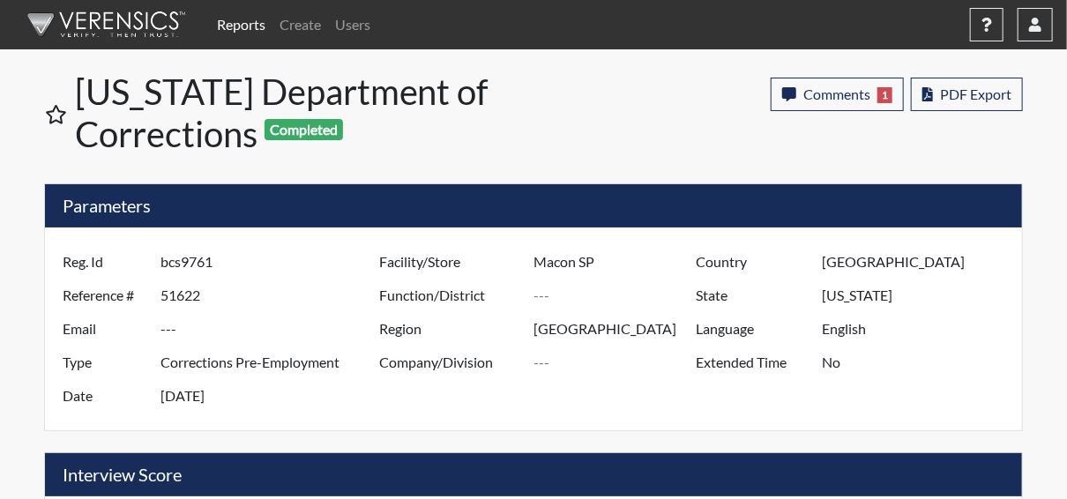
scroll to position [293, 732]
click at [250, 23] on link "Reports" at bounding box center [241, 24] width 63 height 35
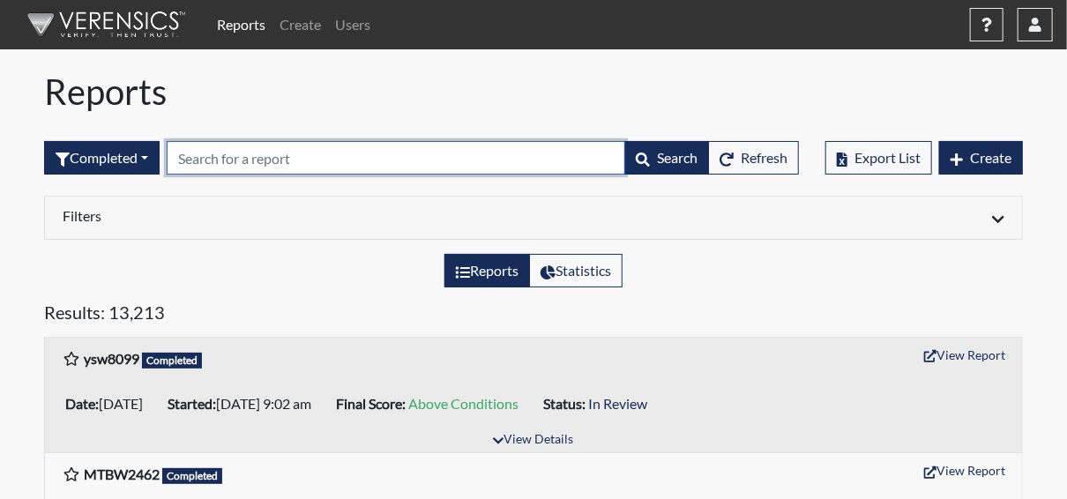
click at [224, 160] on input "text" at bounding box center [396, 157] width 458 height 33
paste input "bcs9761"
type input "bcs9761"
